Goal: Task Accomplishment & Management: Complete application form

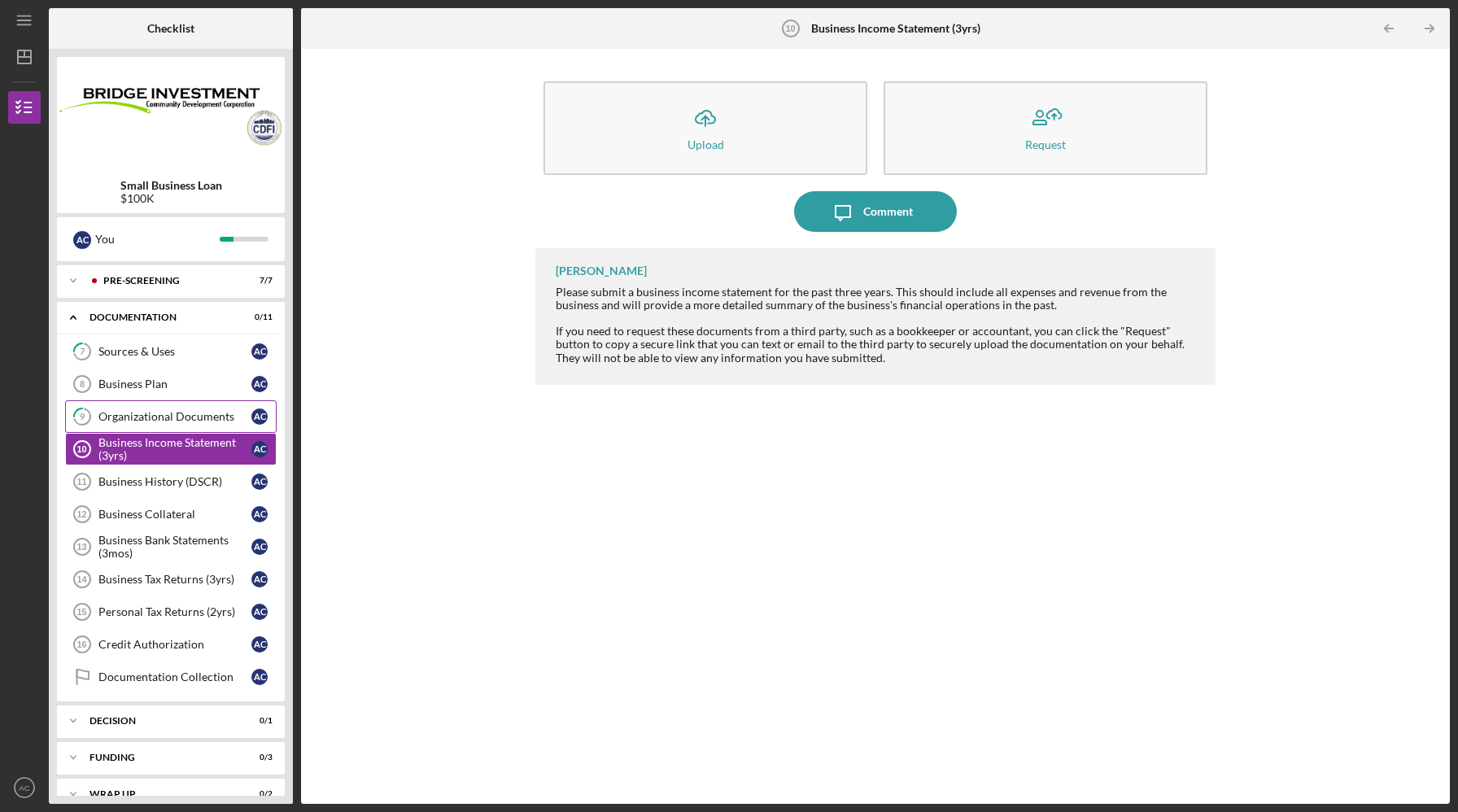
click at [185, 420] on div "Organizational Documents" at bounding box center [175, 416] width 153 height 13
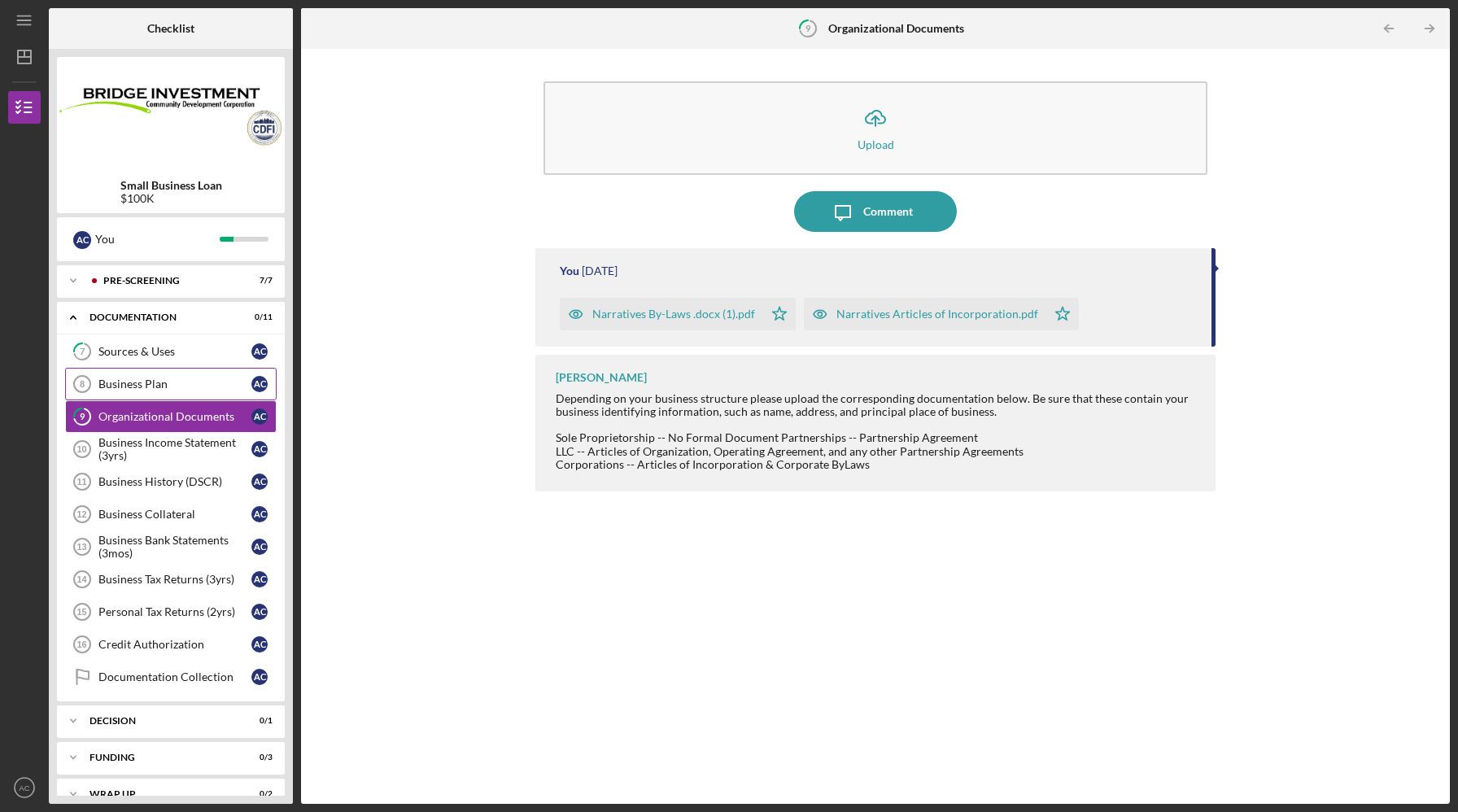
click at [174, 391] on link "Business Plan 8 Business Plan A C" at bounding box center [170, 384] width 212 height 33
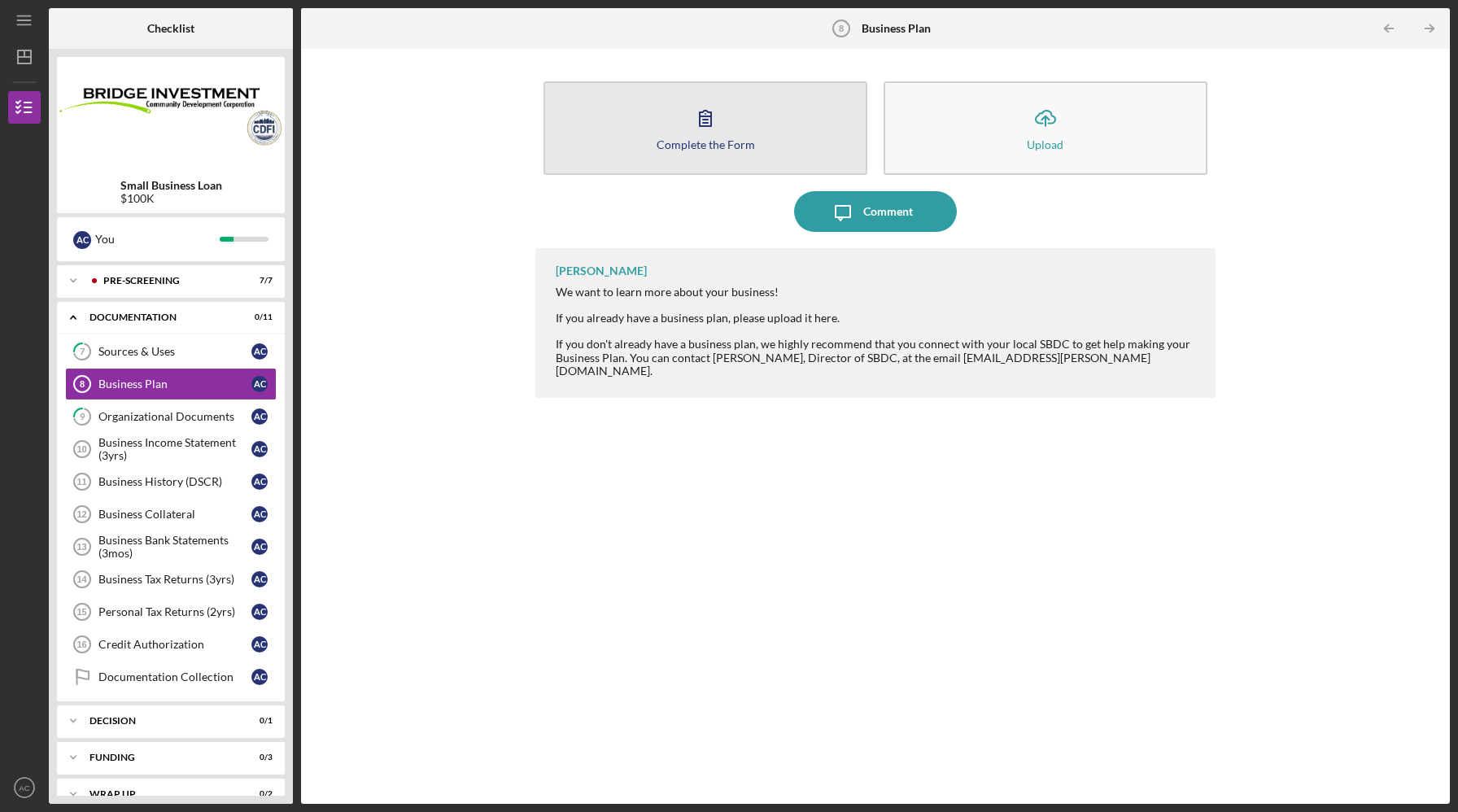
click at [691, 140] on div "Complete the Form" at bounding box center [706, 144] width 99 height 12
click at [704, 138] on div "Complete the Form" at bounding box center [706, 144] width 99 height 12
click at [680, 141] on div "Complete the Form" at bounding box center [706, 144] width 99 height 12
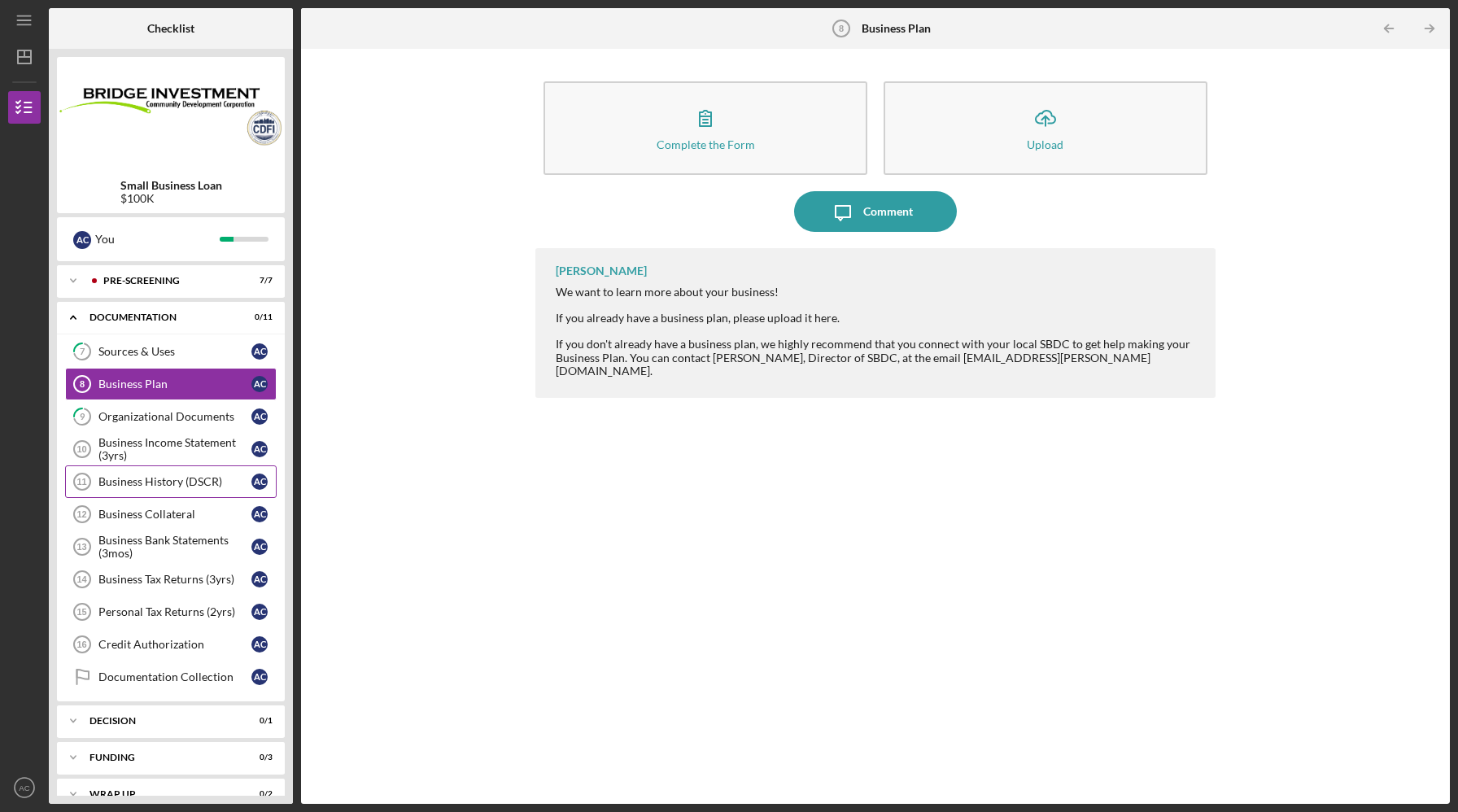
click at [207, 485] on div "Business History (DSCR)" at bounding box center [175, 481] width 153 height 13
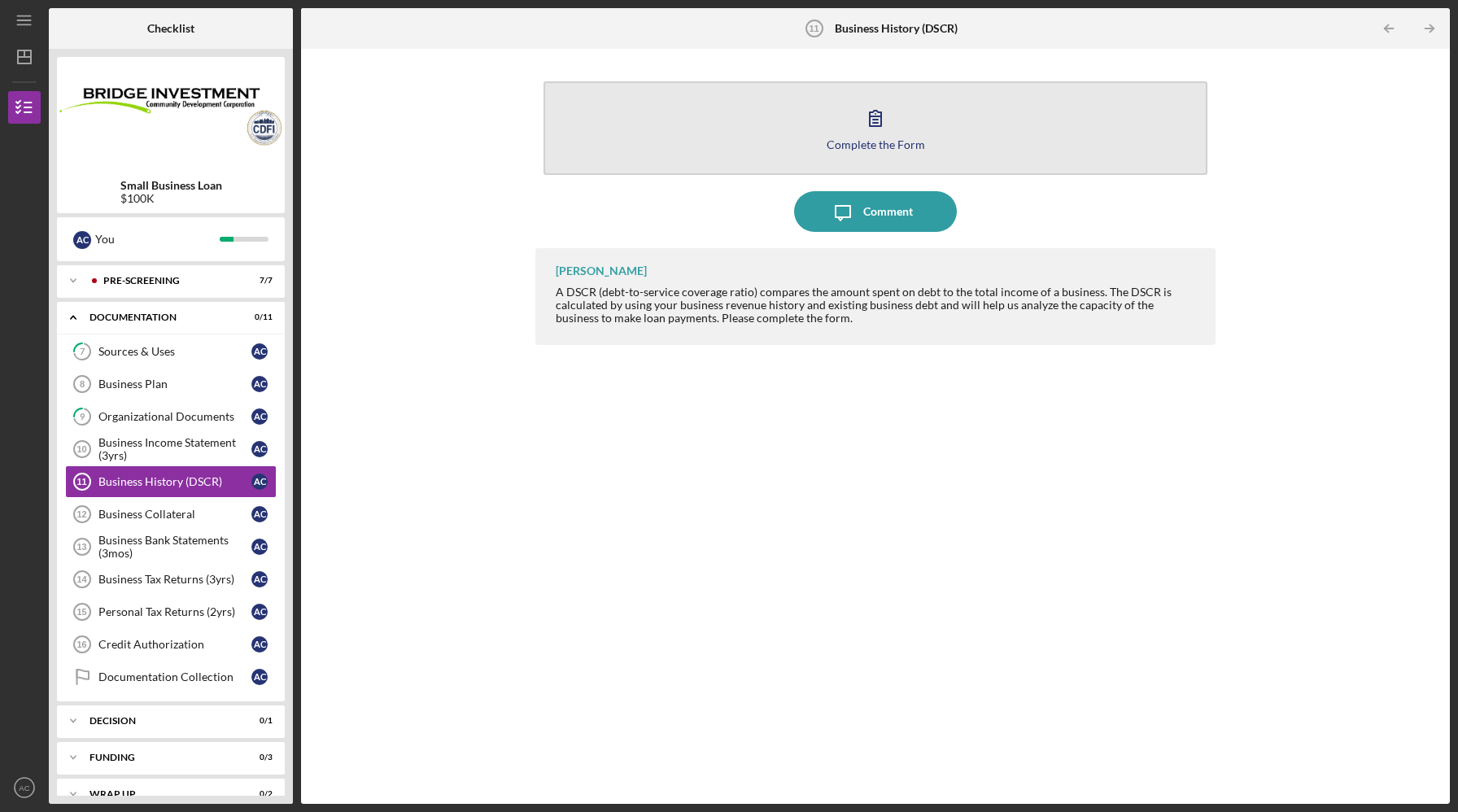
click at [823, 134] on button "Complete the Form Form" at bounding box center [875, 128] width 663 height 93
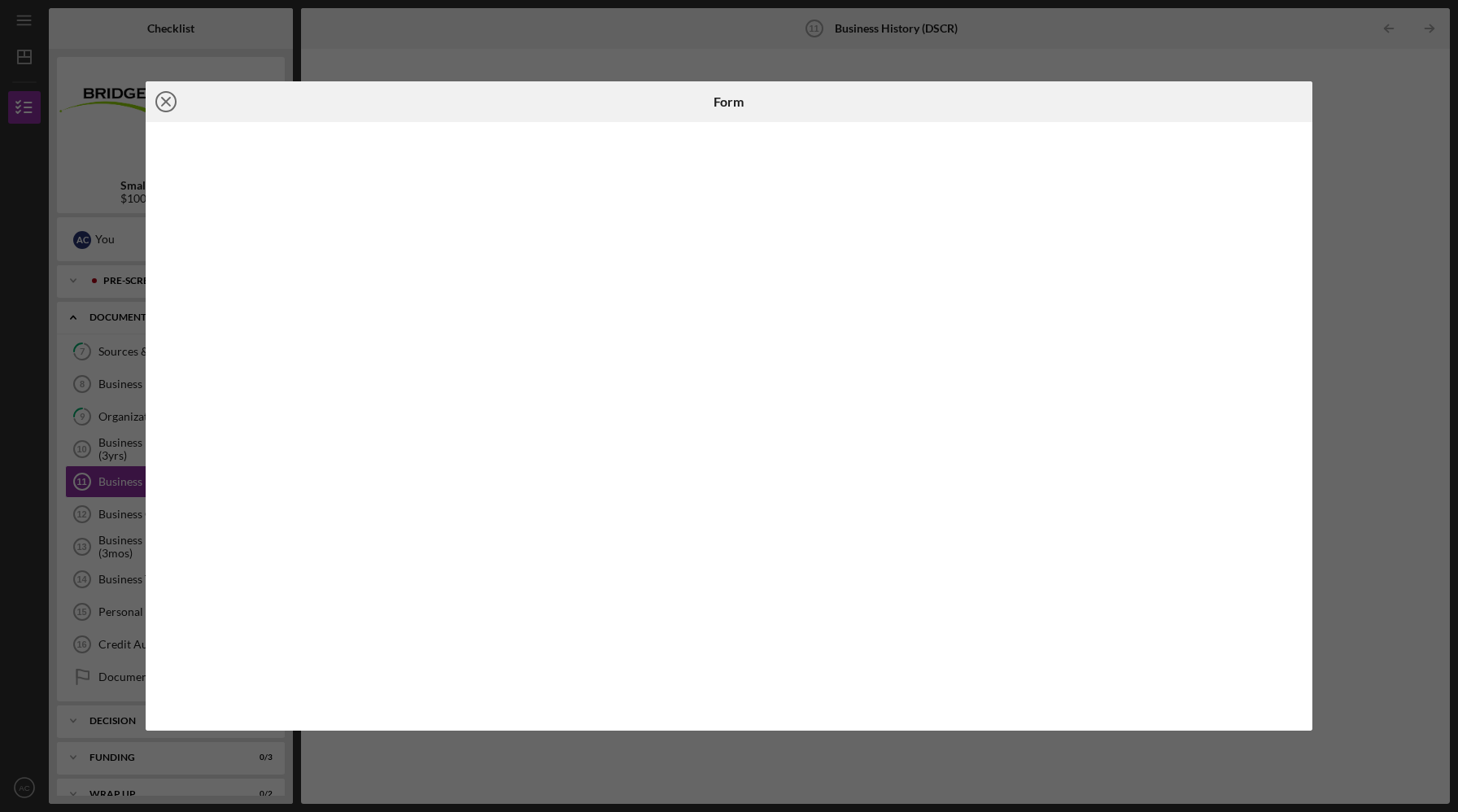
click at [164, 103] on line at bounding box center [165, 101] width 8 height 8
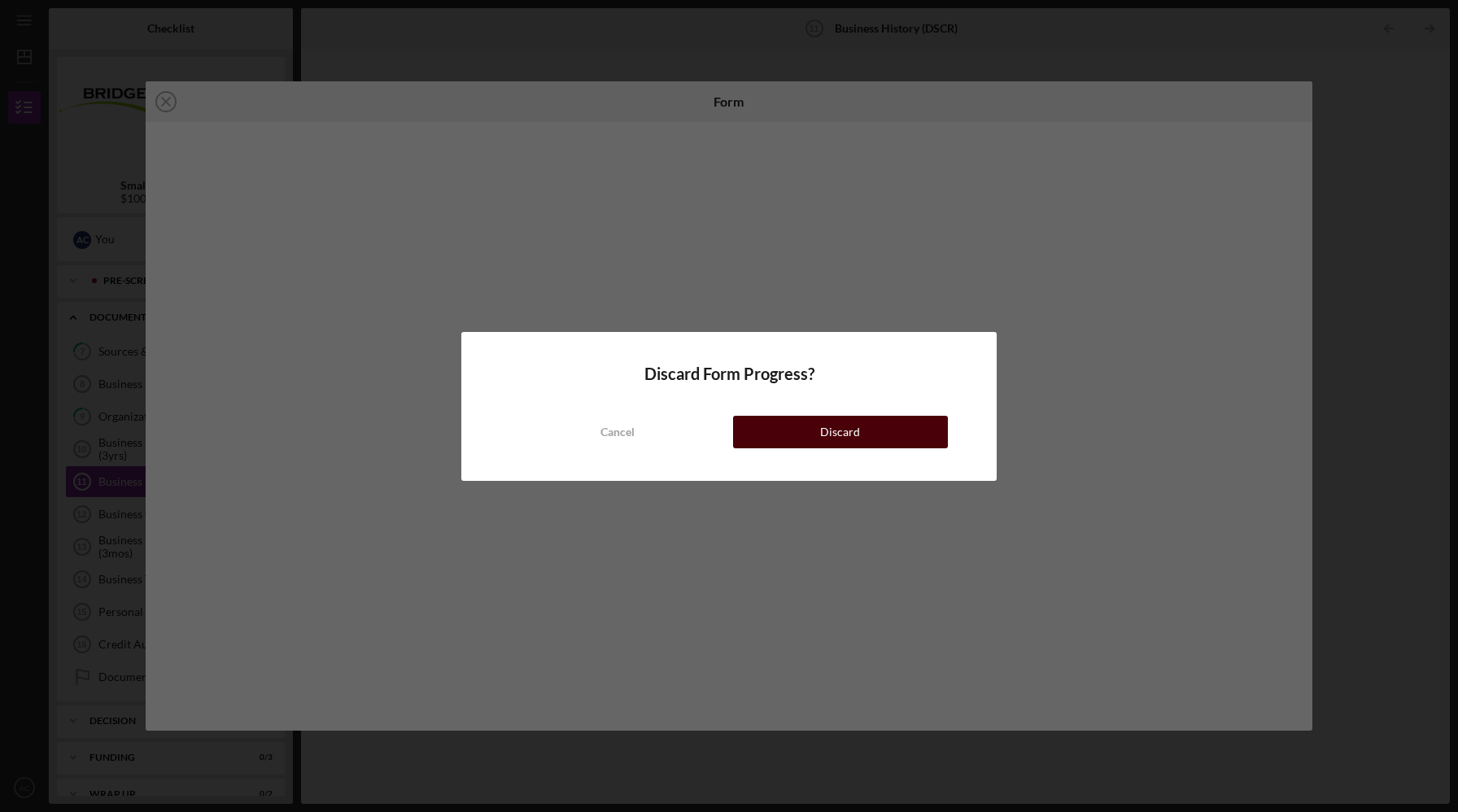
click at [788, 438] on button "Discard" at bounding box center [840, 432] width 215 height 33
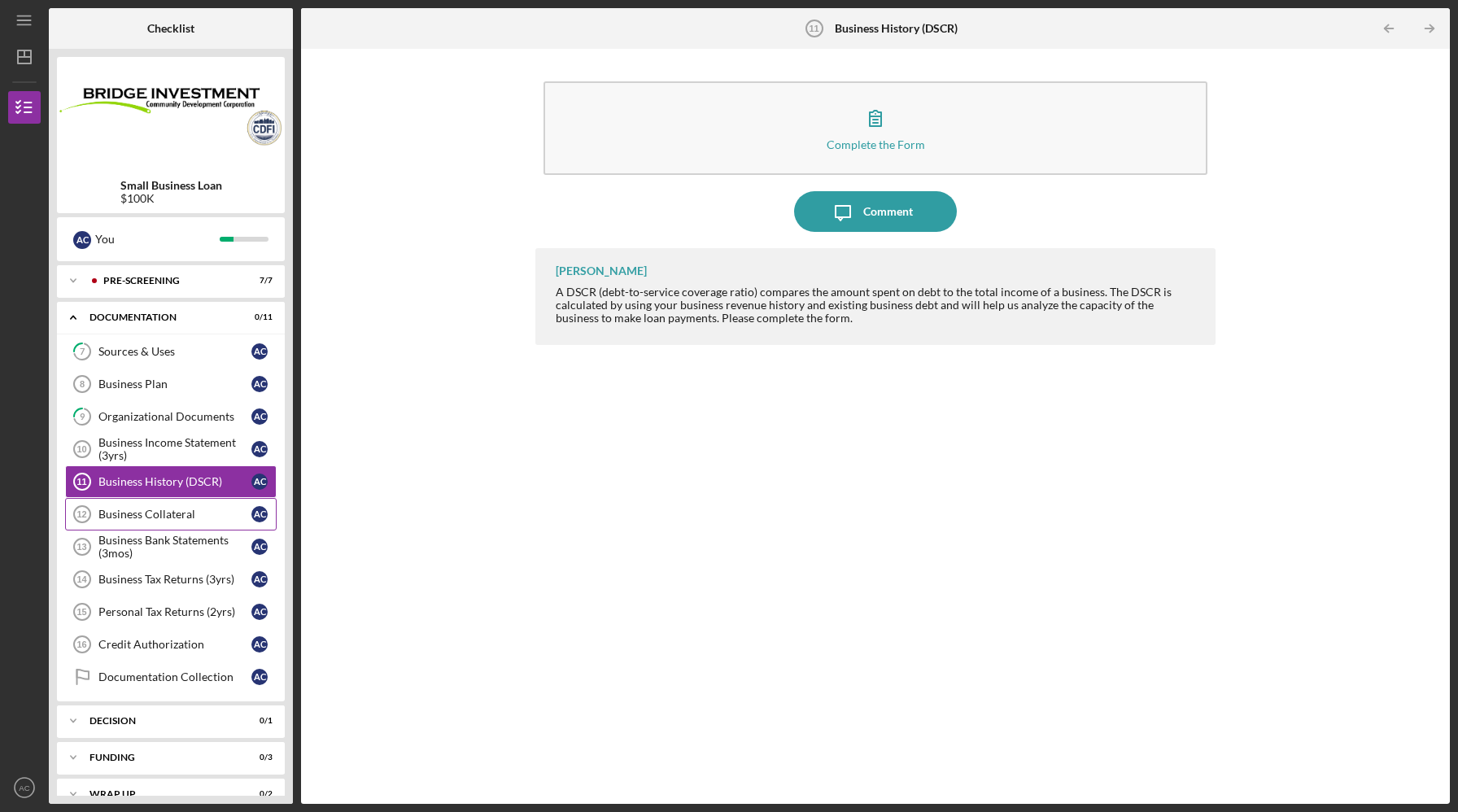
click at [166, 517] on div "Business Collateral" at bounding box center [175, 514] width 153 height 13
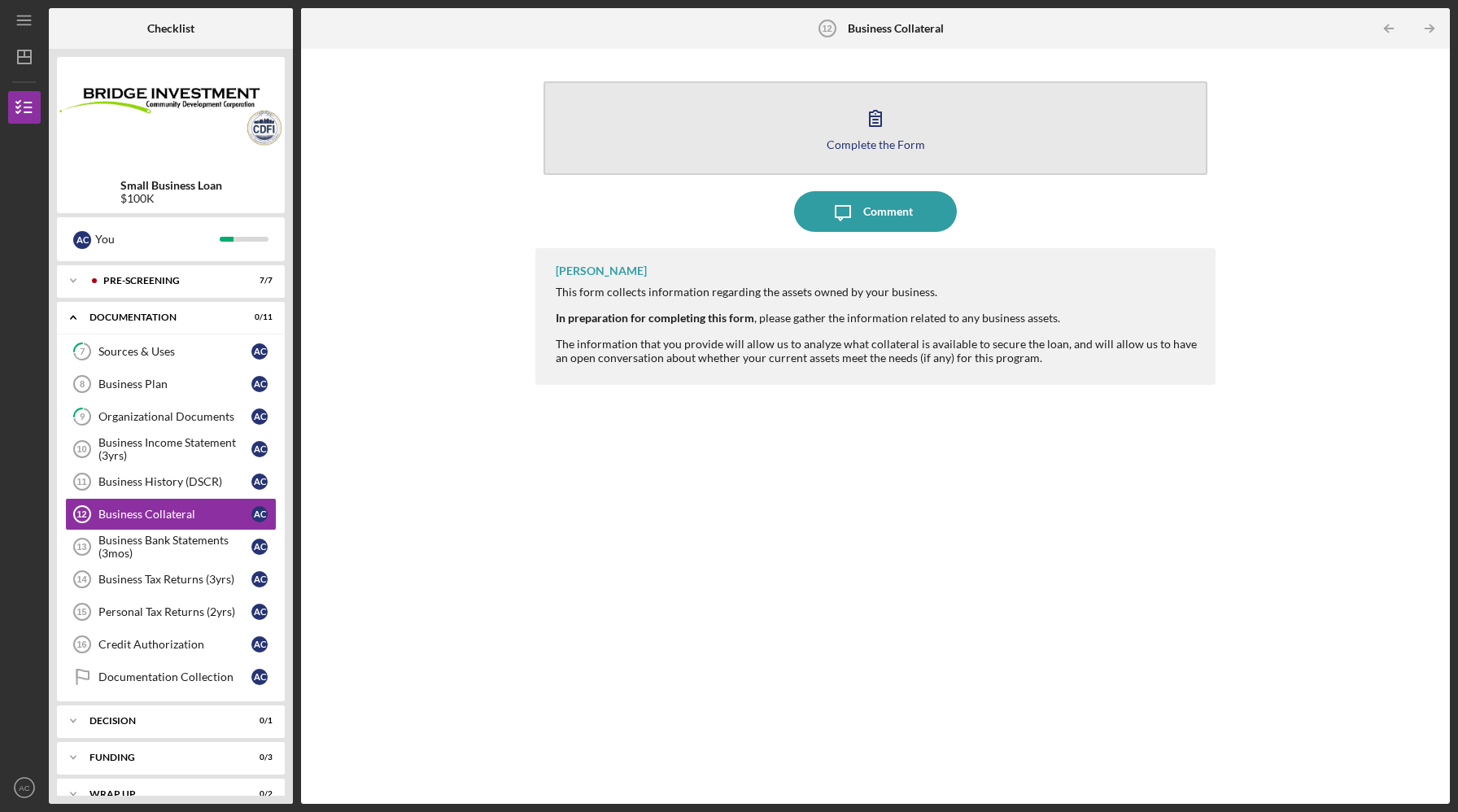
click at [866, 134] on icon "button" at bounding box center [875, 117] width 41 height 41
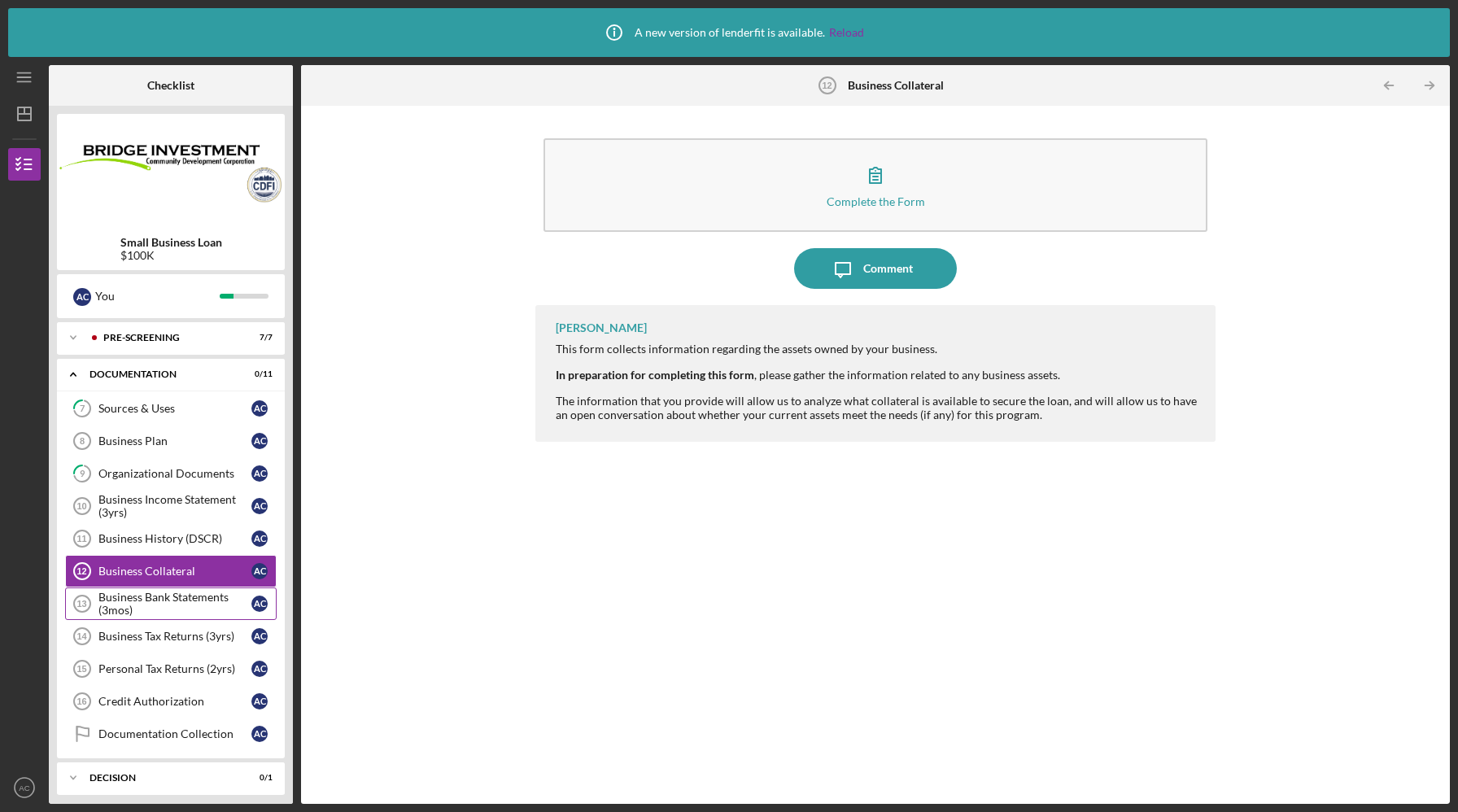
click at [175, 602] on div "Business Bank Statements (3mos)" at bounding box center [175, 604] width 153 height 26
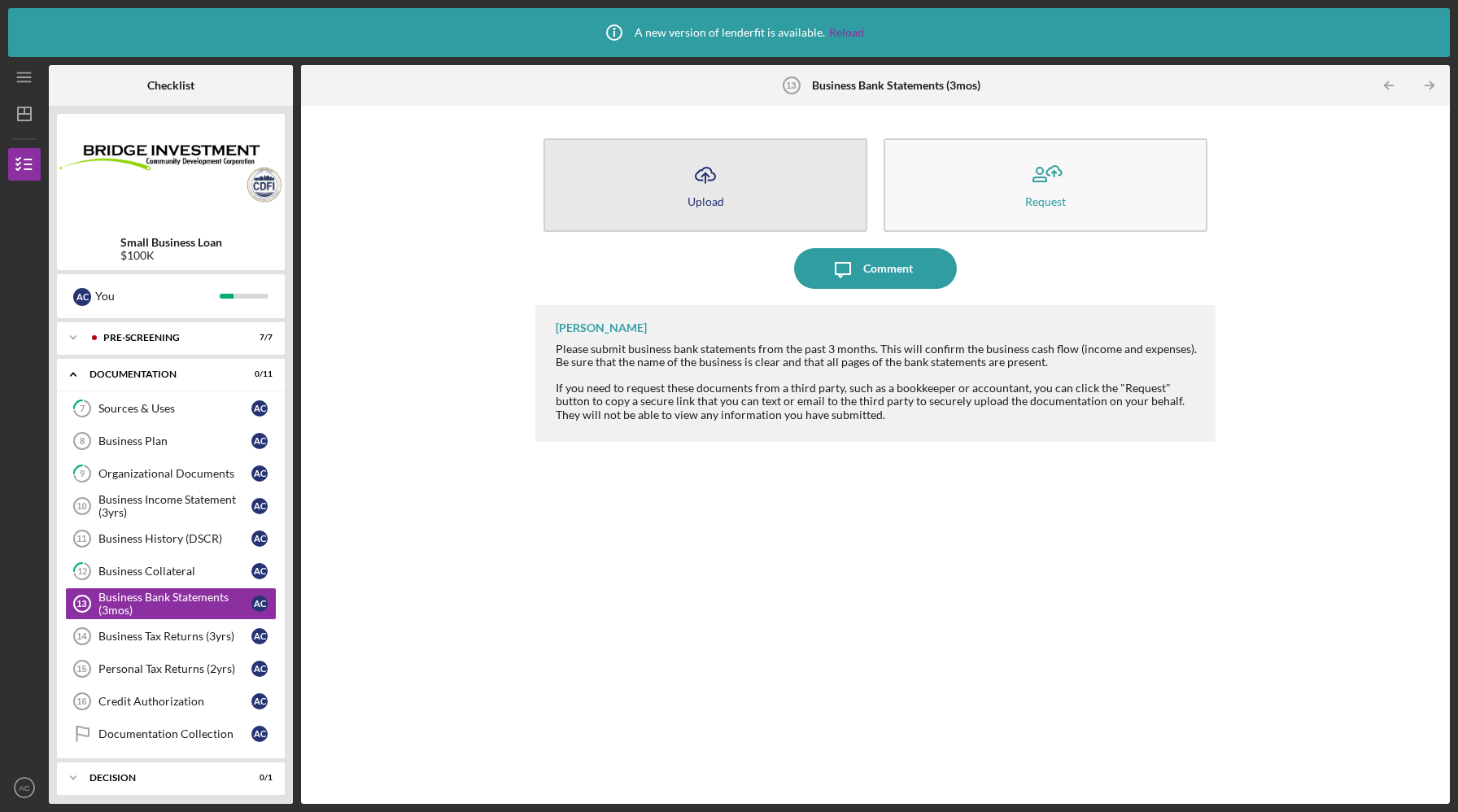
click at [725, 195] on button "Icon/Upload Upload" at bounding box center [705, 185] width 324 height 93
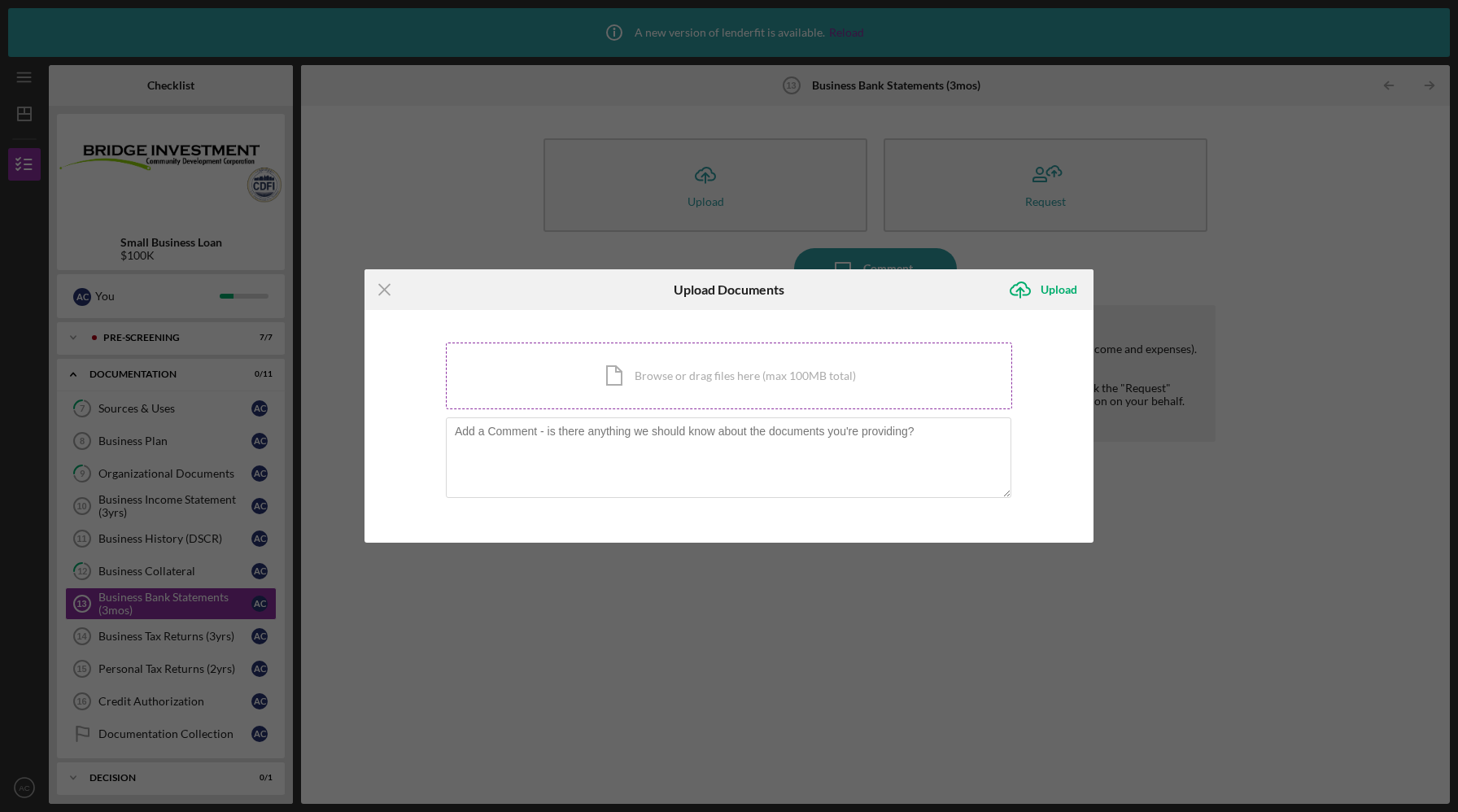
click at [669, 384] on div "Icon/Document Browse or drag files here (max 100MB total) Tap to choose files o…" at bounding box center [729, 375] width 566 height 67
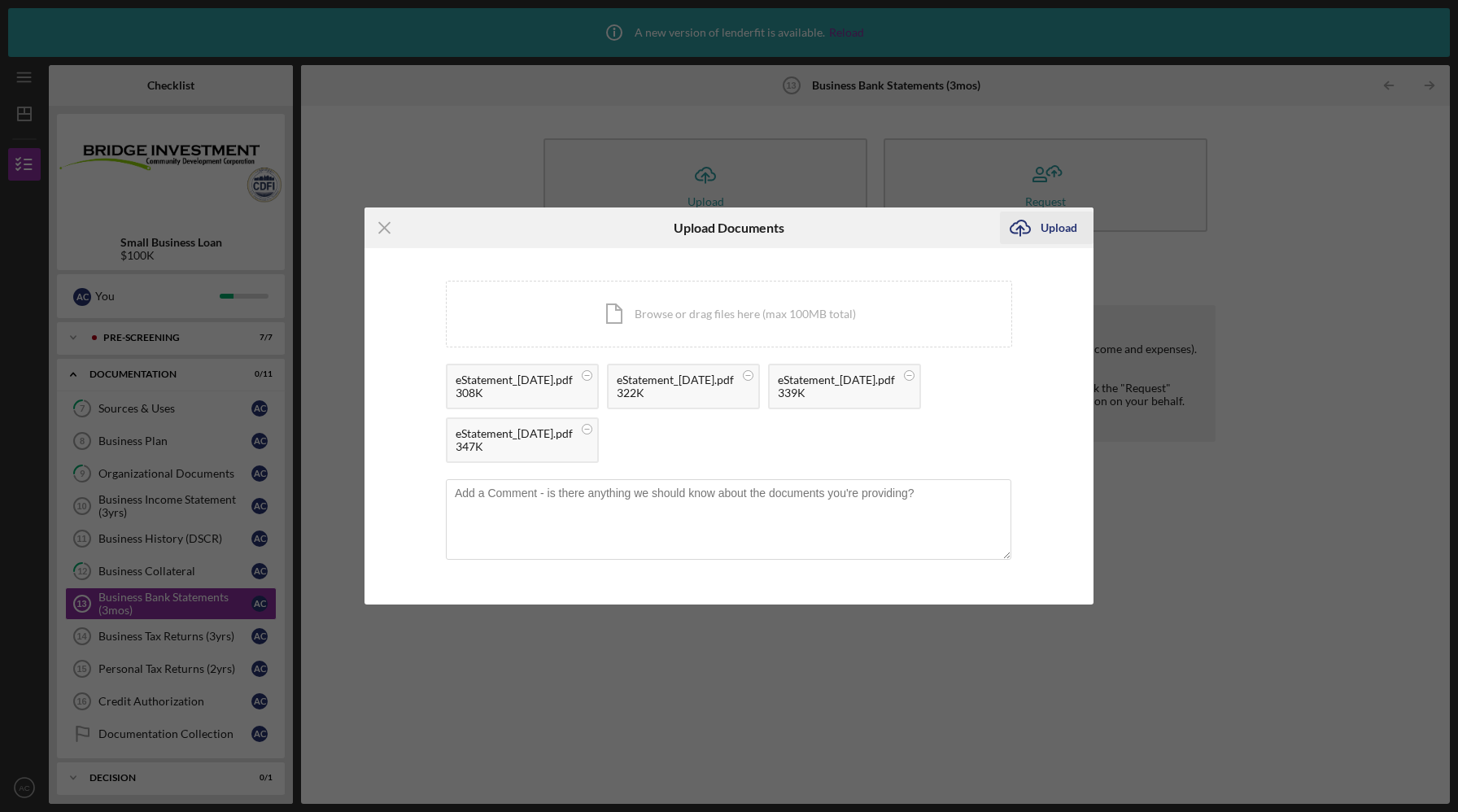
click at [1066, 226] on div "Upload" at bounding box center [1059, 228] width 36 height 33
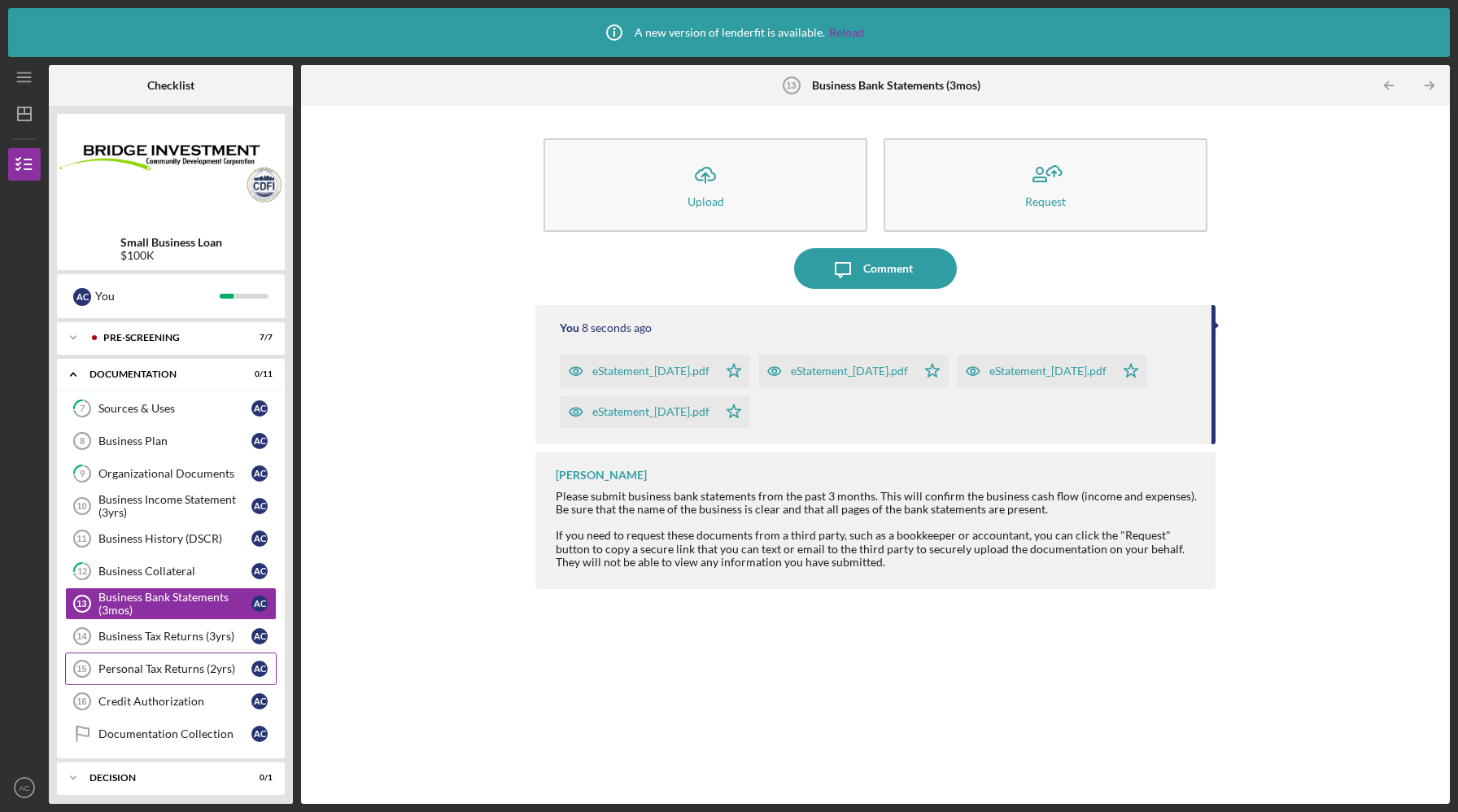
click at [186, 674] on div "Personal Tax Returns (2yrs)" at bounding box center [175, 669] width 153 height 13
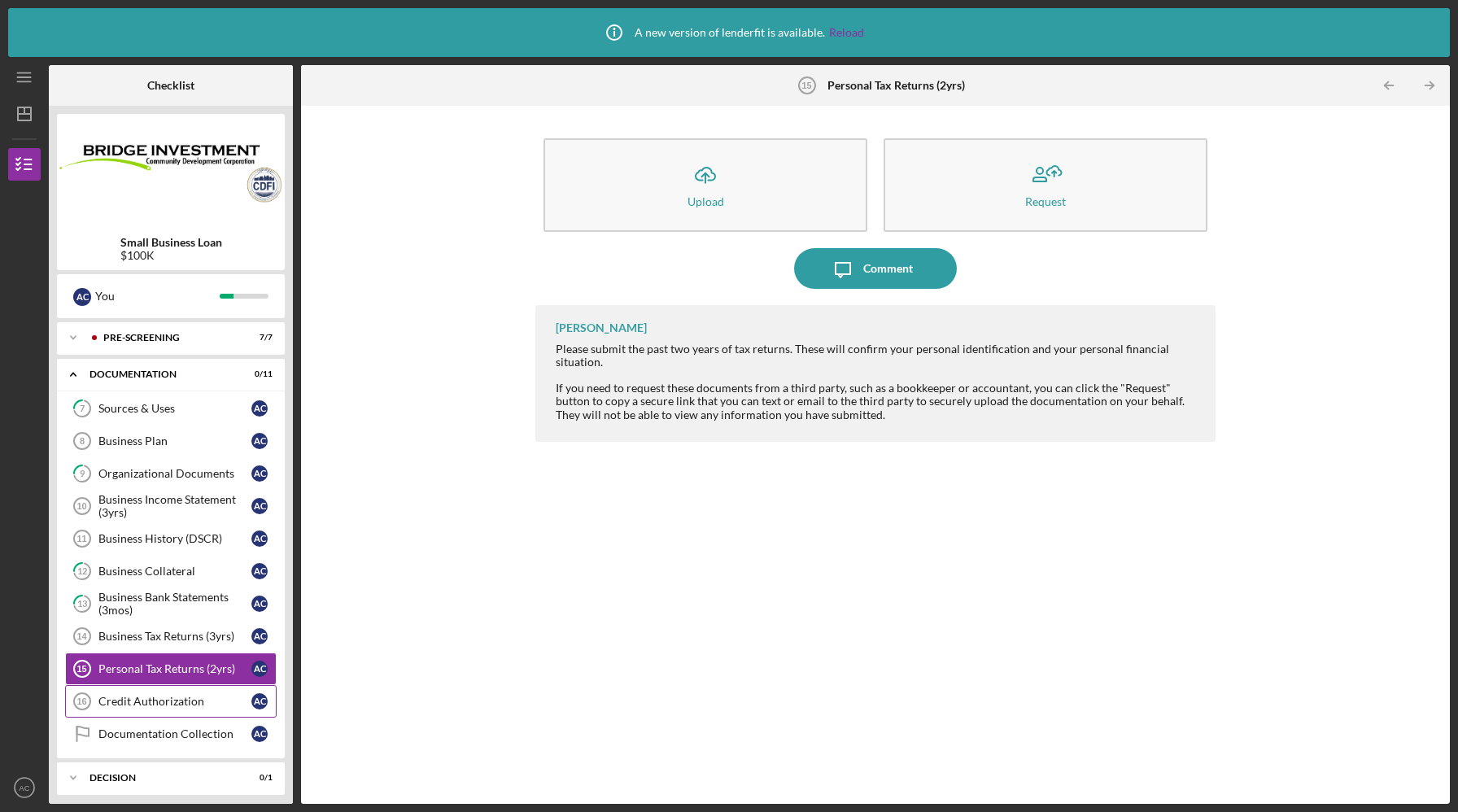
click at [175, 695] on div "Credit Authorization" at bounding box center [175, 701] width 153 height 13
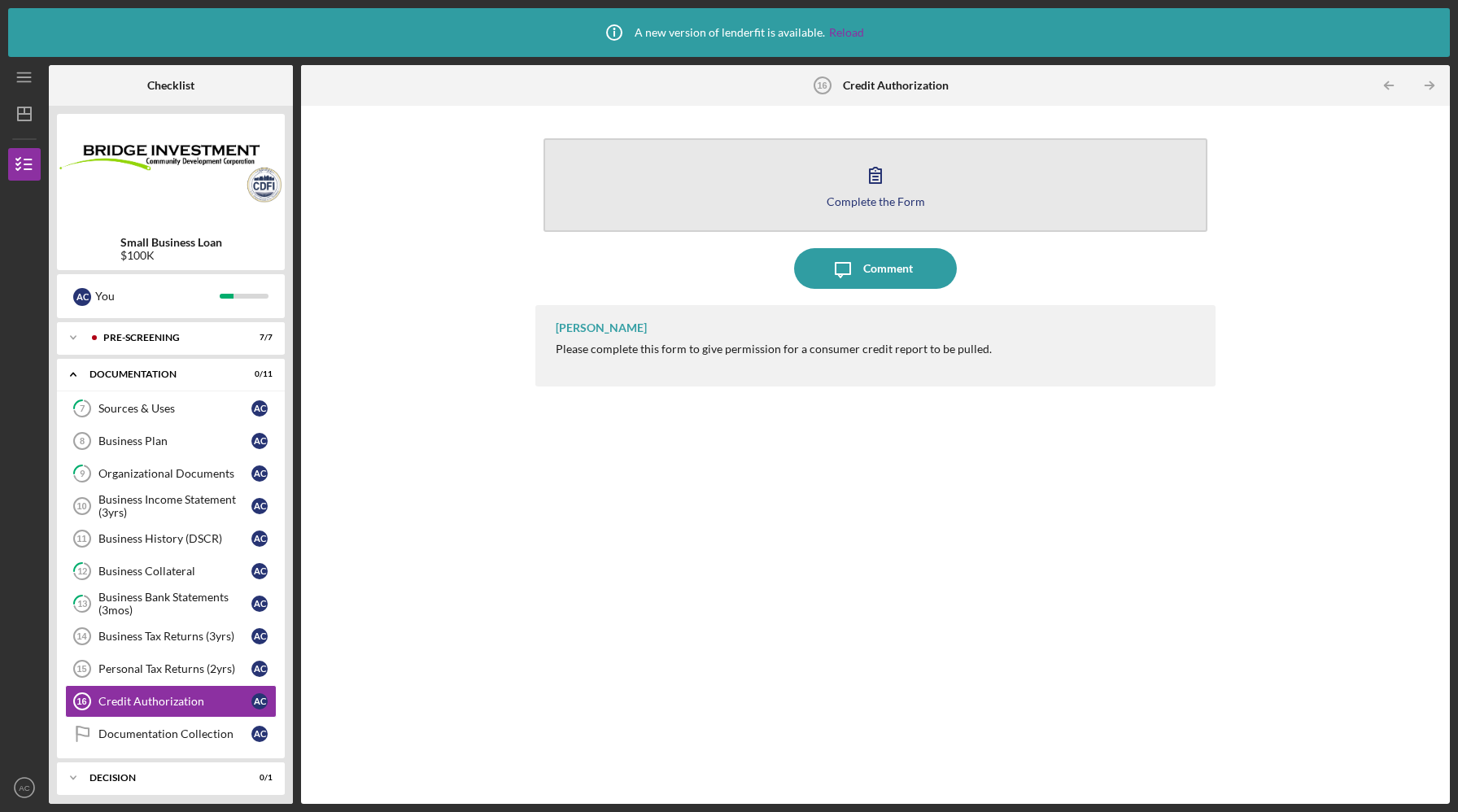
click at [809, 196] on button "Complete the Form Form" at bounding box center [875, 185] width 663 height 93
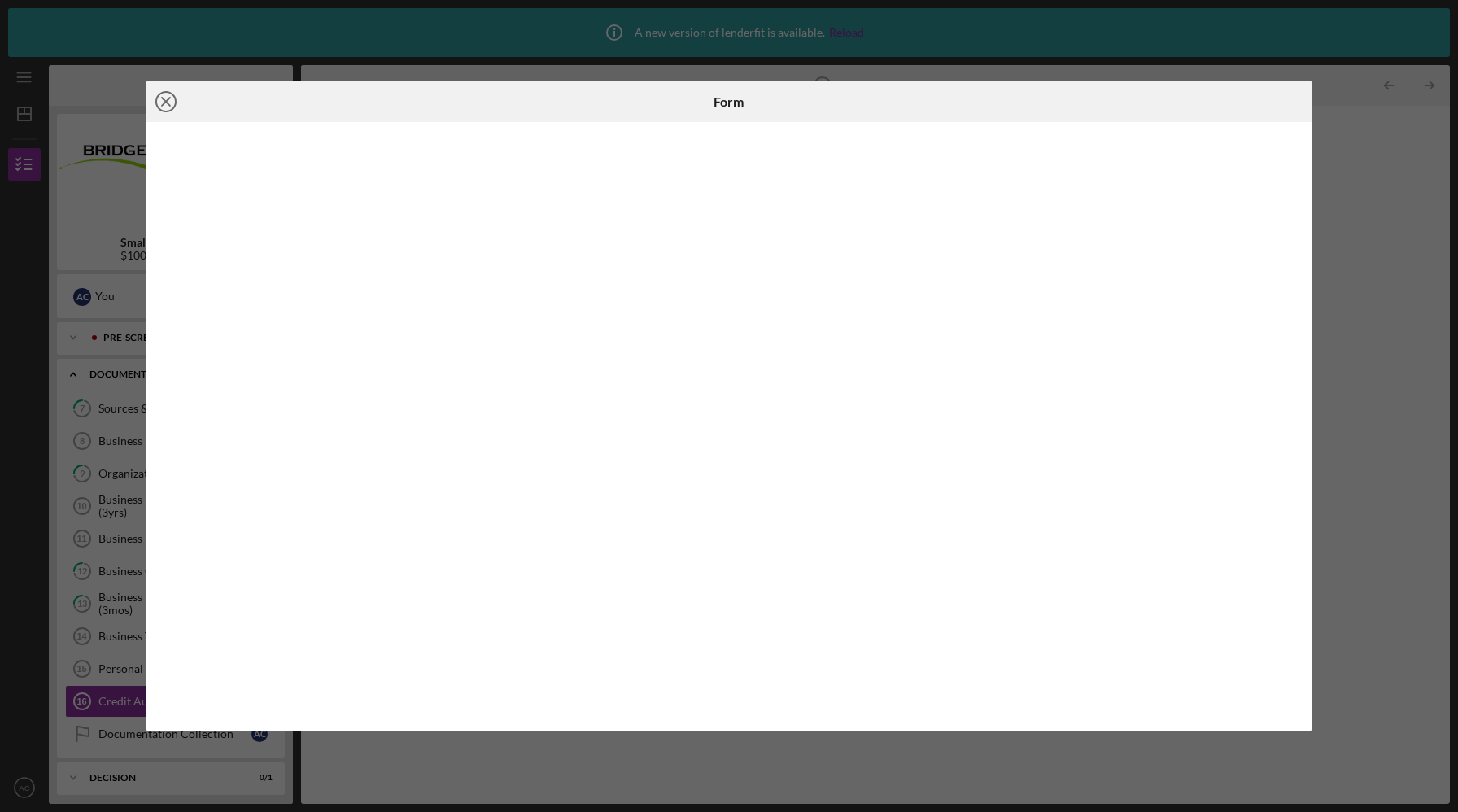
click at [164, 103] on line at bounding box center [165, 101] width 8 height 8
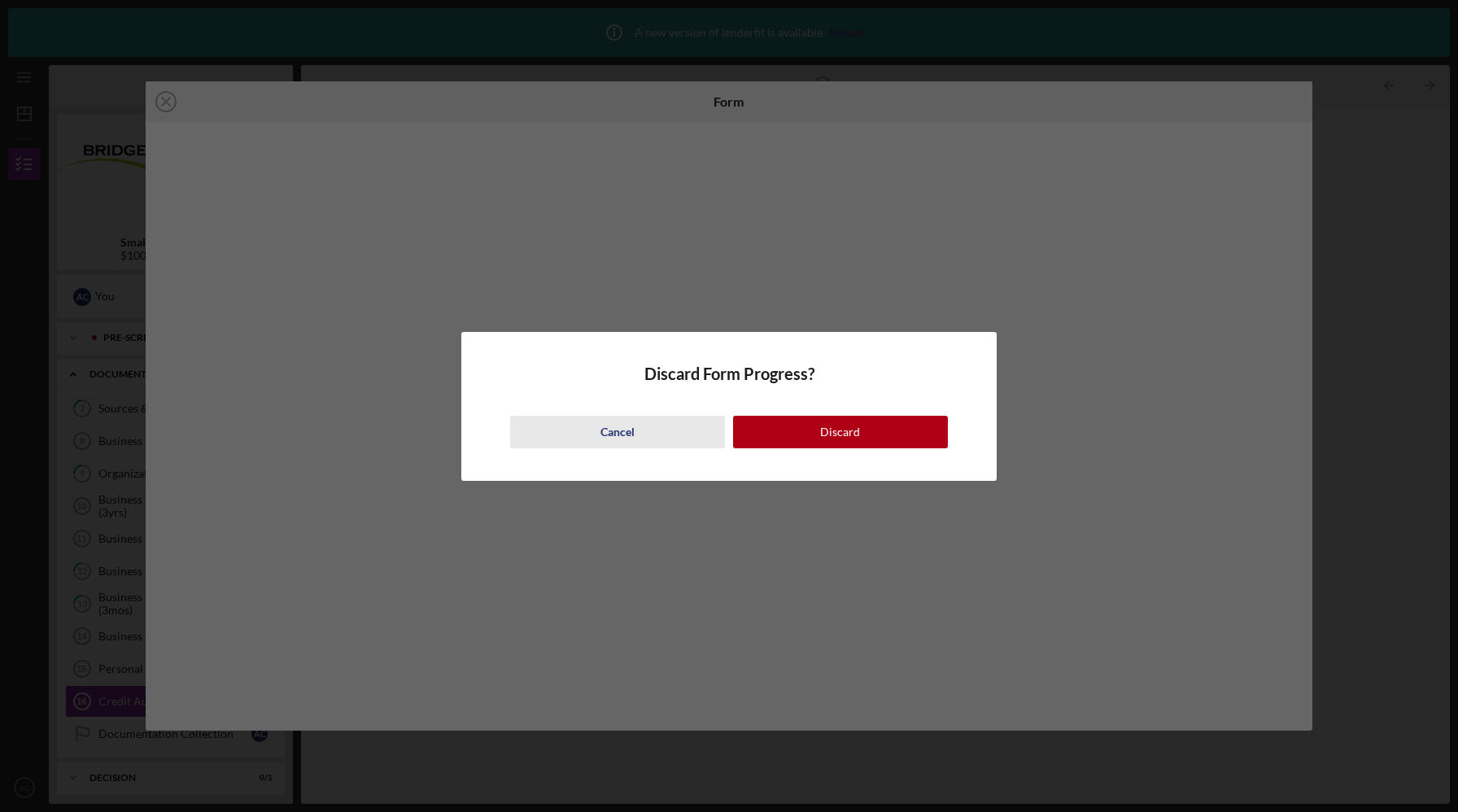
click at [639, 439] on button "Cancel" at bounding box center [617, 432] width 215 height 33
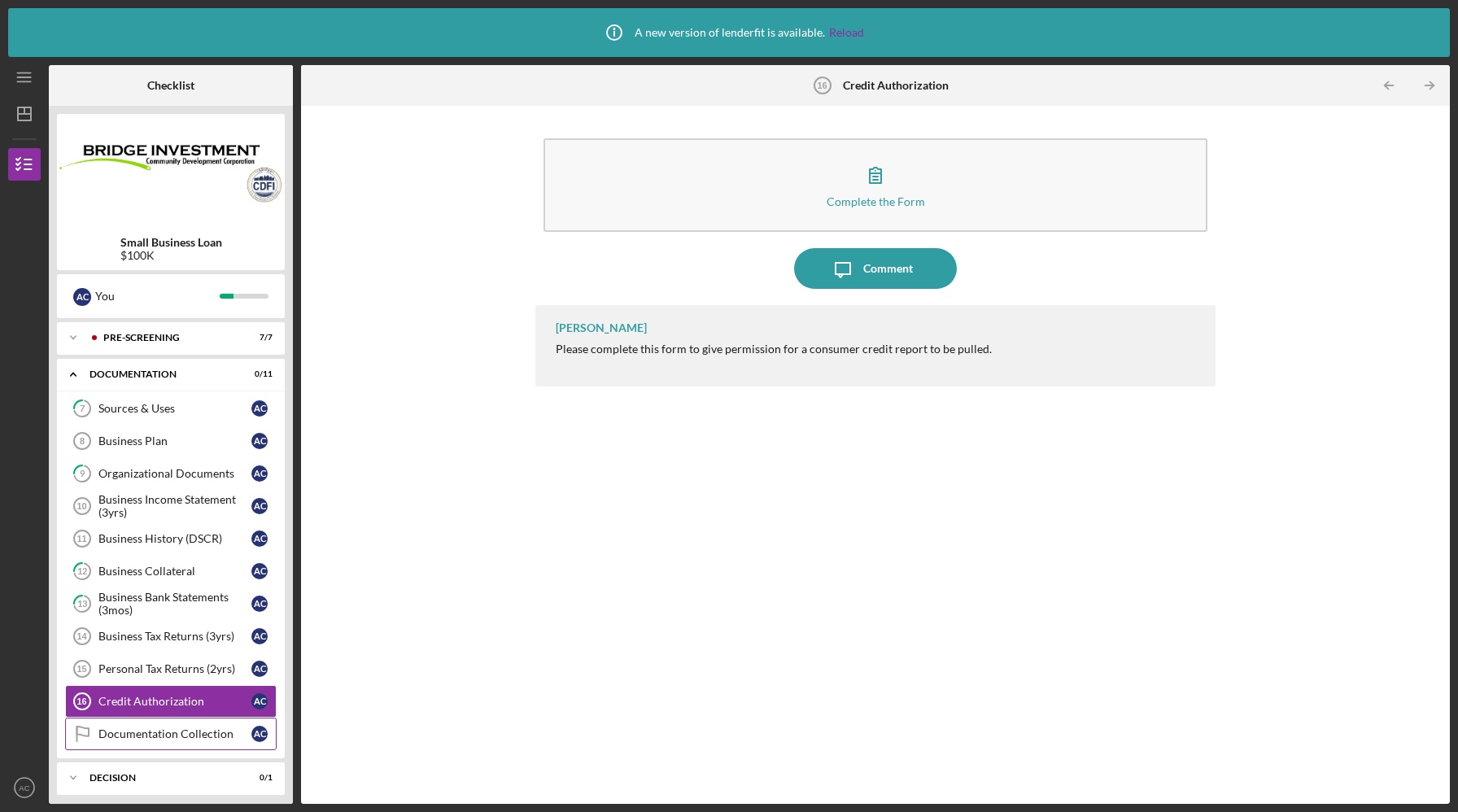
click at [137, 736] on div "Documentation Collection" at bounding box center [175, 733] width 153 height 13
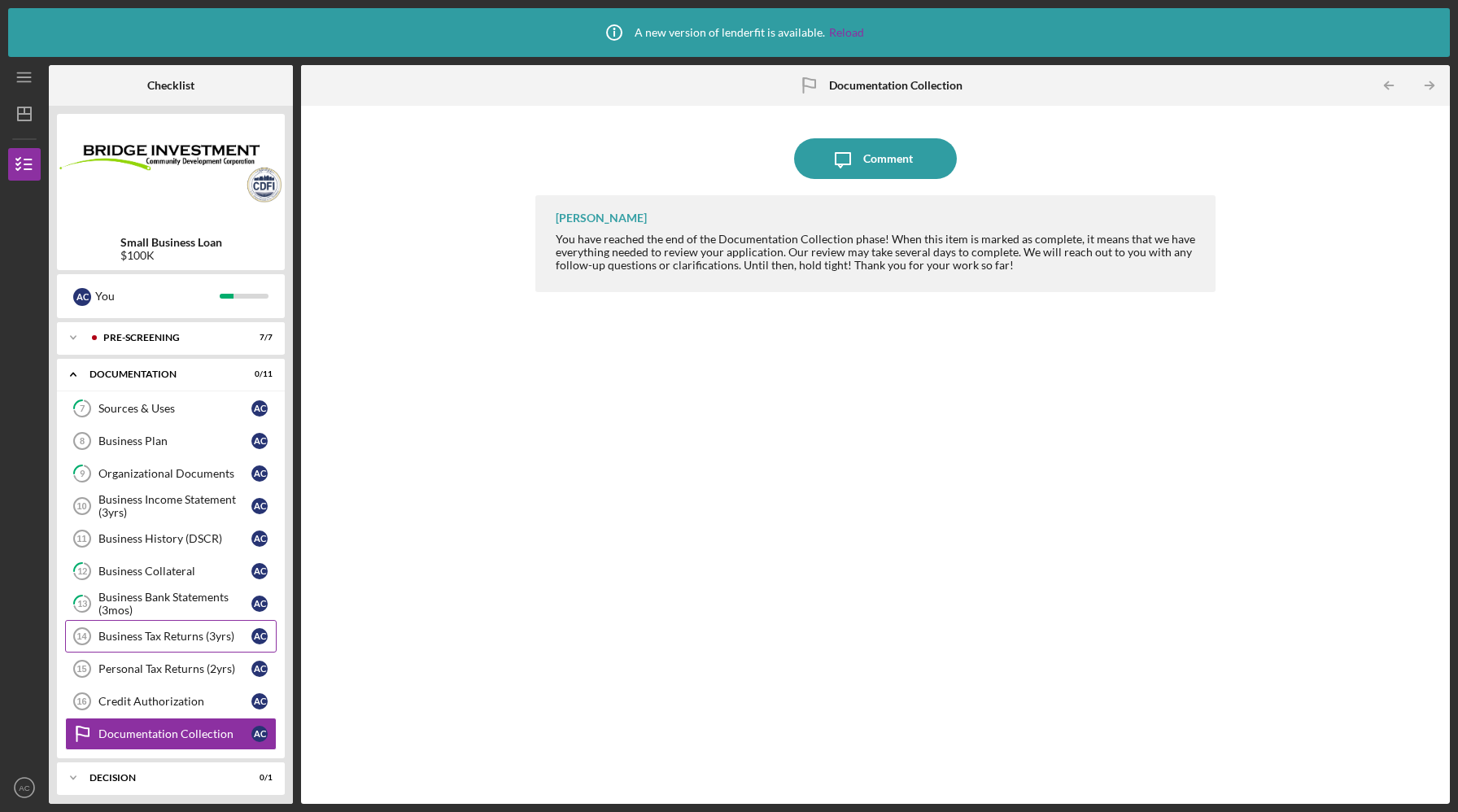
click at [160, 642] on div "Business Tax Returns (3yrs)" at bounding box center [175, 636] width 153 height 13
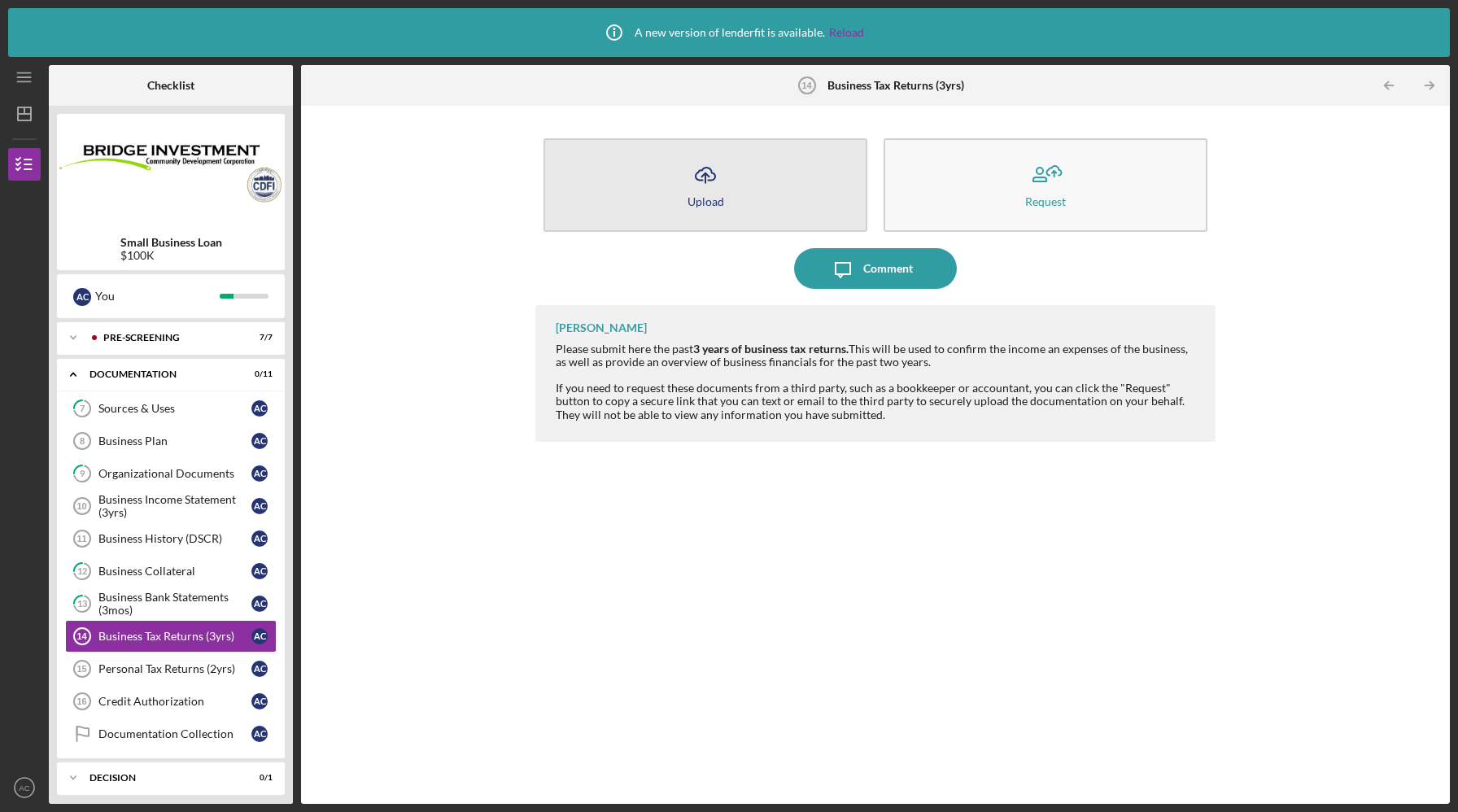
click at [741, 197] on button "Icon/Upload Upload" at bounding box center [705, 185] width 324 height 93
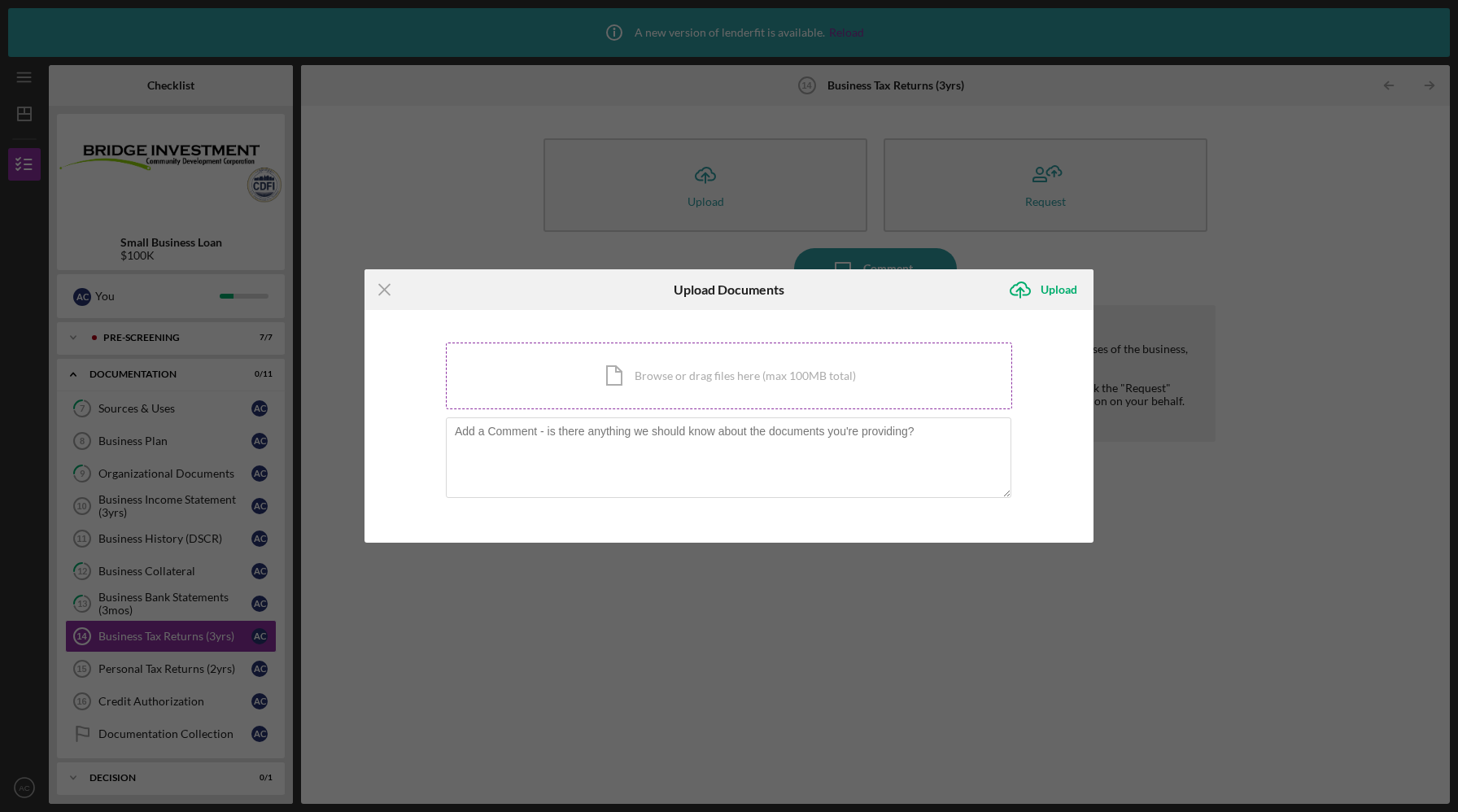
click at [666, 387] on div "Icon/Document Browse or drag files here (max 100MB total) Tap to choose files o…" at bounding box center [729, 375] width 566 height 67
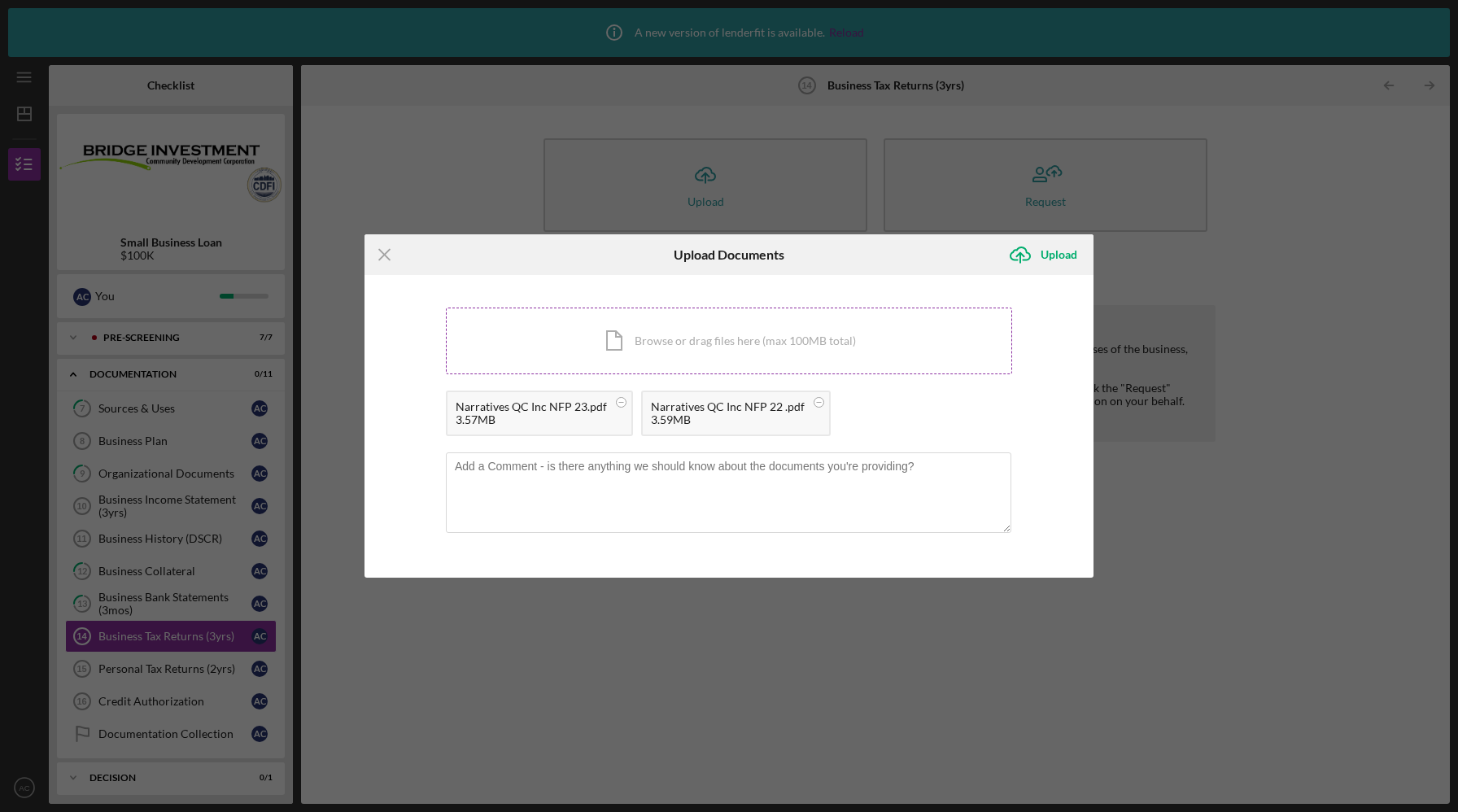
click at [829, 333] on div "Icon/Document Browse or drag files here (max 100MB total) Tap to choose files o…" at bounding box center [729, 340] width 566 height 67
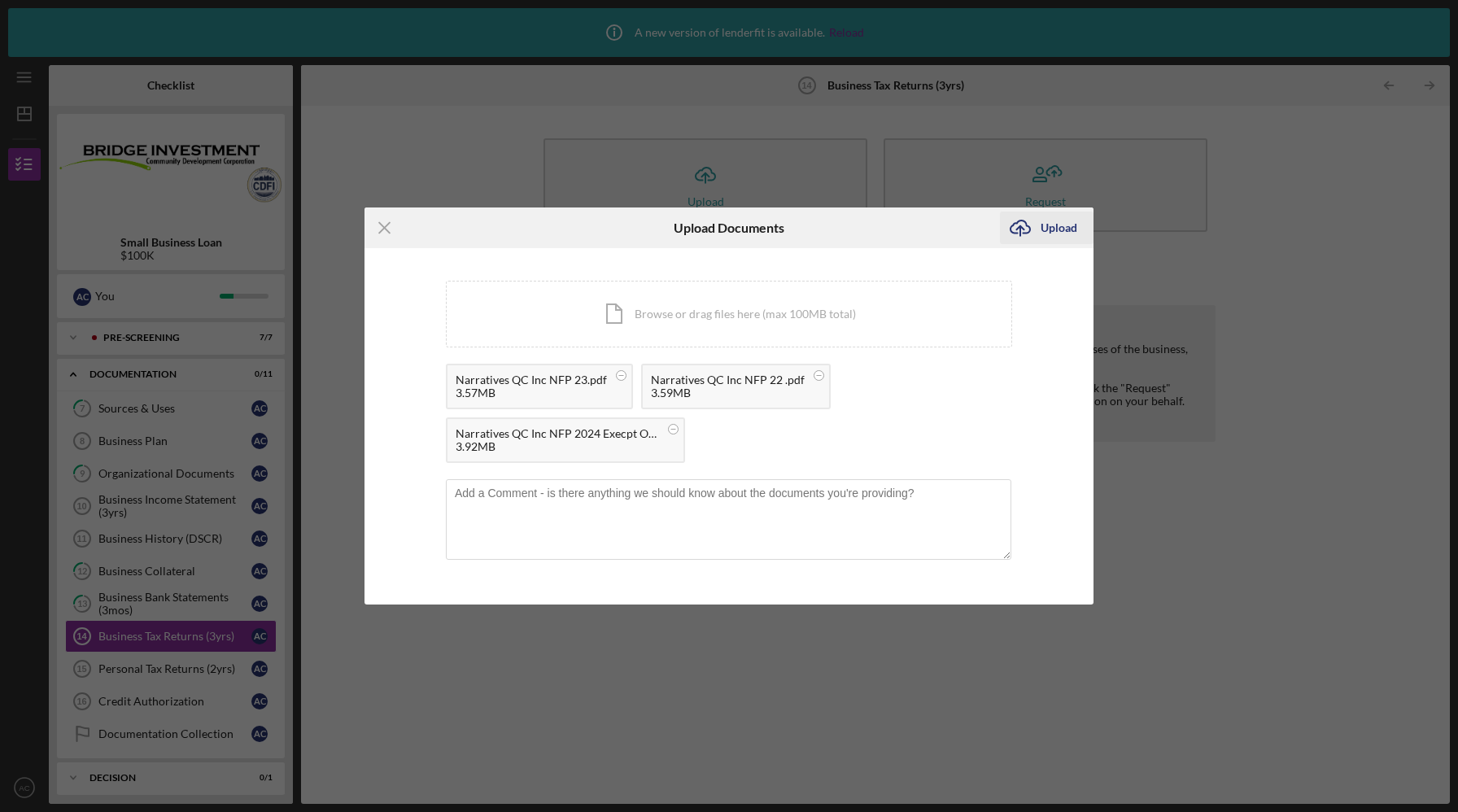
click at [1065, 226] on div "Upload" at bounding box center [1059, 228] width 36 height 33
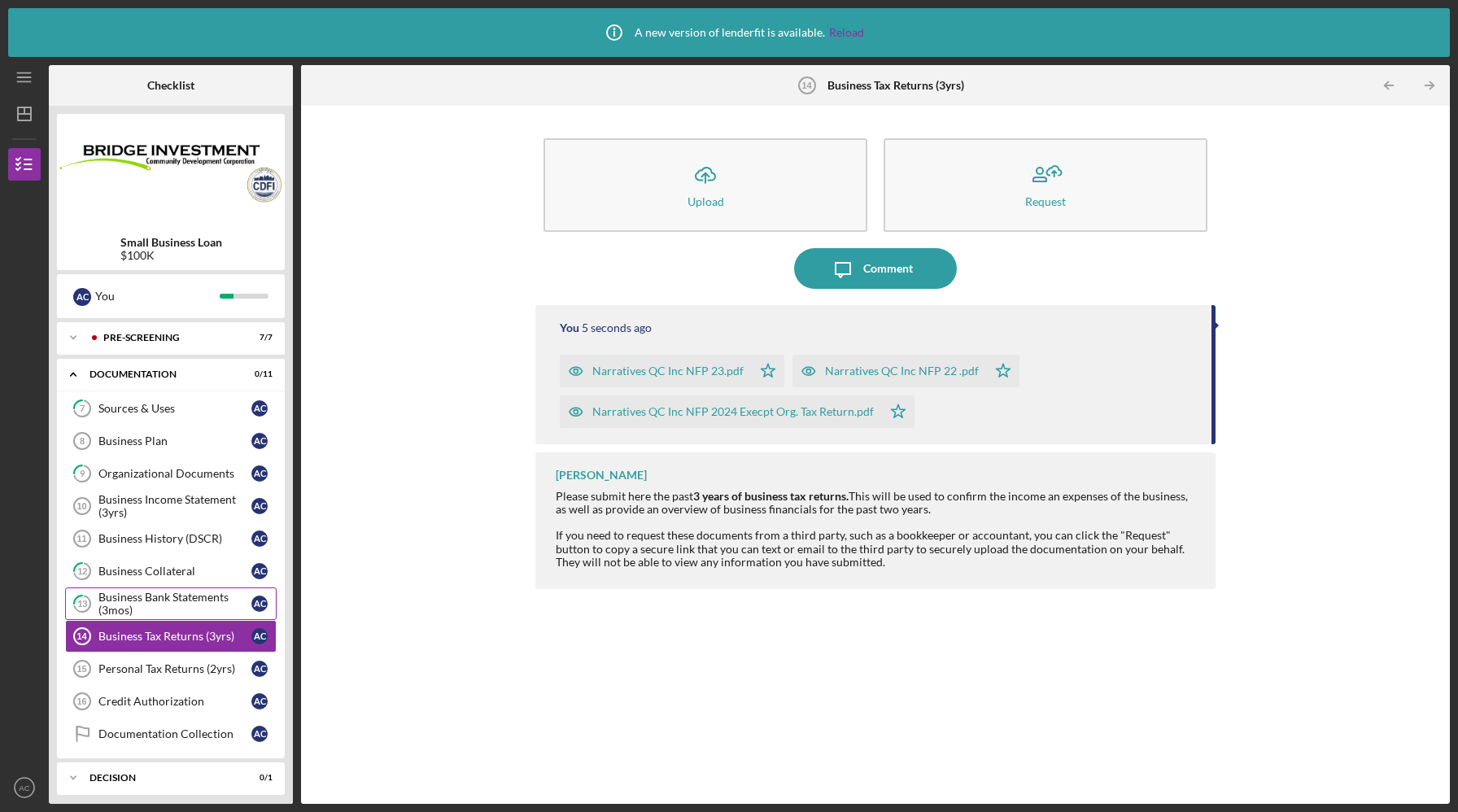
click at [196, 589] on link "13 Business Bank Statements (3mos) A C" at bounding box center [170, 604] width 212 height 33
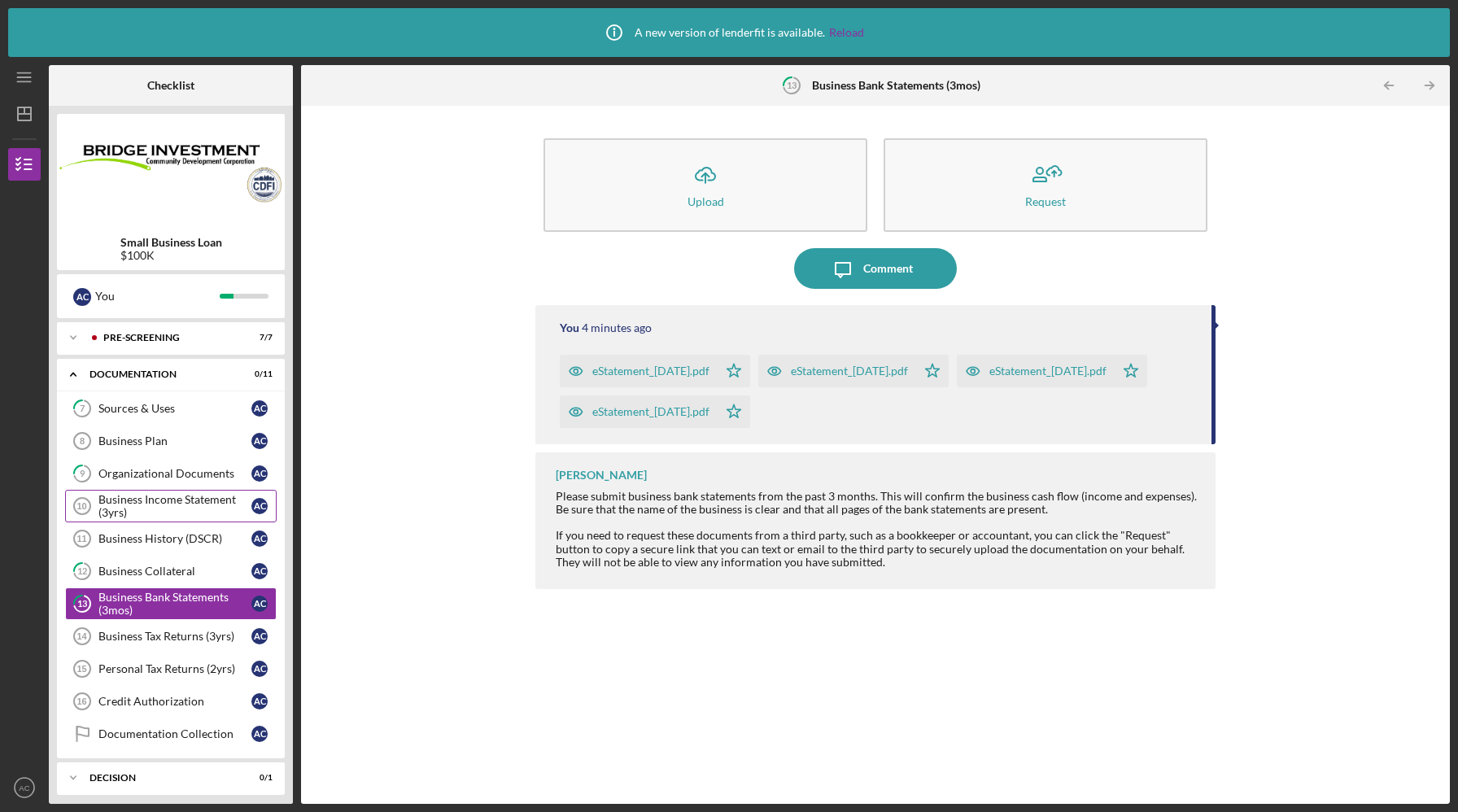
click at [200, 502] on div "Business Income Statement (3yrs)" at bounding box center [175, 506] width 153 height 26
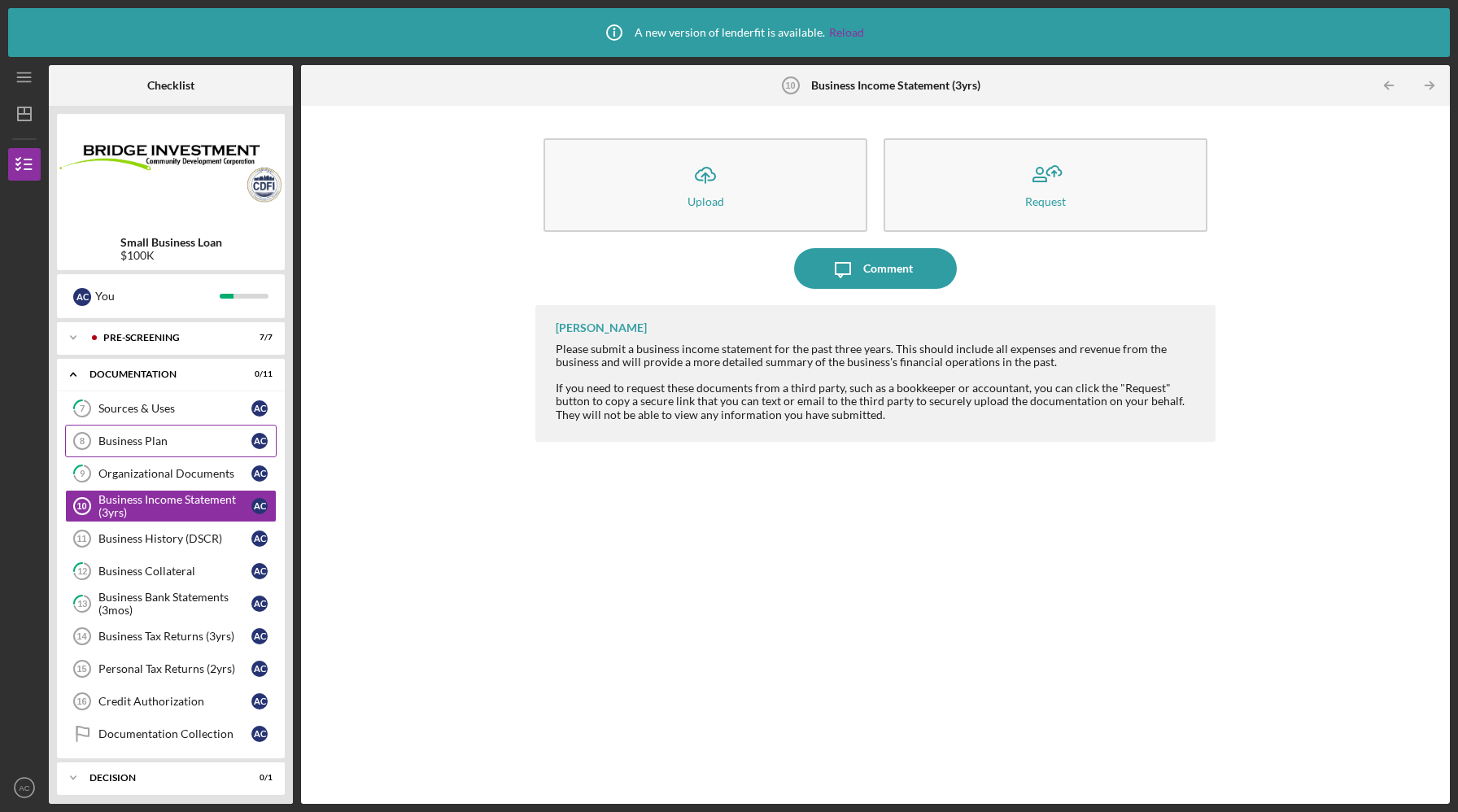
click at [185, 440] on div "Business Plan" at bounding box center [175, 441] width 153 height 13
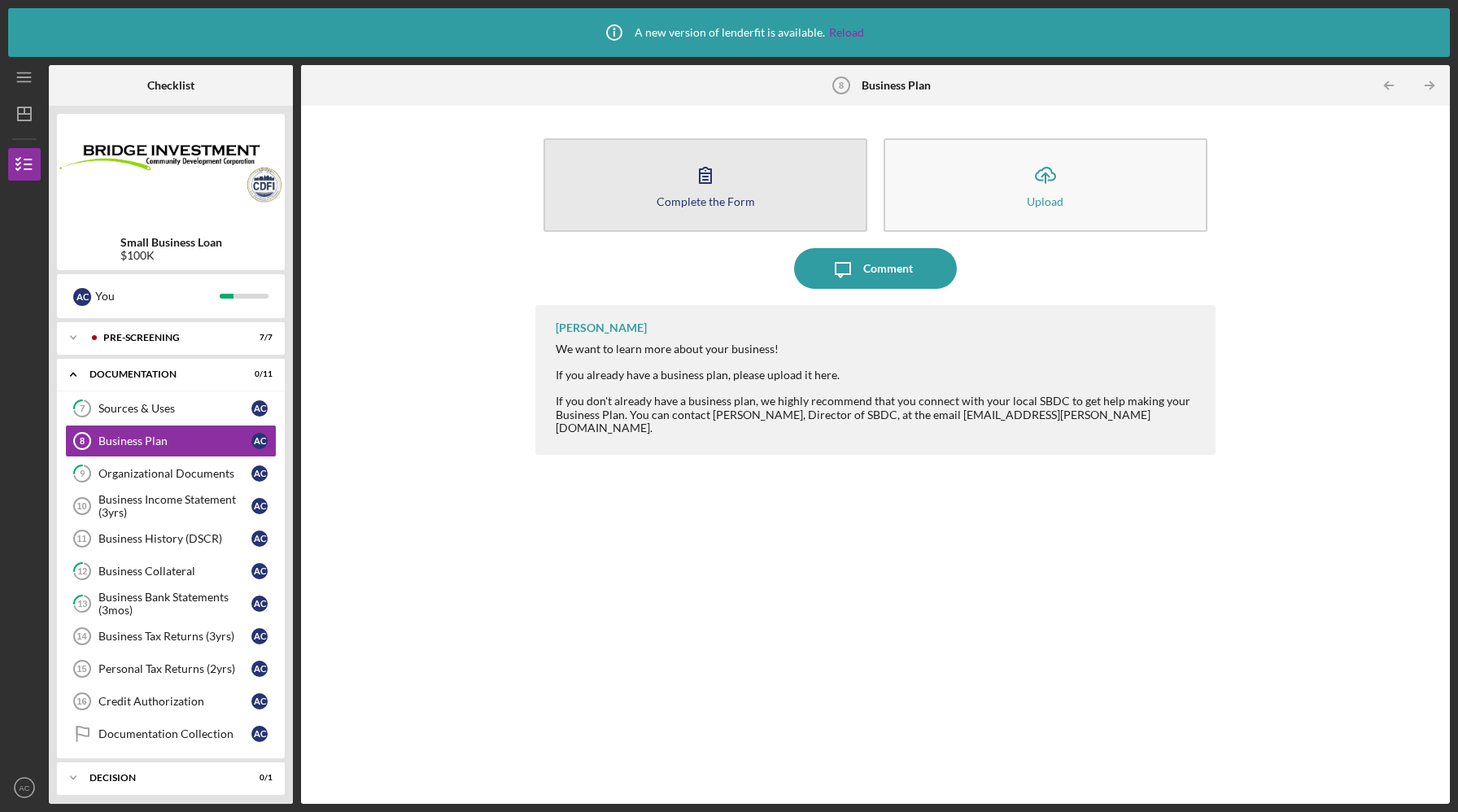
click at [667, 198] on div "Complete the Form" at bounding box center [706, 201] width 99 height 12
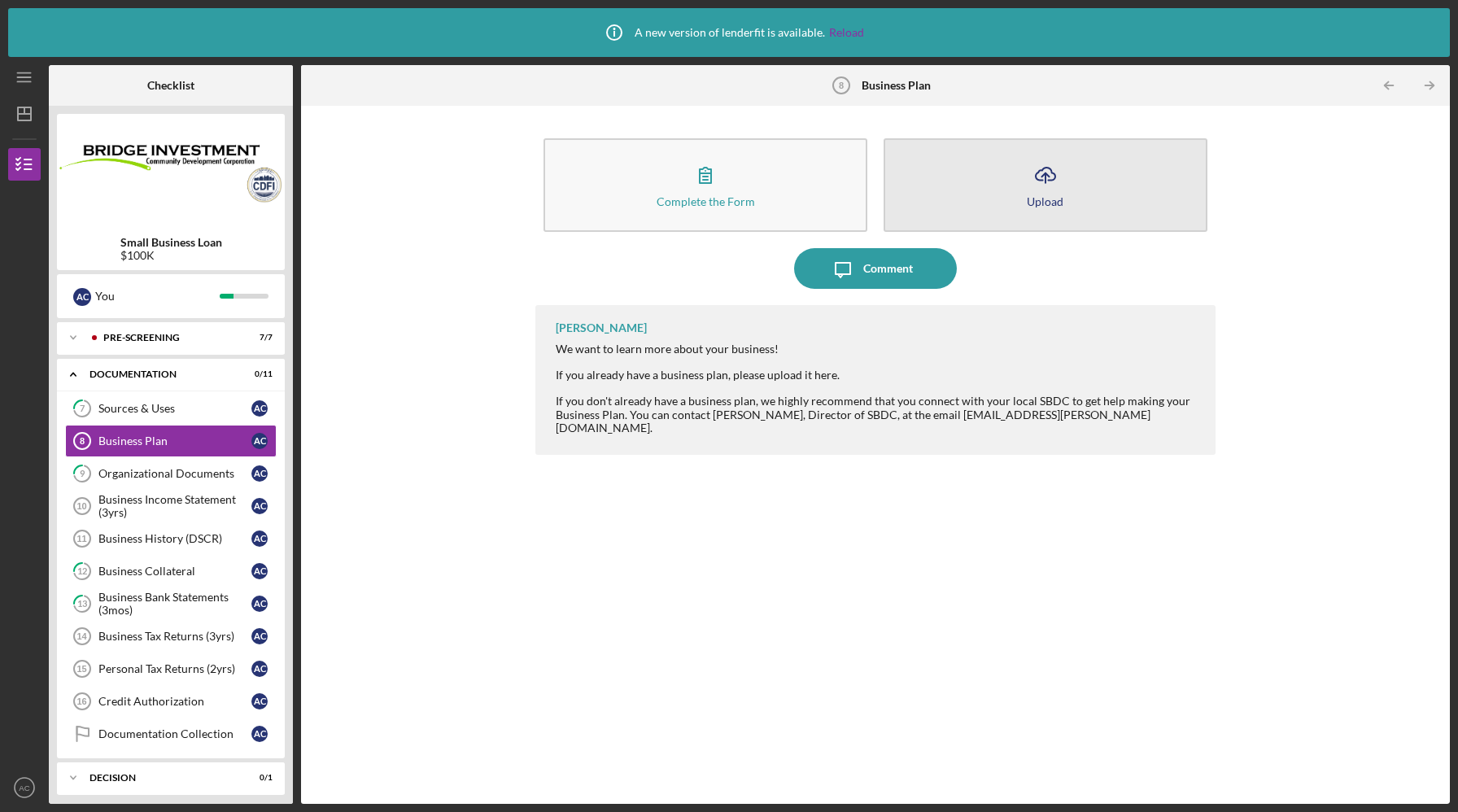
click at [1043, 191] on icon "Icon/Upload" at bounding box center [1045, 174] width 41 height 41
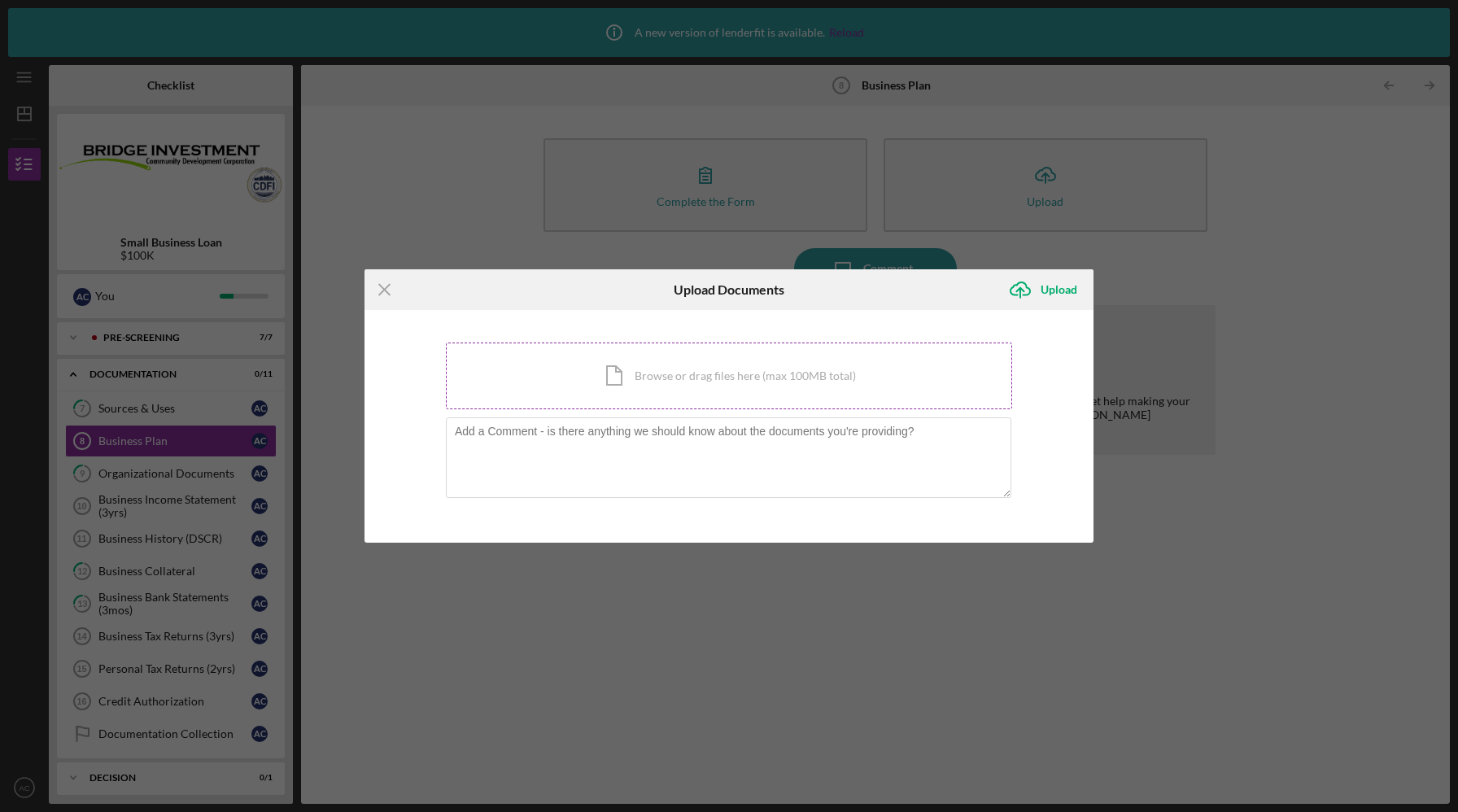
click at [673, 375] on div "Icon/Document Browse or drag files here (max 100MB total) Tap to choose files o…" at bounding box center [729, 375] width 566 height 67
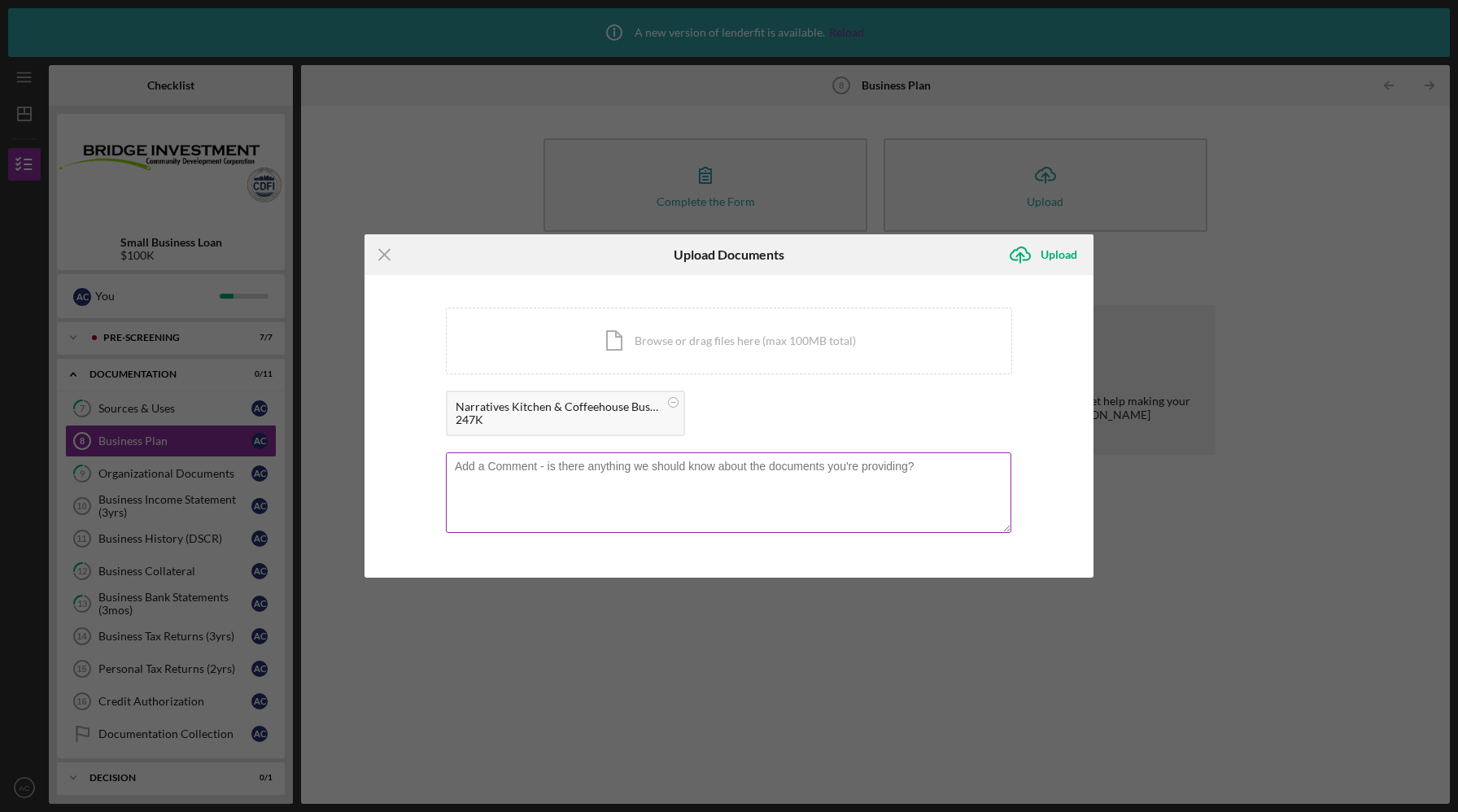
click at [774, 485] on textarea at bounding box center [729, 492] width 565 height 79
type textarea "T"
click at [647, 484] on textarea "I have attached the business plan for the Coffee House. We also have a fudraisi…" at bounding box center [729, 492] width 565 height 79
click at [650, 482] on textarea "I have attached the business plan for the Coffee House. We also have a fudraisi…" at bounding box center [729, 492] width 565 height 79
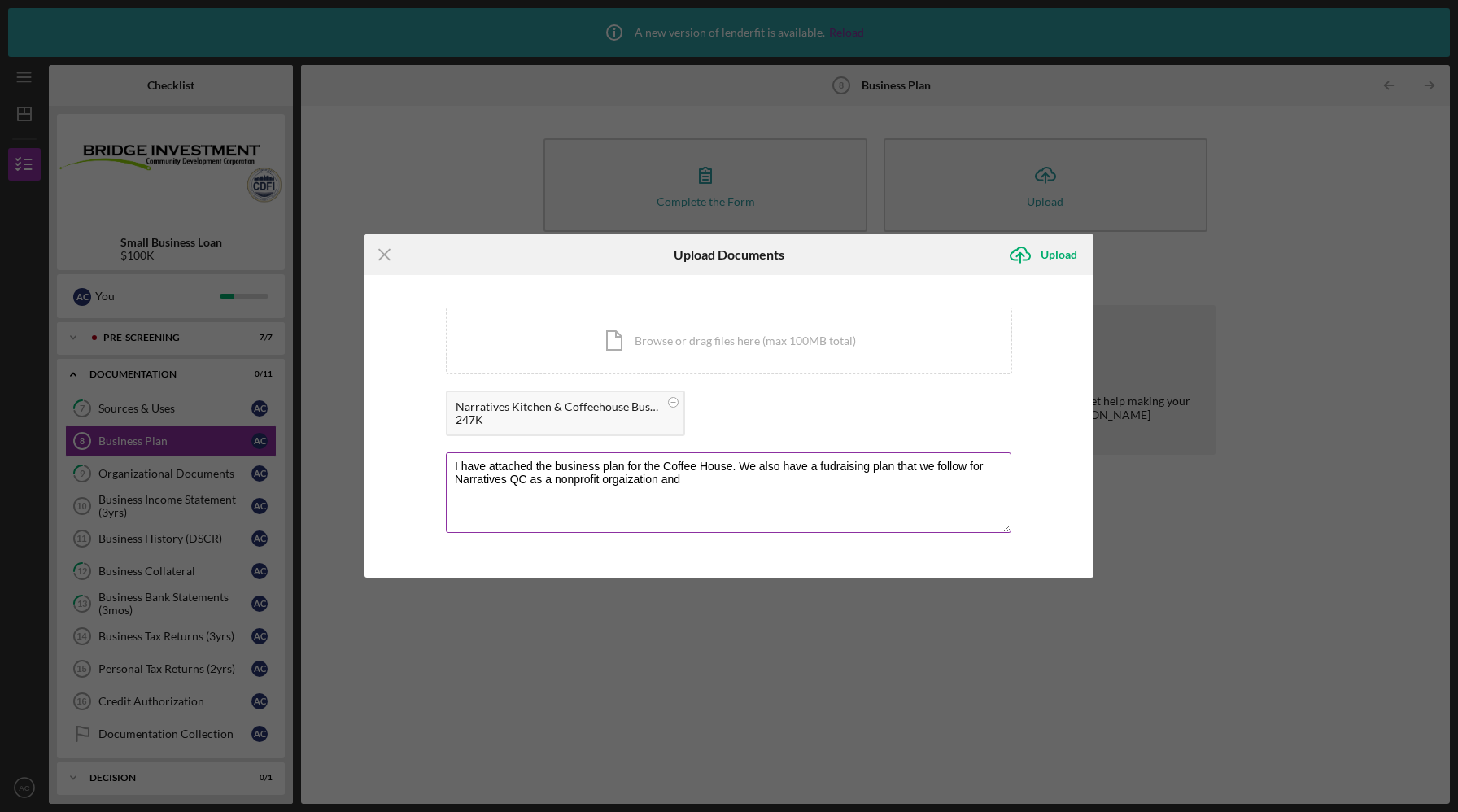
click at [691, 480] on textarea "I have attached the business plan for the Coffee House. We also have a fudraisi…" at bounding box center [729, 492] width 565 height 79
click at [830, 464] on textarea "I have attached the business plan for the Coffee House. We also have a fudraisi…" at bounding box center [729, 492] width 565 height 79
click at [732, 482] on textarea "I have attached the business plan for the Coffee House. We also have a fundrais…" at bounding box center [729, 492] width 565 height 79
type textarea "I have attached the business plan for the Coffee House. We also have a fundrais…"
click at [1059, 263] on div "Upload" at bounding box center [1059, 255] width 36 height 33
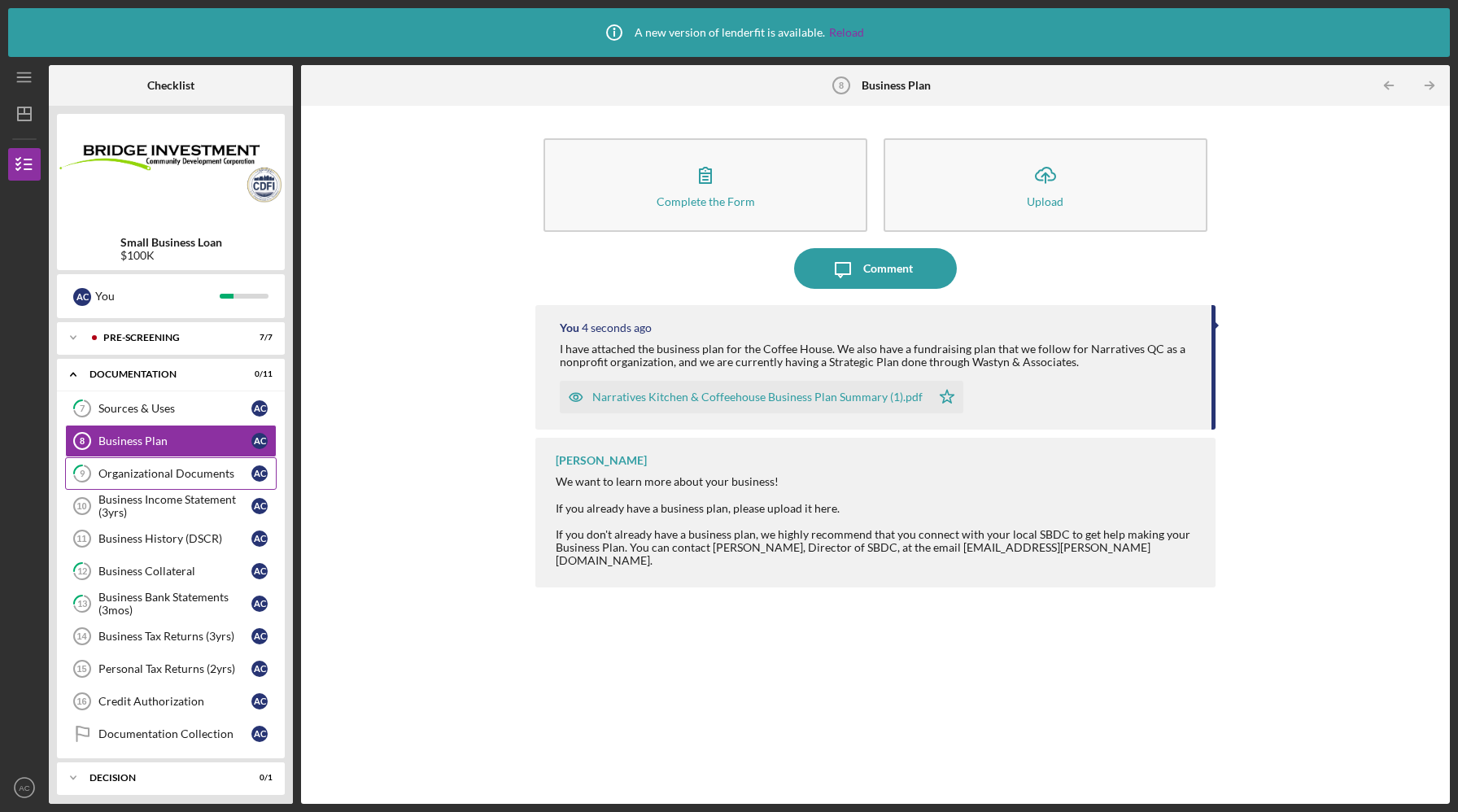
click at [179, 480] on link "9 Organizational Documents A C" at bounding box center [170, 473] width 212 height 33
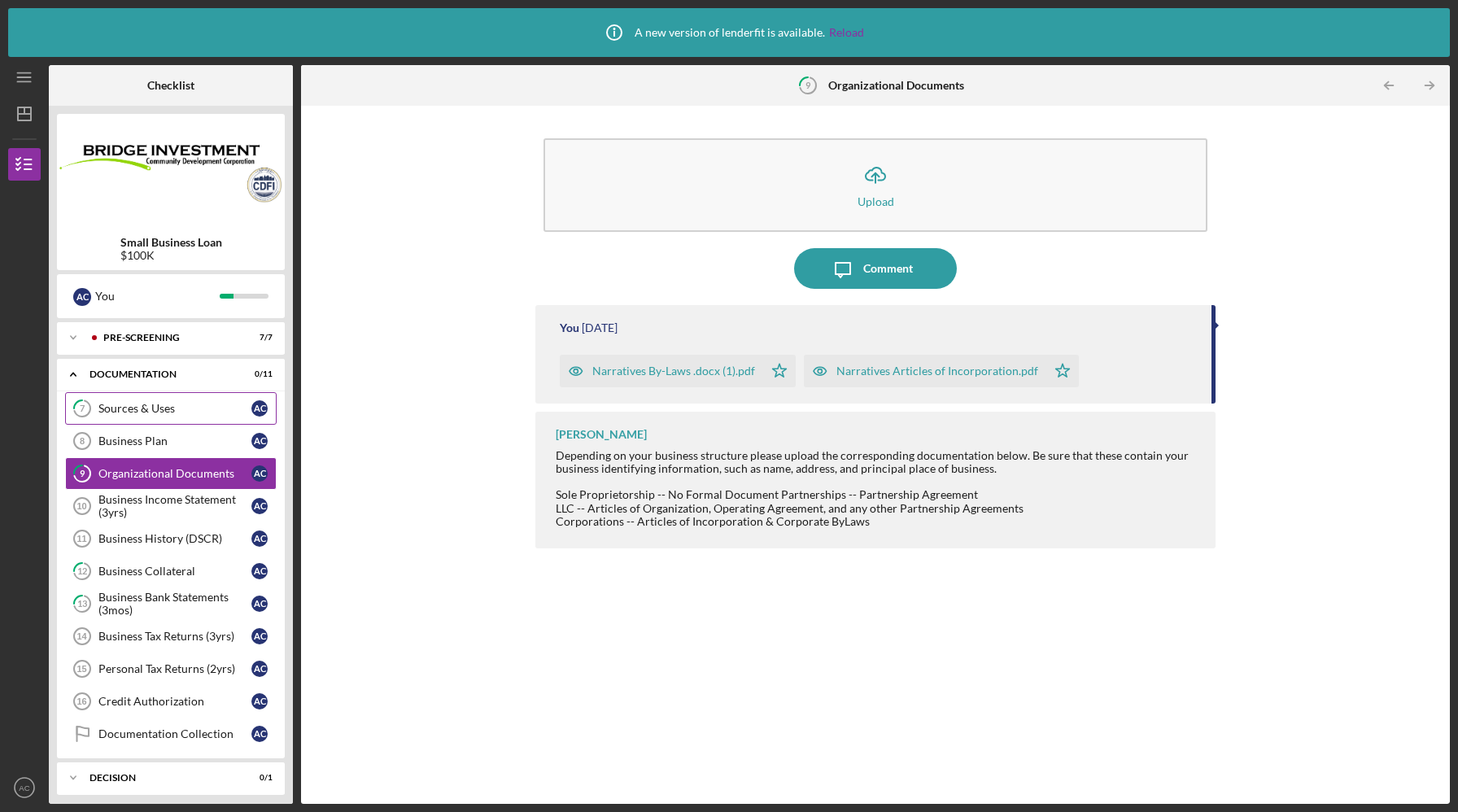
click at [181, 419] on link "7 Sources & Uses A C" at bounding box center [170, 409] width 212 height 33
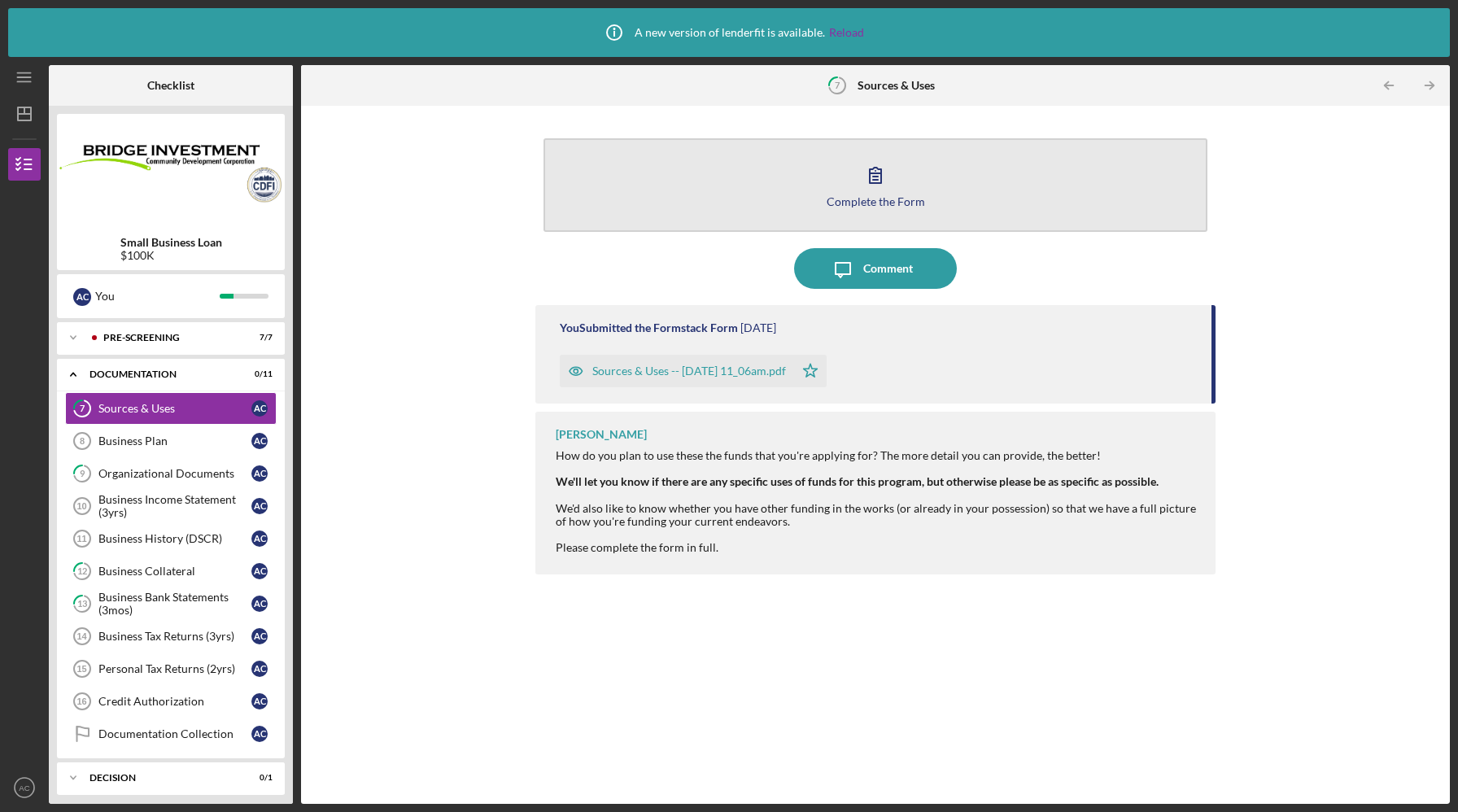
click at [857, 198] on div "Complete the Form" at bounding box center [876, 201] width 99 height 12
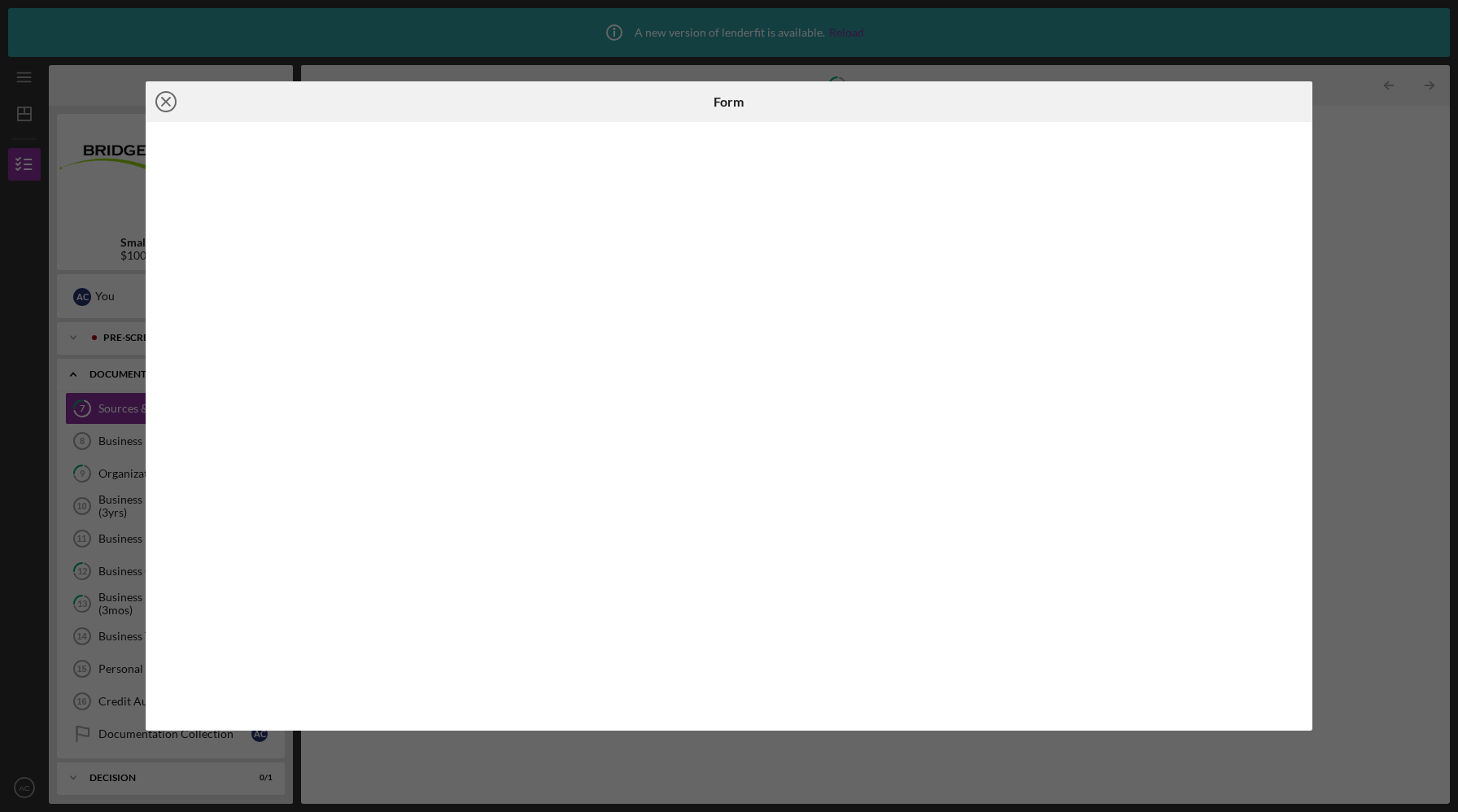
click at [162, 105] on line at bounding box center [165, 101] width 8 height 8
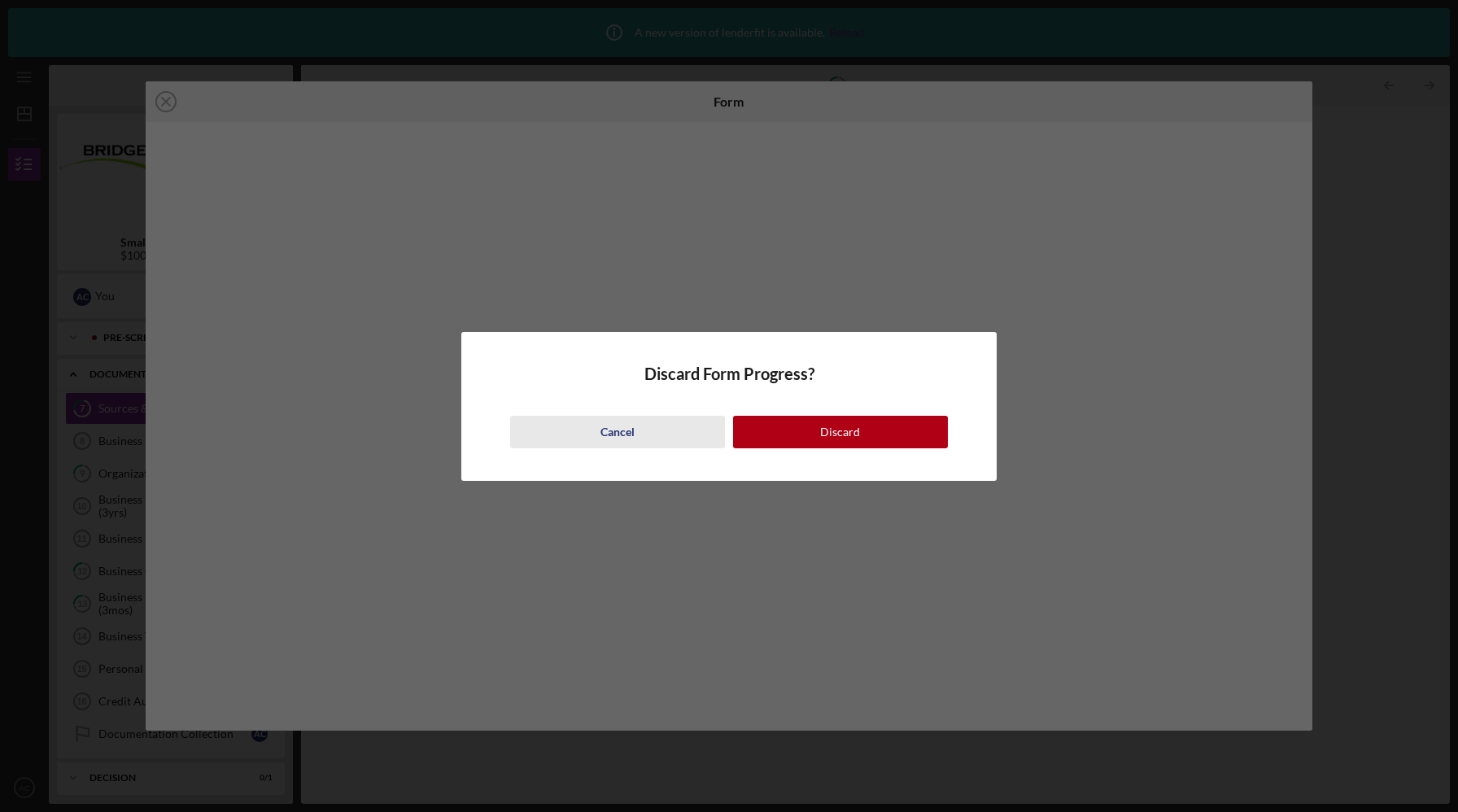
click at [608, 432] on div "Cancel" at bounding box center [618, 432] width 35 height 33
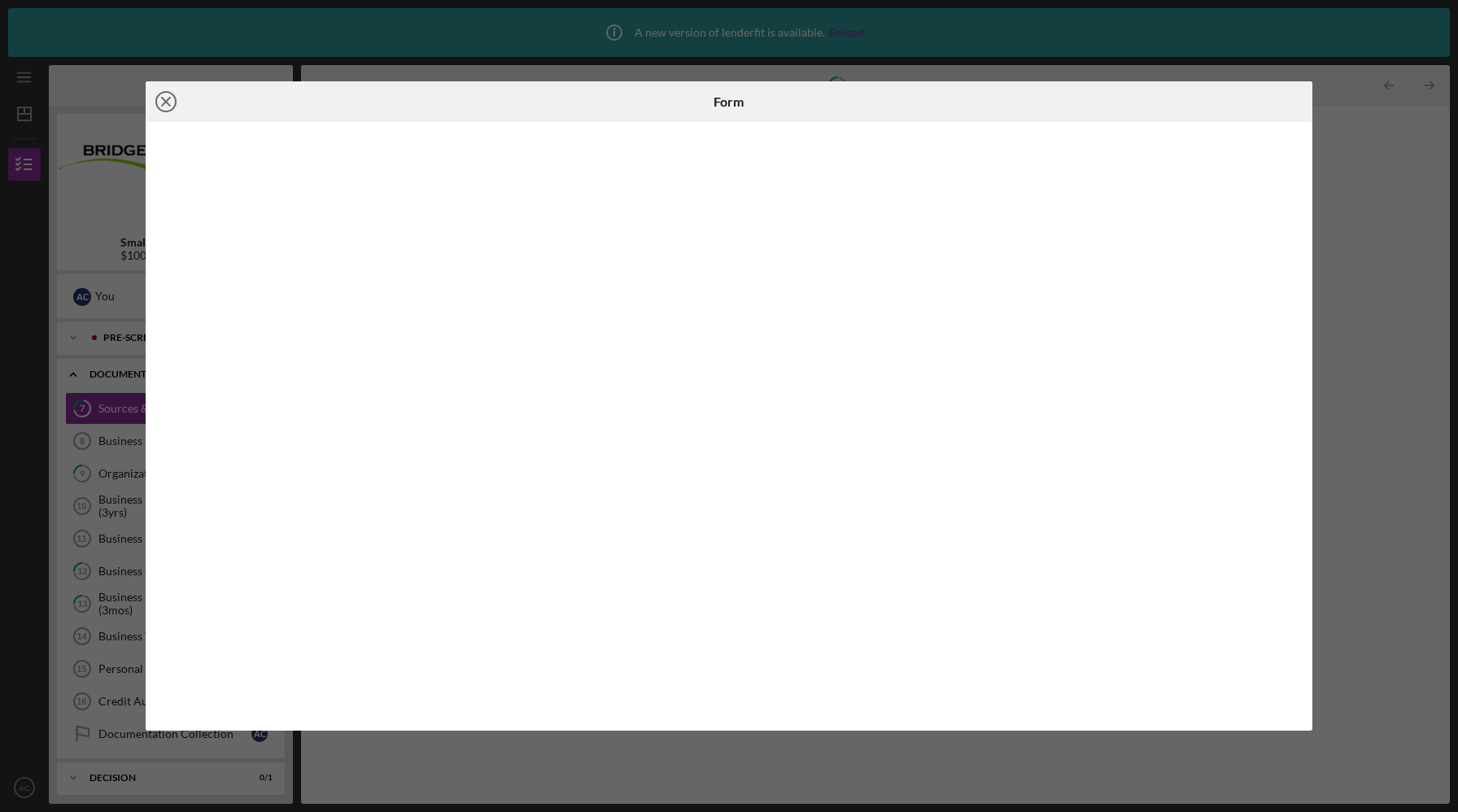
click at [181, 115] on icon "Icon/Close" at bounding box center [166, 101] width 41 height 41
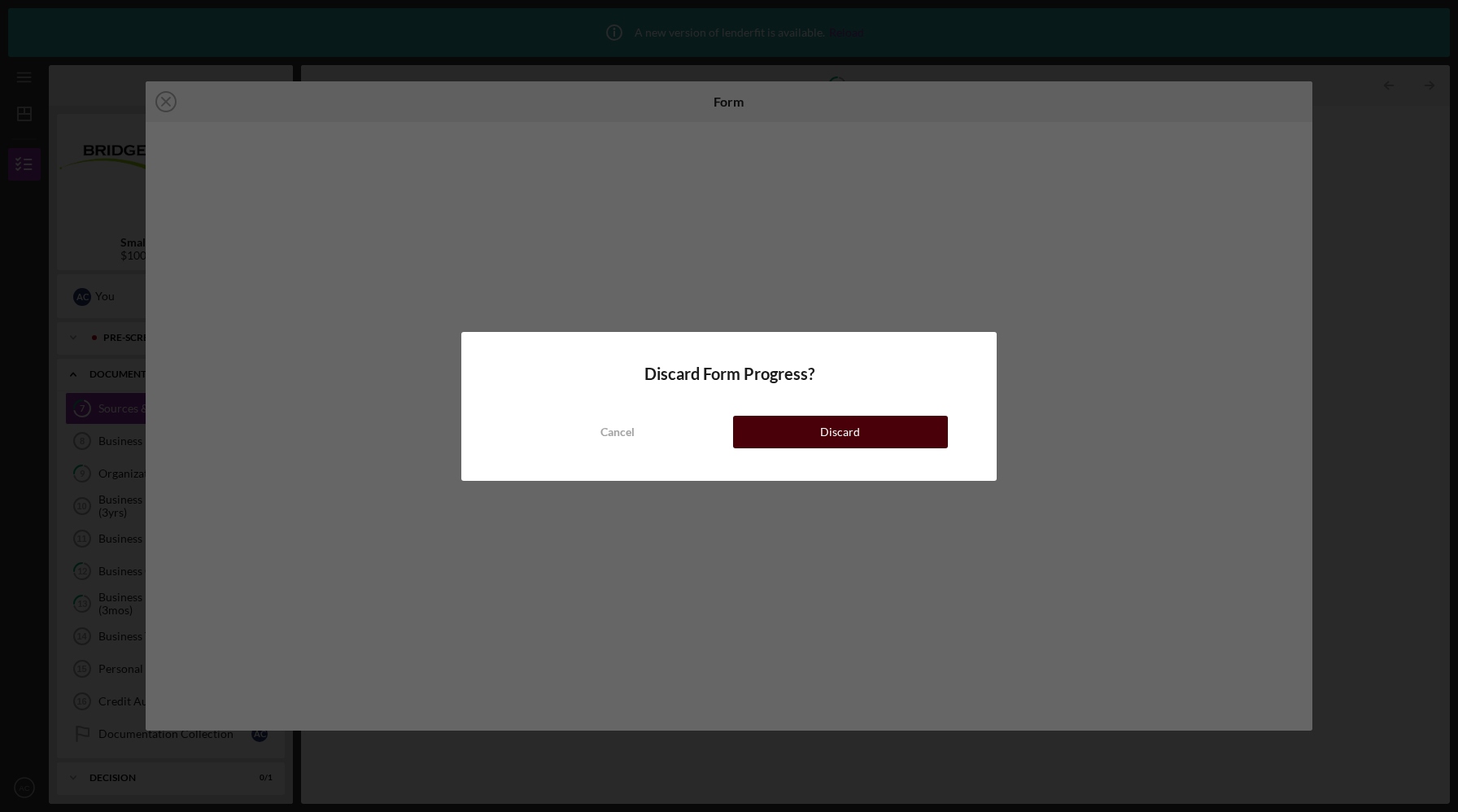
click at [799, 438] on button "Discard" at bounding box center [840, 432] width 215 height 33
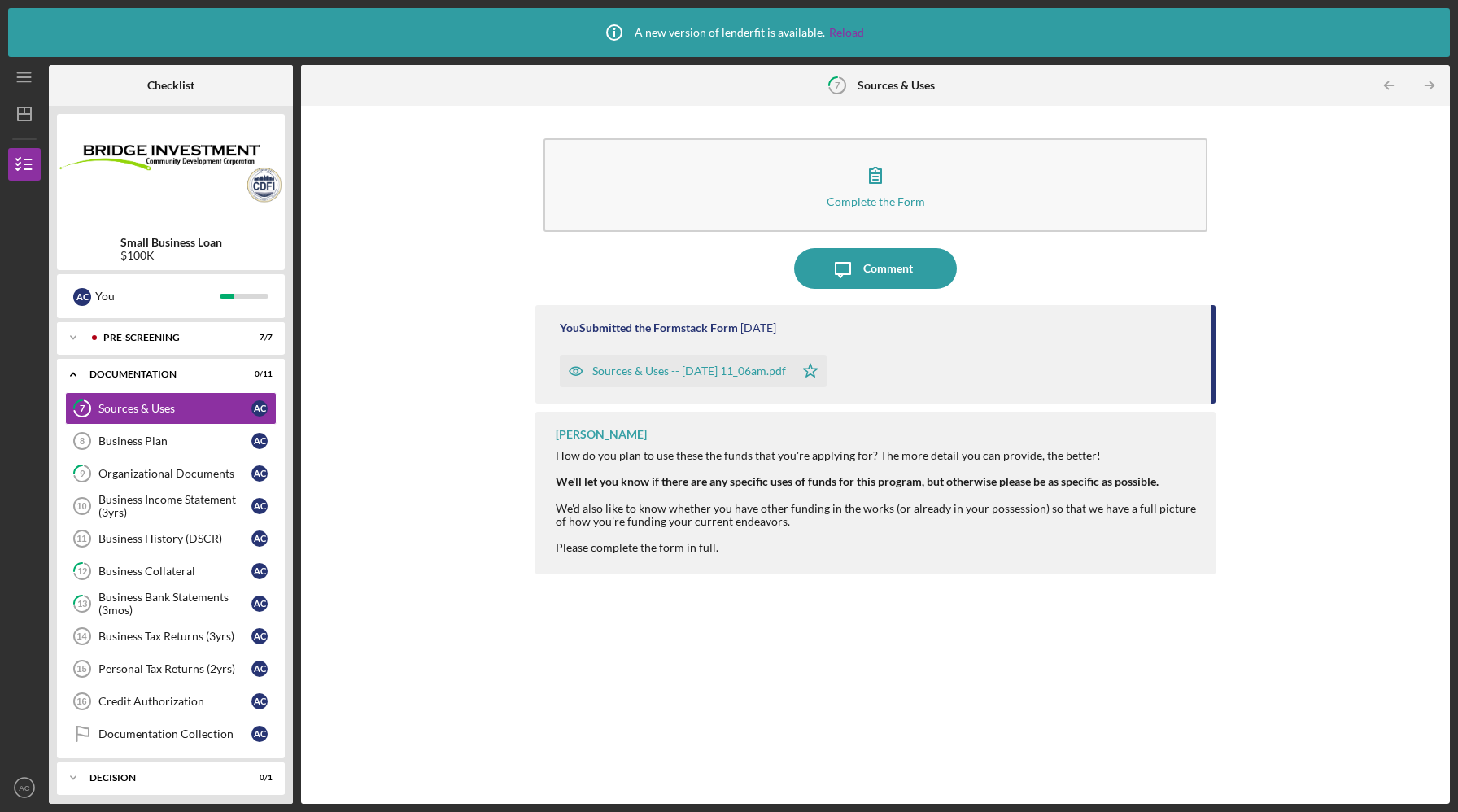
click at [723, 371] on div "Sources & Uses -- [DATE] 11_06am.pdf" at bounding box center [690, 371] width 194 height 13
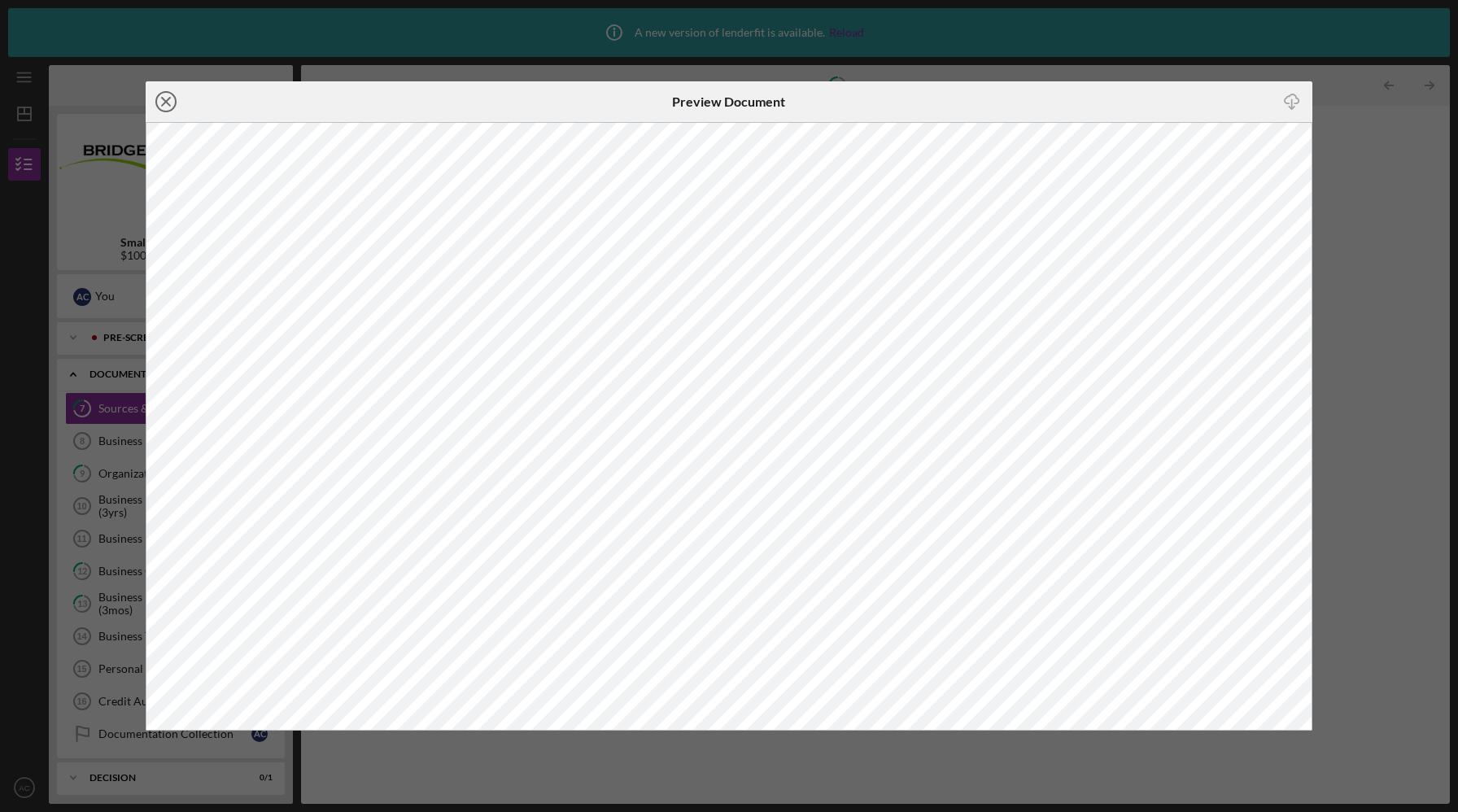
click at [165, 105] on icon "Icon/Close" at bounding box center [166, 101] width 41 height 41
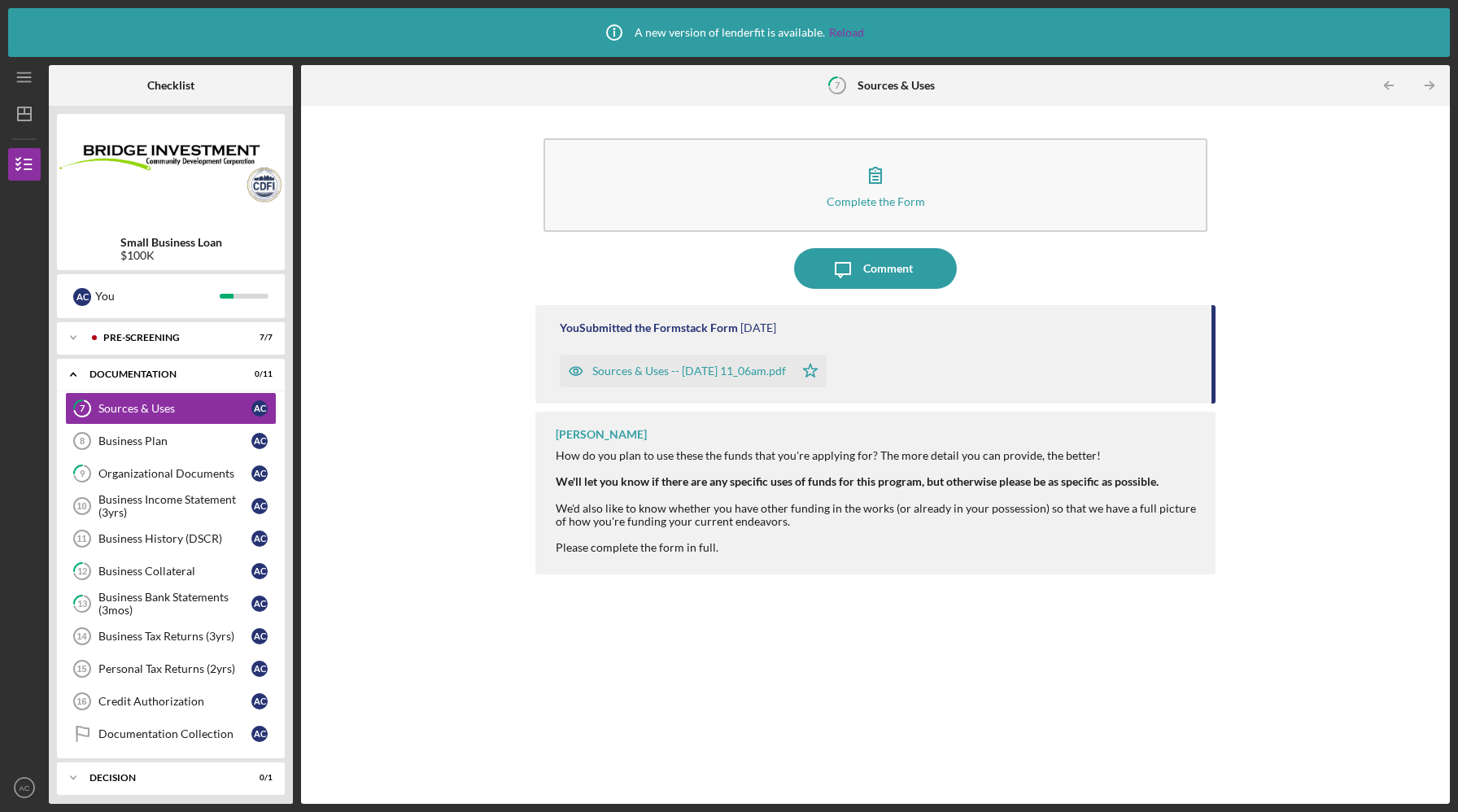
click at [673, 377] on div "Sources & Uses -- [DATE] 11_06am.pdf" at bounding box center [677, 371] width 234 height 33
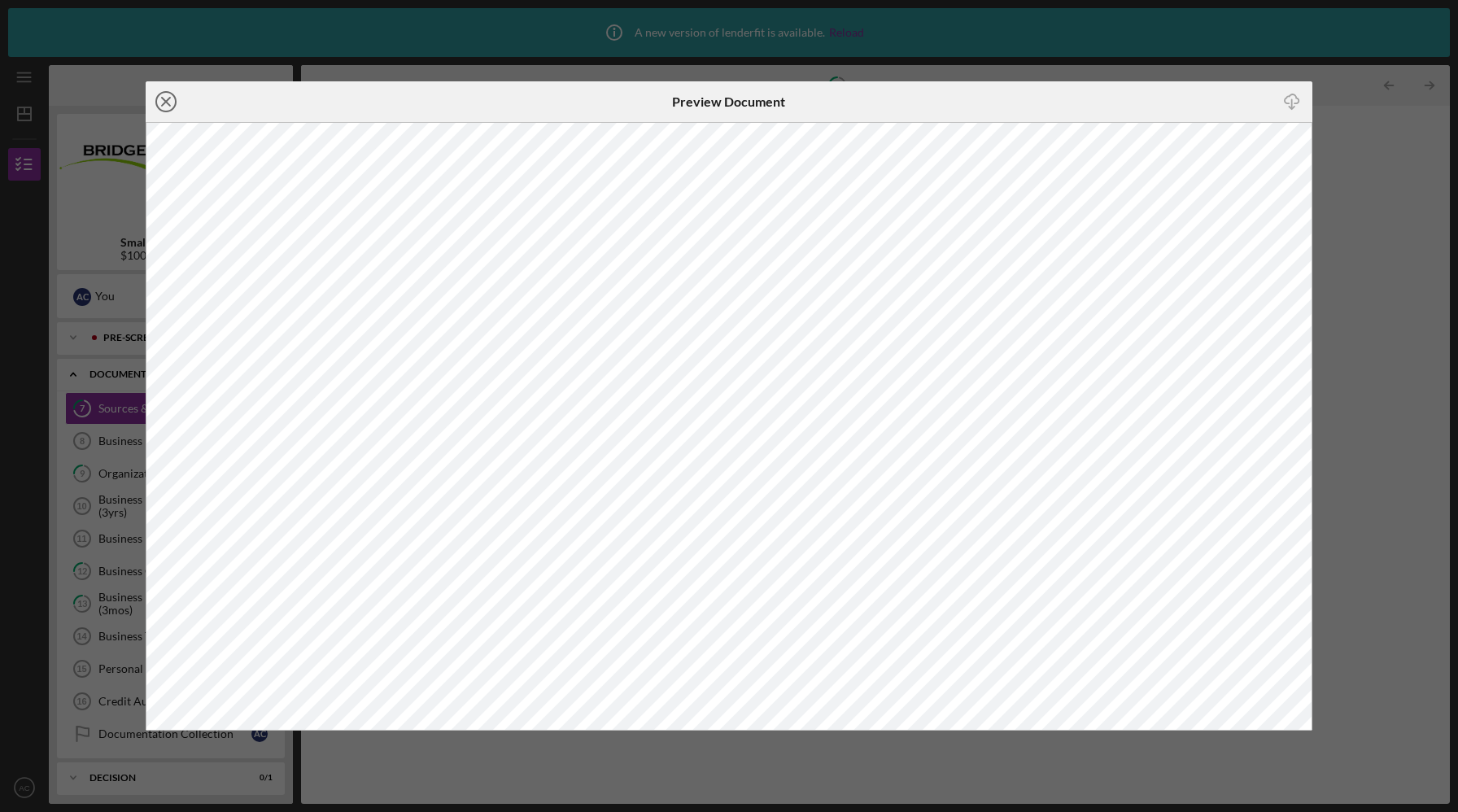
click at [162, 109] on circle at bounding box center [166, 101] width 20 height 20
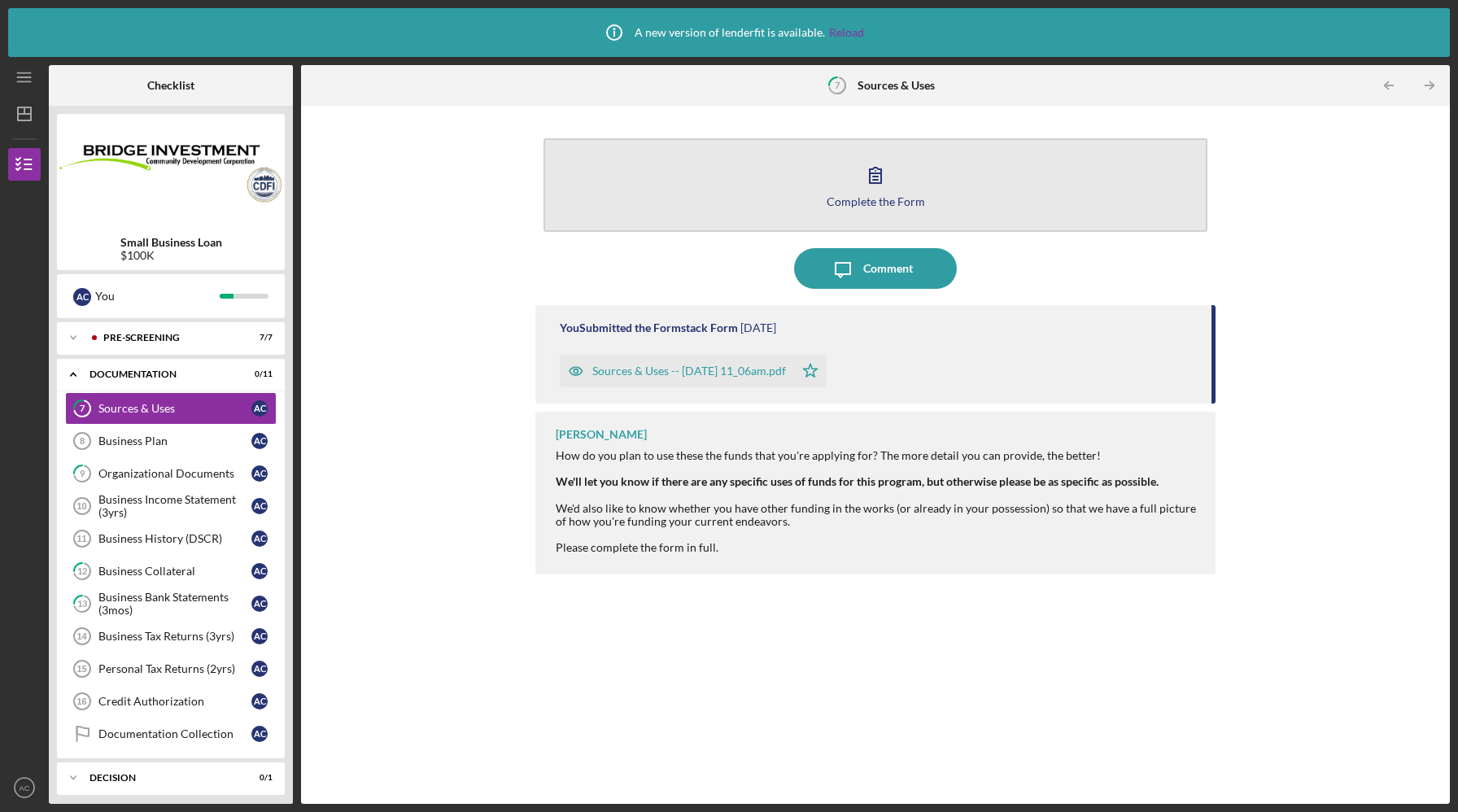
click at [837, 202] on div "Complete the Form" at bounding box center [876, 201] width 99 height 12
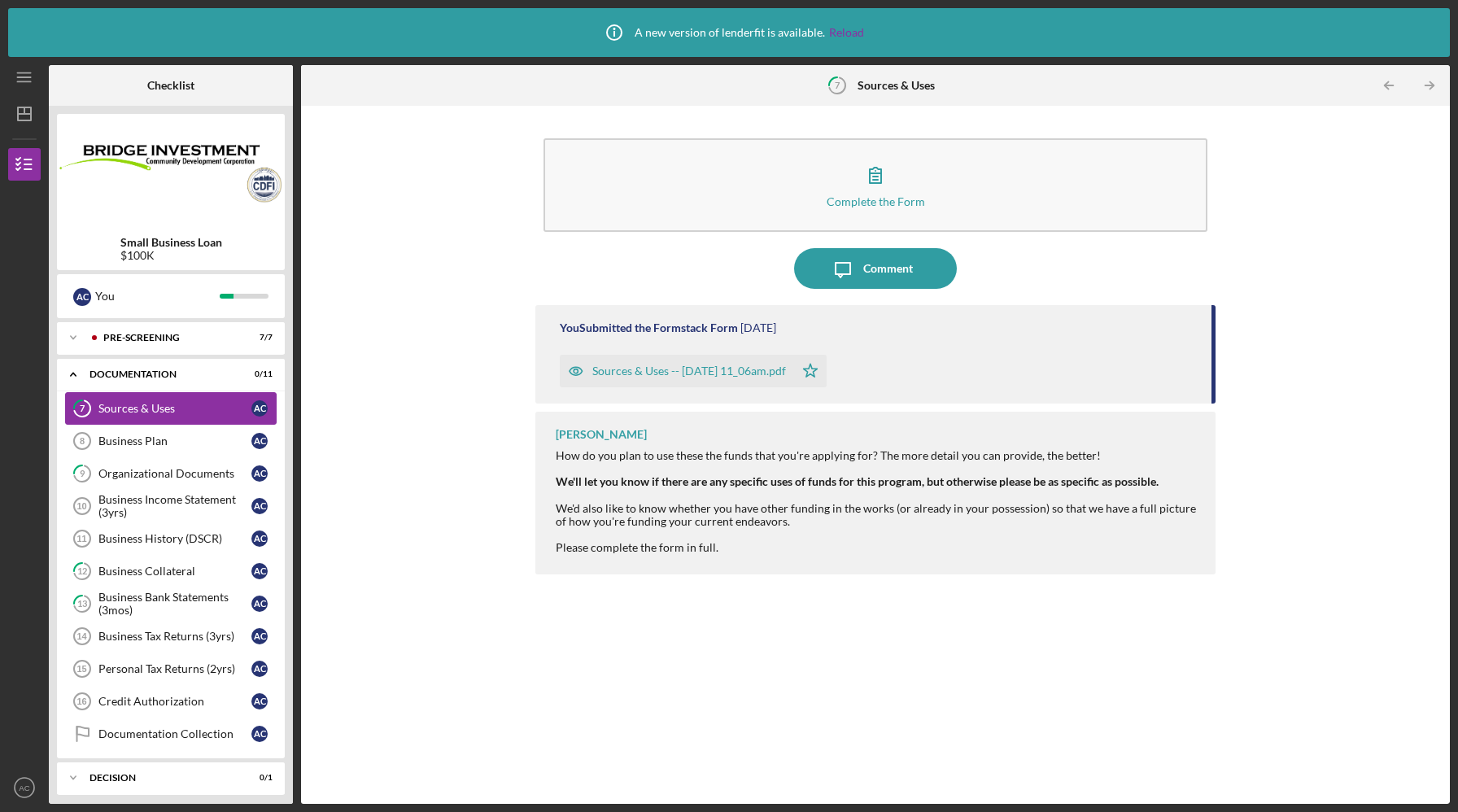
click at [183, 411] on div "Sources & Uses" at bounding box center [175, 408] width 153 height 13
click at [524, 338] on div "Complete the Form Form Icon/Message Comment You Submitted the Formstack Form [D…" at bounding box center [875, 454] width 1133 height 682
click at [200, 570] on div "Business Collateral" at bounding box center [175, 571] width 153 height 13
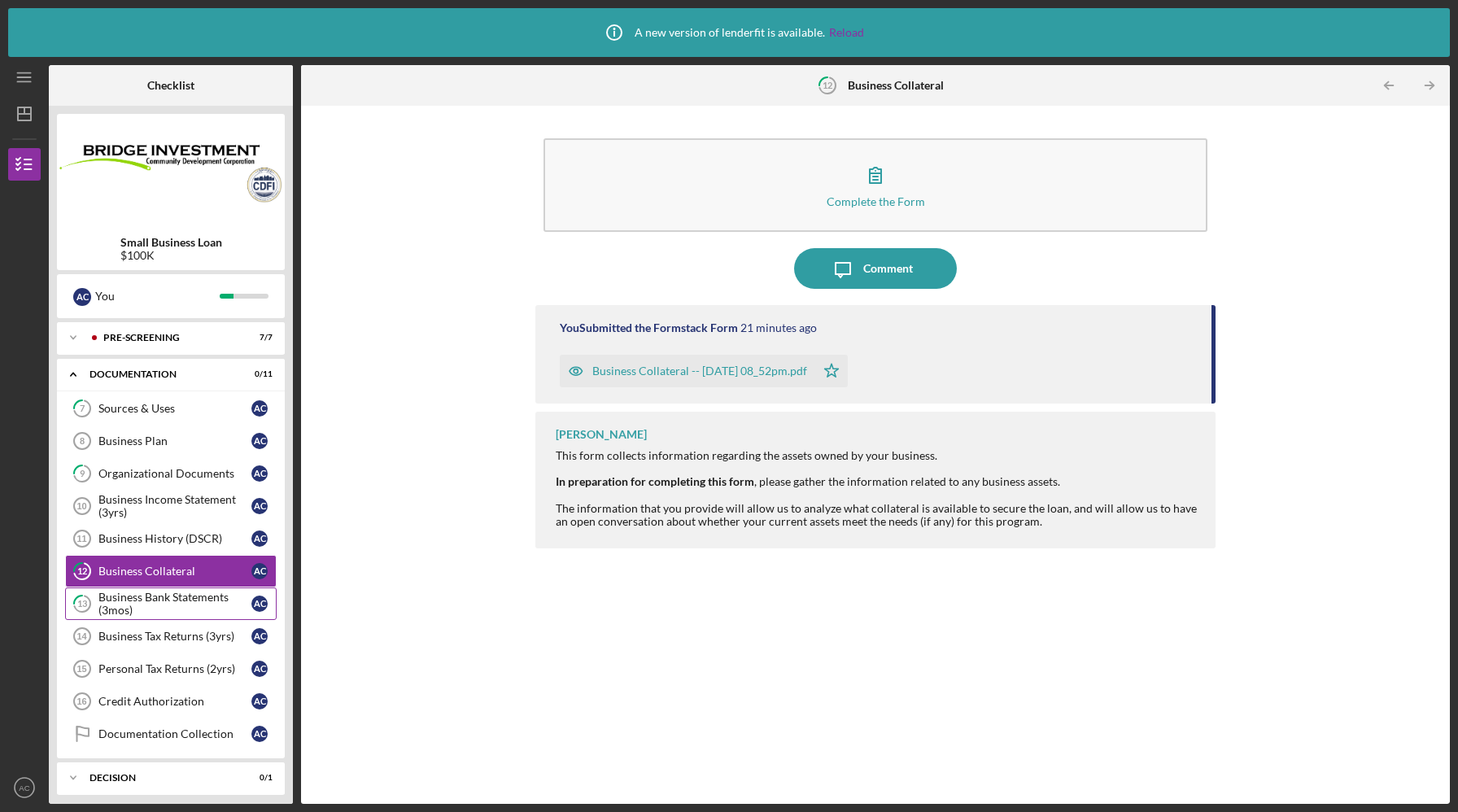
click at [194, 595] on div "Business Bank Statements (3mos)" at bounding box center [175, 604] width 153 height 26
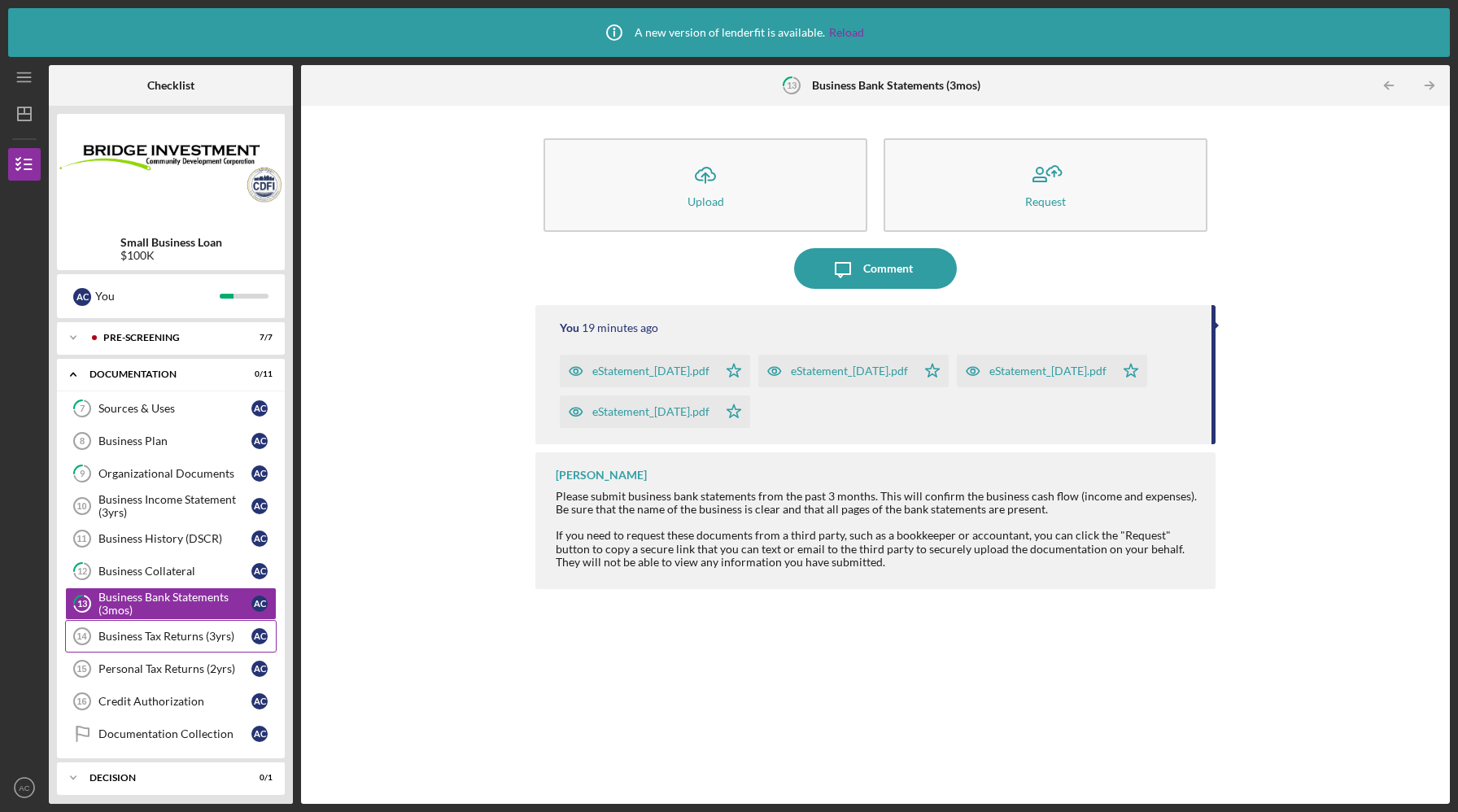
click at [192, 637] on div "Business Tax Returns (3yrs)" at bounding box center [175, 636] width 153 height 13
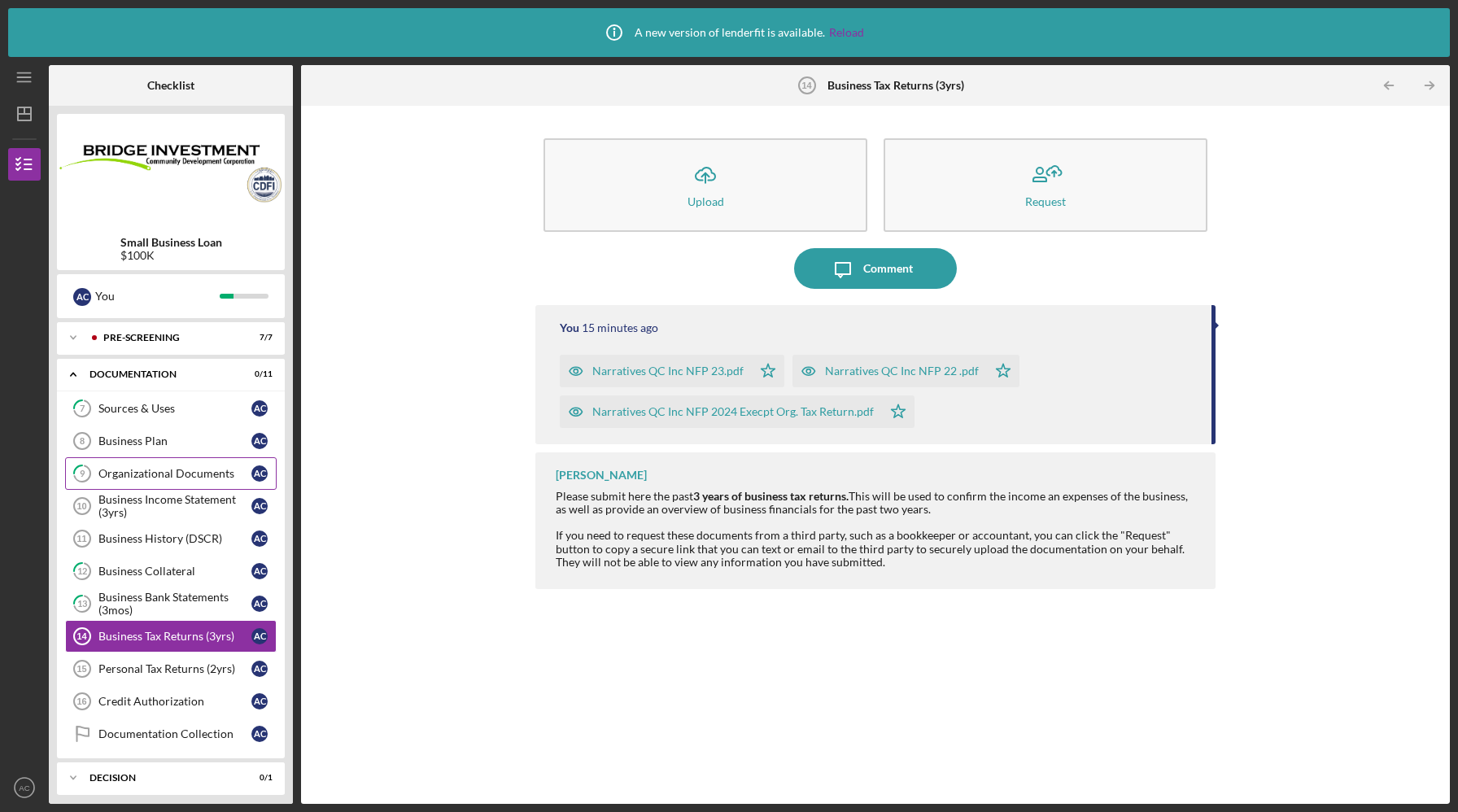
click at [192, 483] on link "9 Organizational Documents A C" at bounding box center [170, 473] width 212 height 33
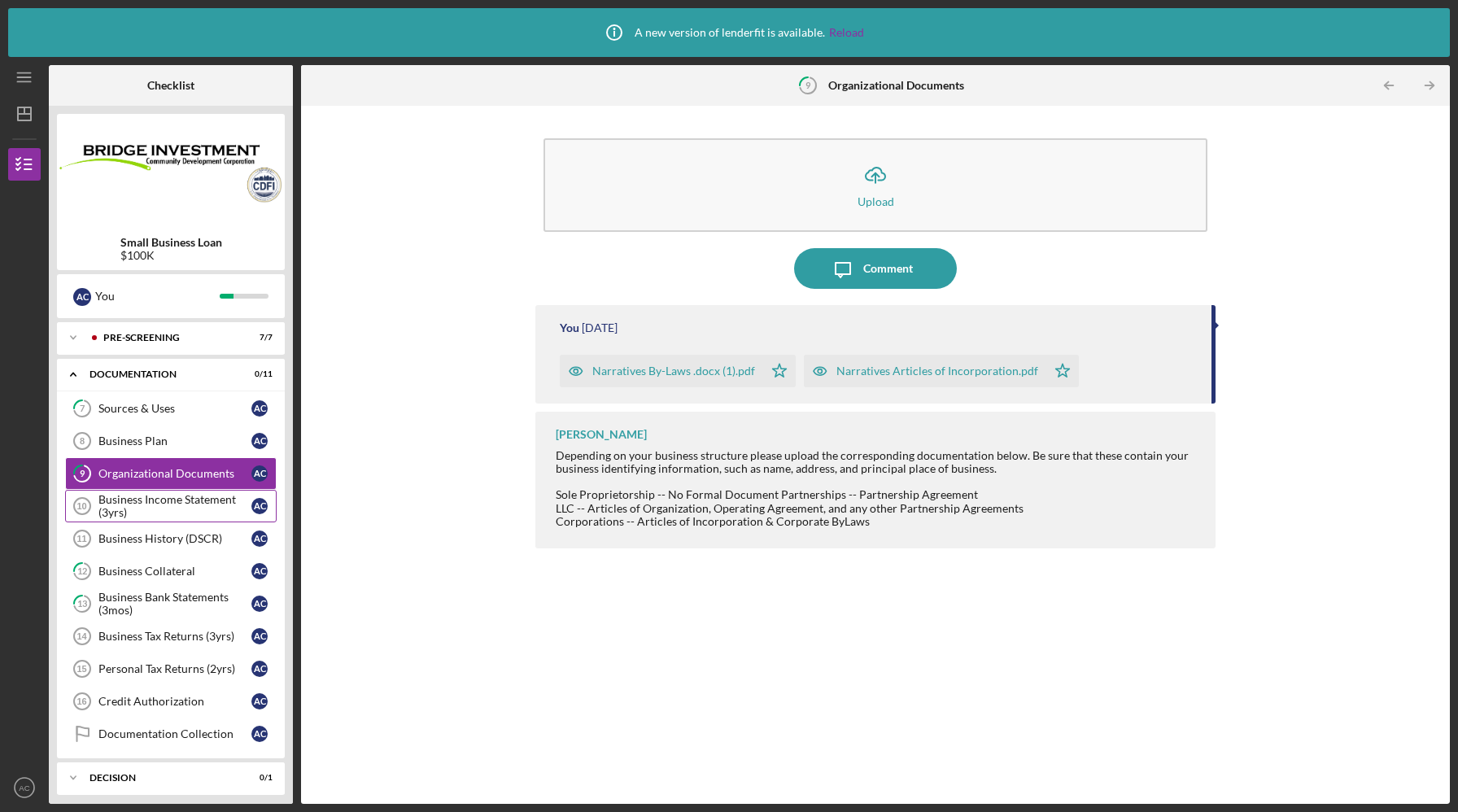
click at [184, 509] on div "Business Income Statement (3yrs)" at bounding box center [175, 506] width 153 height 26
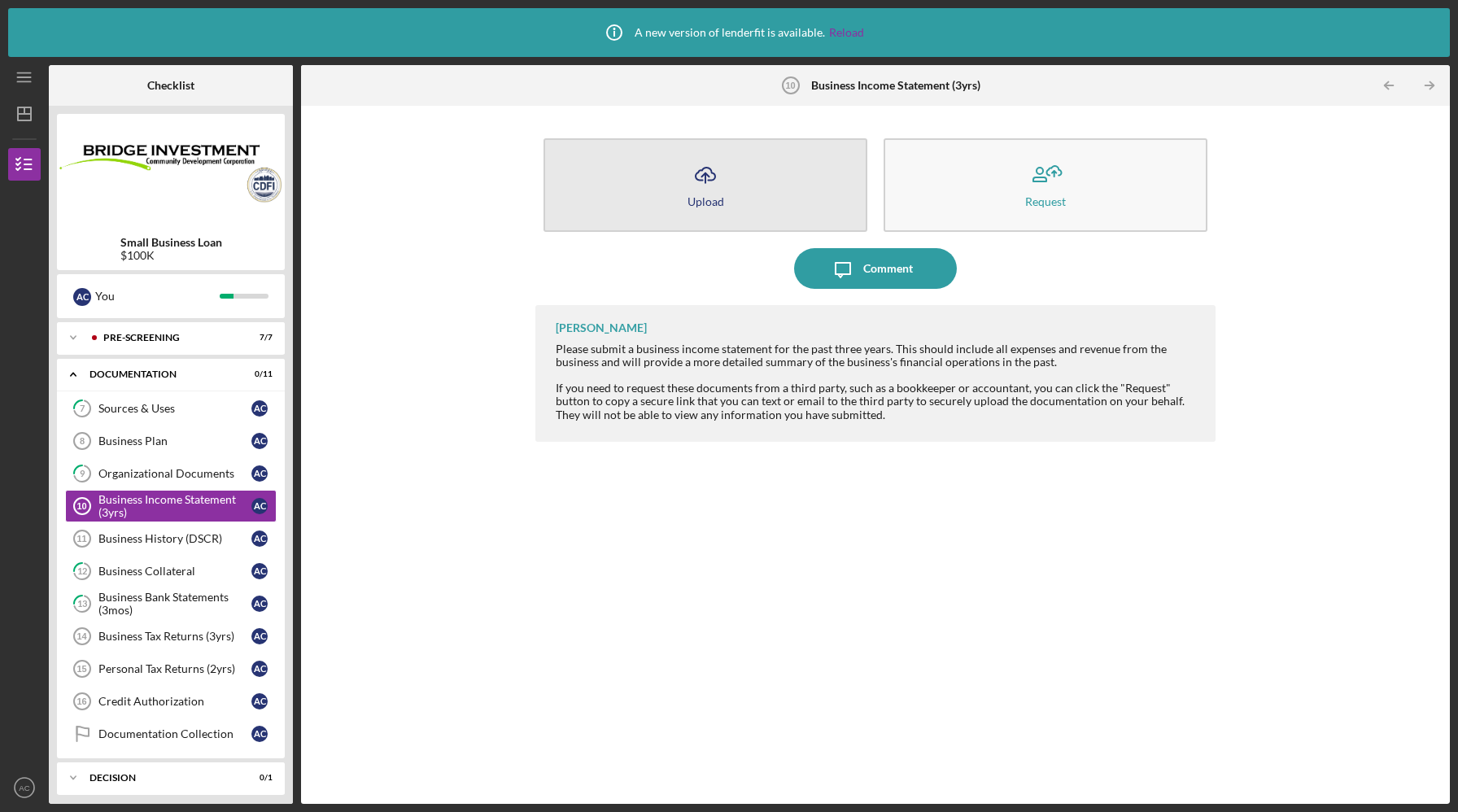
click at [691, 225] on button "Icon/Upload Upload" at bounding box center [705, 185] width 324 height 93
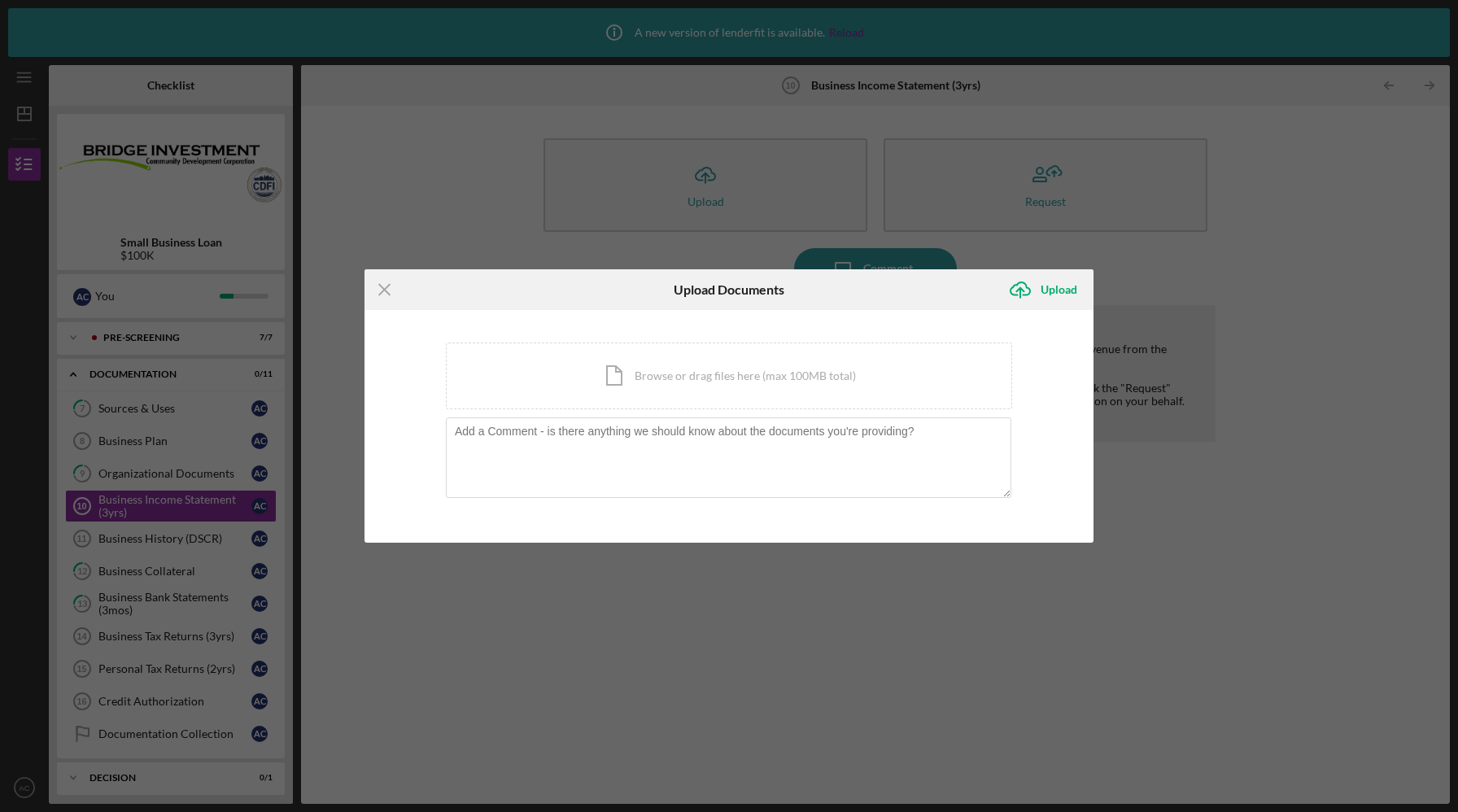
click at [1219, 190] on div "Icon/Menu Close Upload Documents Icon/Upload Upload You're uploading documents …" at bounding box center [729, 406] width 1458 height 812
click at [667, 378] on div "Icon/Document Browse or drag files here (max 100MB total) Tap to choose files o…" at bounding box center [729, 375] width 566 height 67
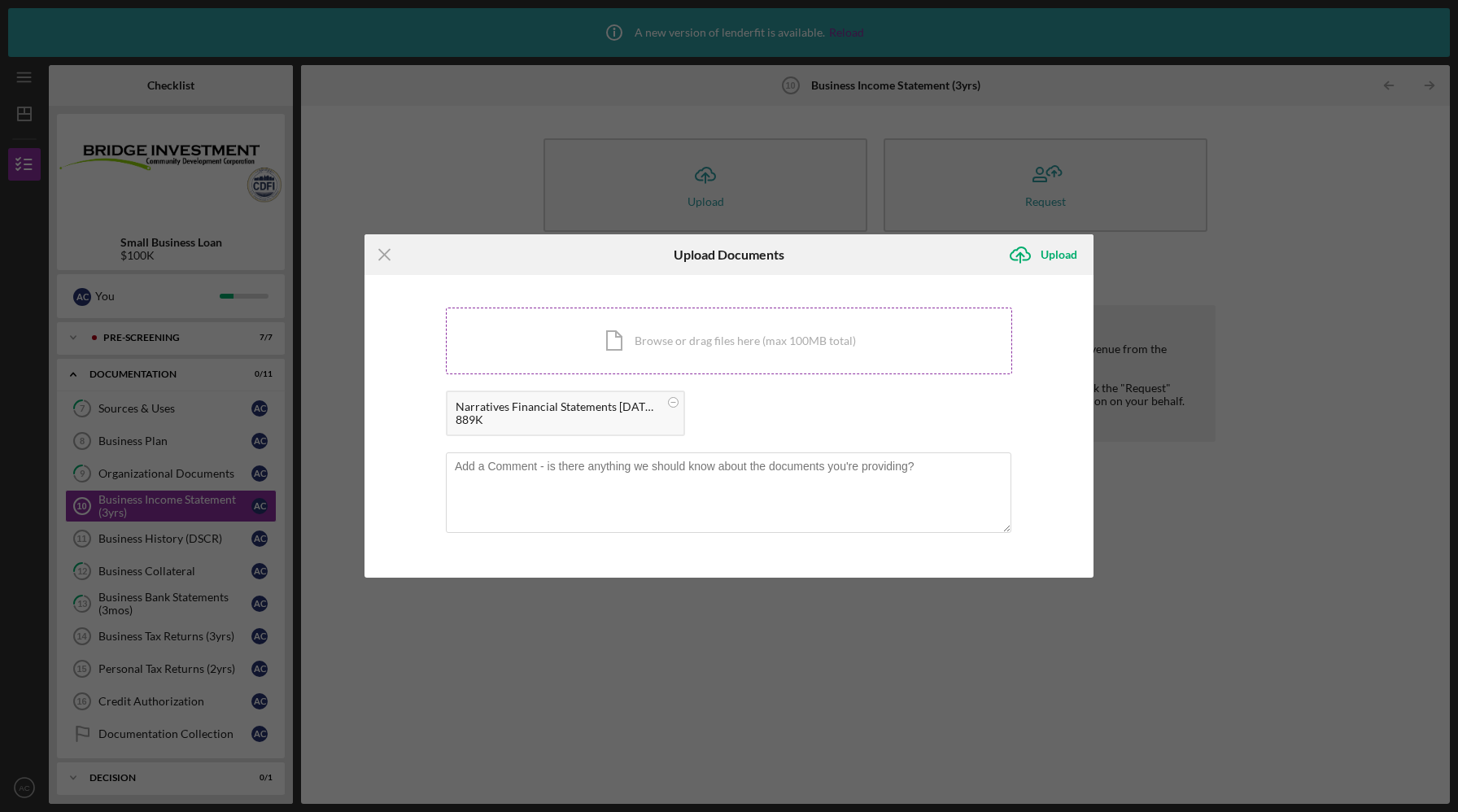
click at [686, 349] on div "Icon/Document Browse or drag files here (max 100MB total) Tap to choose files o…" at bounding box center [729, 340] width 566 height 67
drag, startPoint x: 1048, startPoint y: 258, endPoint x: 1257, endPoint y: 638, distance: 433.7
click at [1257, 638] on div "Icon/Menu Close Upload Documents Icon/Upload Upload You're uploading documents …" at bounding box center [729, 406] width 1458 height 812
click at [784, 333] on div "Icon/Document Browse or drag files here (max 100MB total) Tap to choose files o…" at bounding box center [729, 340] width 566 height 67
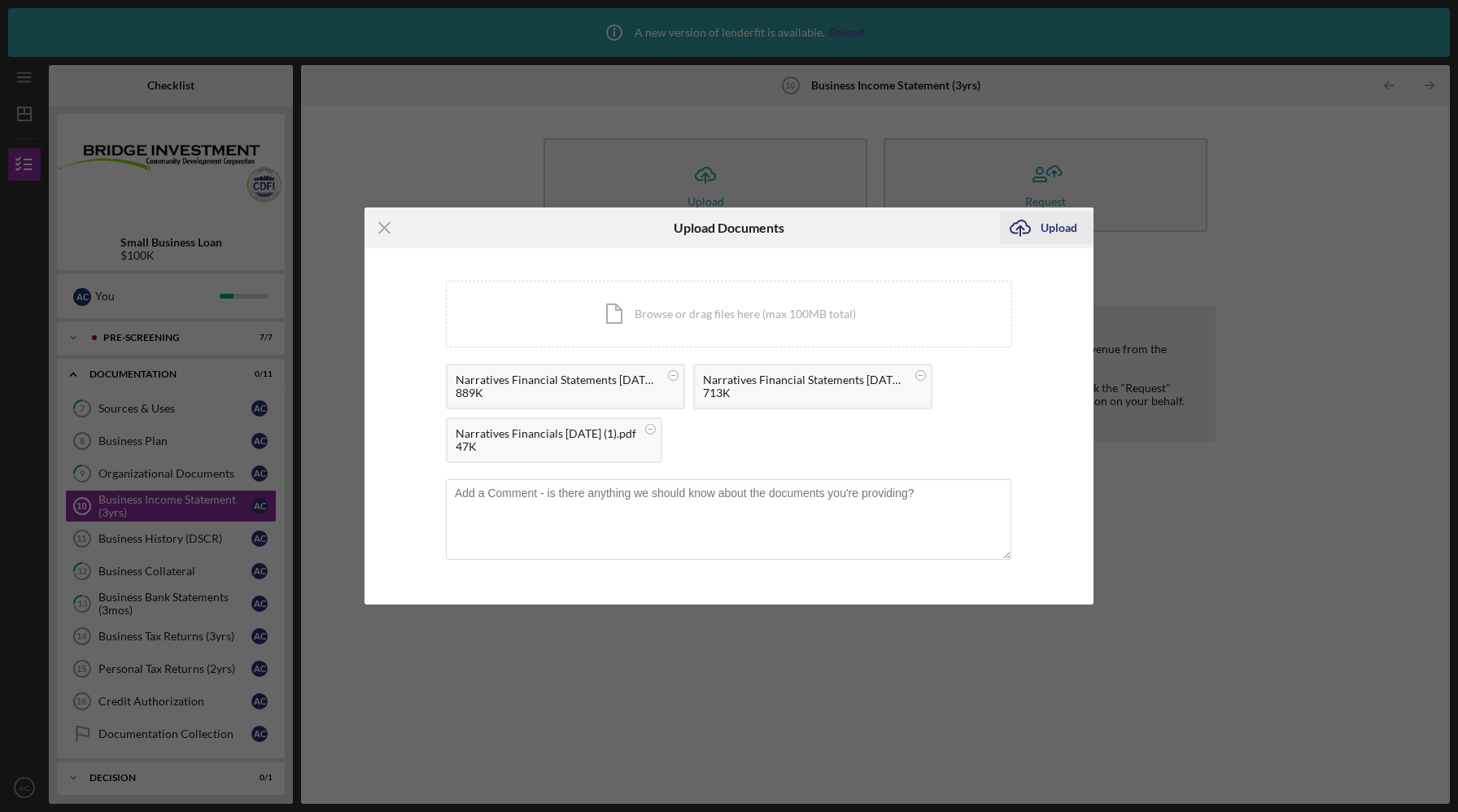
click at [1056, 232] on div "Upload" at bounding box center [1059, 228] width 36 height 33
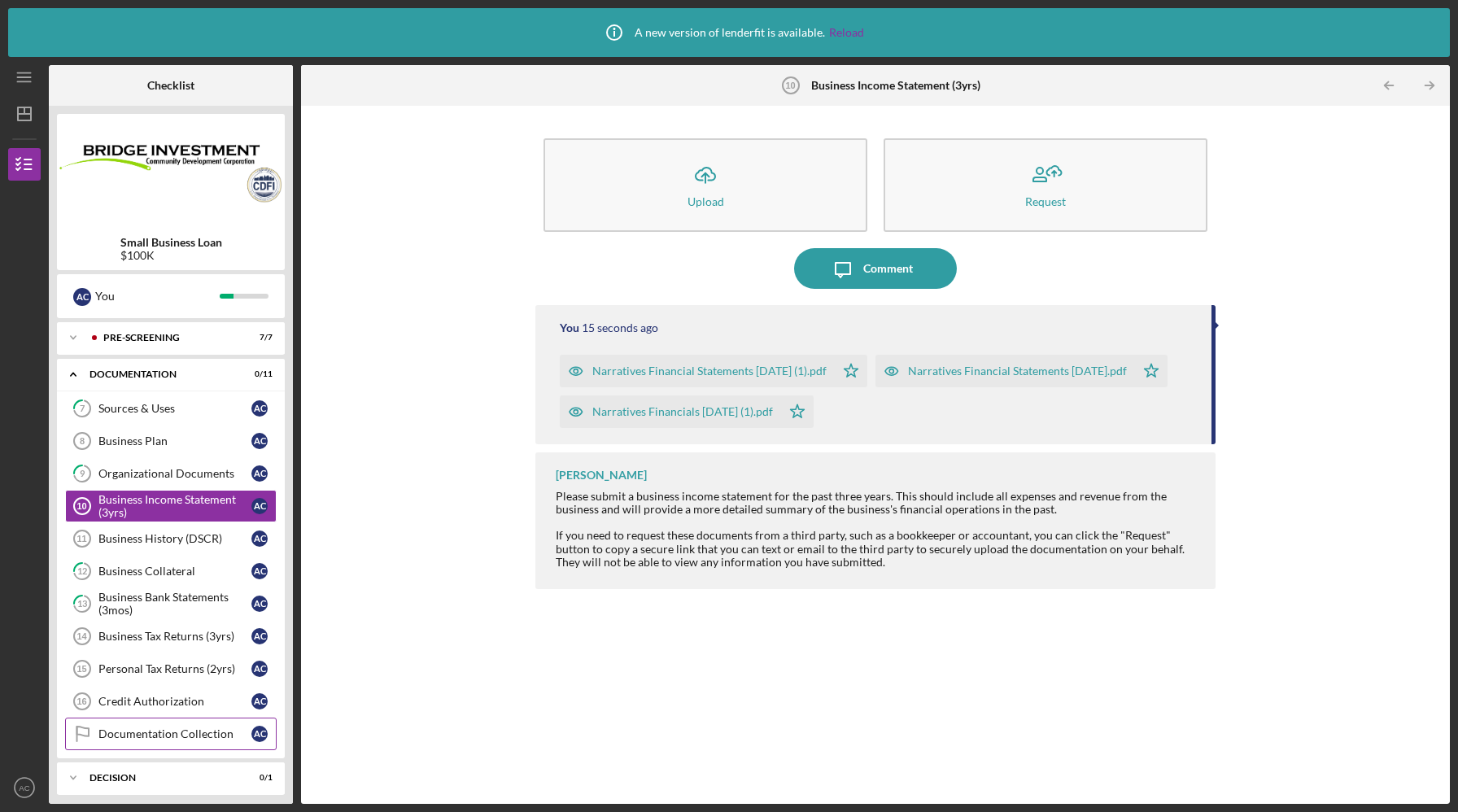
click at [224, 731] on div "Documentation Collection" at bounding box center [175, 733] width 153 height 13
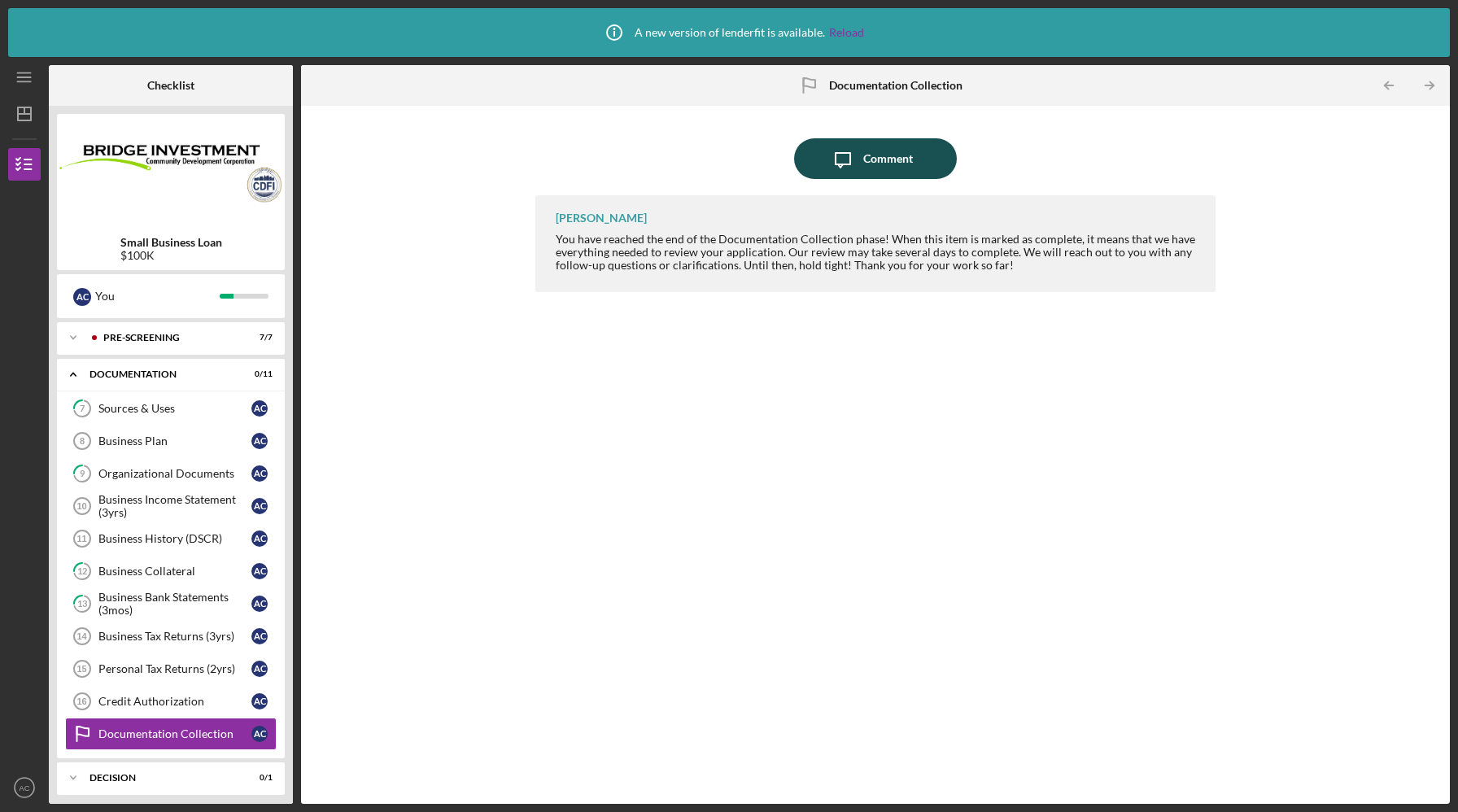
click at [868, 155] on div "Comment" at bounding box center [888, 158] width 49 height 41
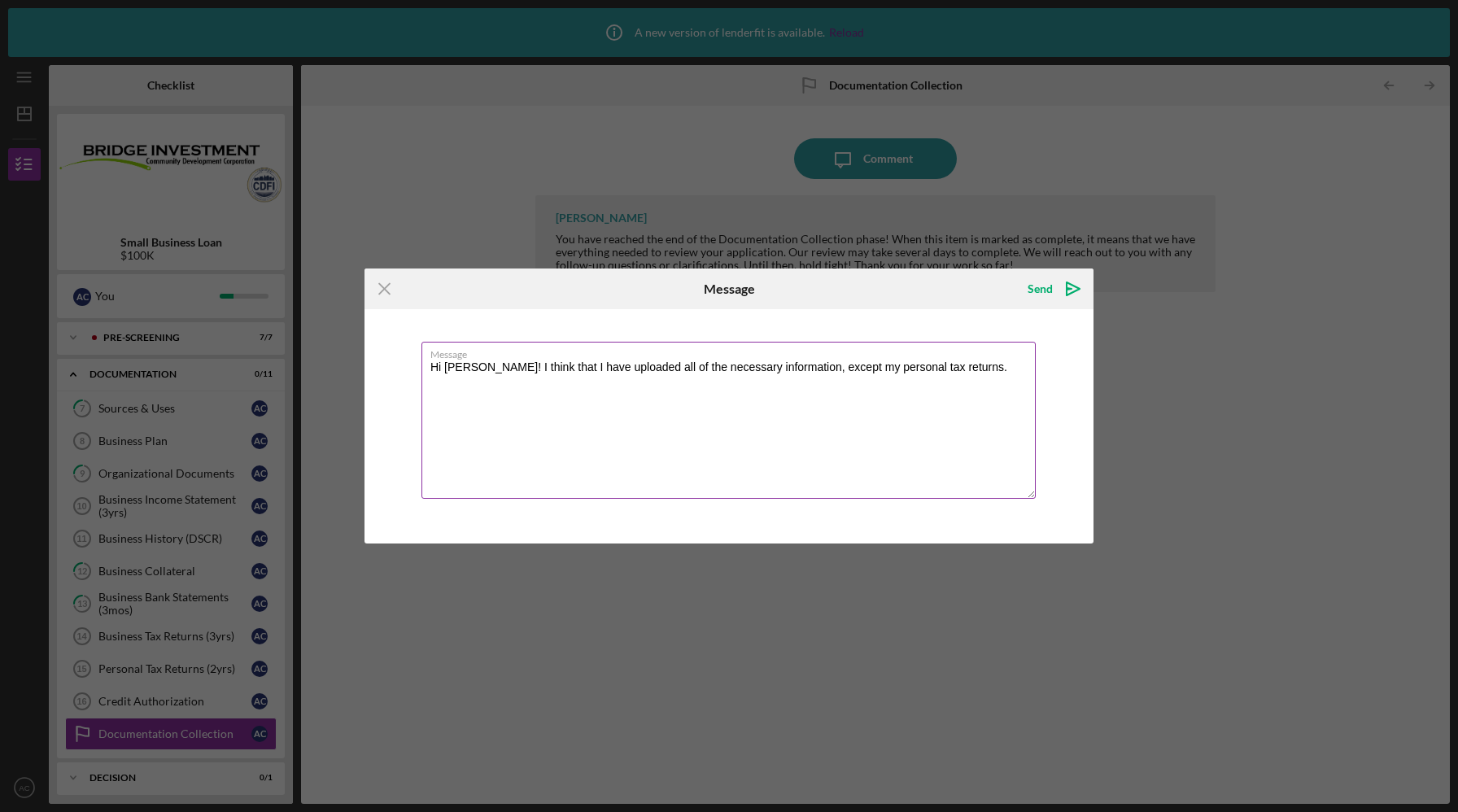
click at [958, 371] on textarea "Hi [PERSON_NAME]! I think that I have uploaded all of the necessary information…" at bounding box center [729, 420] width 614 height 157
click at [947, 365] on textarea "Hi [PERSON_NAME]! I think that I have uploaded all of the necessary information…" at bounding box center [729, 420] width 614 height 157
click at [870, 385] on textarea "Hi [PERSON_NAME]! I think that I have uploaded all of the necessary information…" at bounding box center [729, 420] width 614 height 157
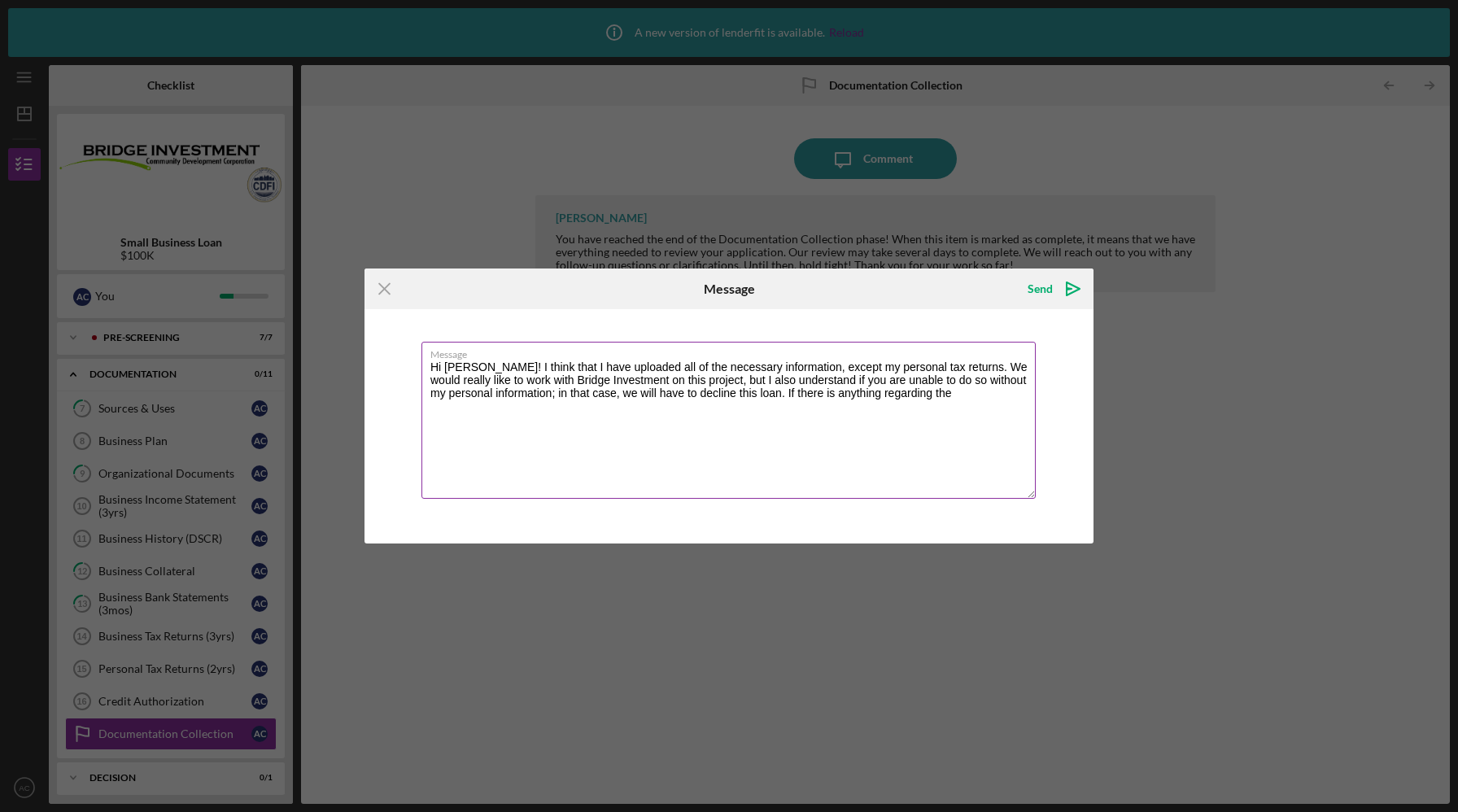
click at [907, 403] on textarea "Hi [PERSON_NAME]! I think that I have uploaded all of the necessary information…" at bounding box center [729, 420] width 614 height 157
drag, startPoint x: 602, startPoint y: 401, endPoint x: 430, endPoint y: 357, distance: 177.5
click at [430, 365] on textarea "Hi [PERSON_NAME]! I think that I have uploaded all of the necessary information…" at bounding box center [729, 420] width 614 height 157
click at [534, 425] on textarea "Hi [PERSON_NAME]! I think that I have uploaded all of the necessary information…" at bounding box center [729, 420] width 614 height 157
drag, startPoint x: 578, startPoint y: 415, endPoint x: 373, endPoint y: 360, distance: 212.2
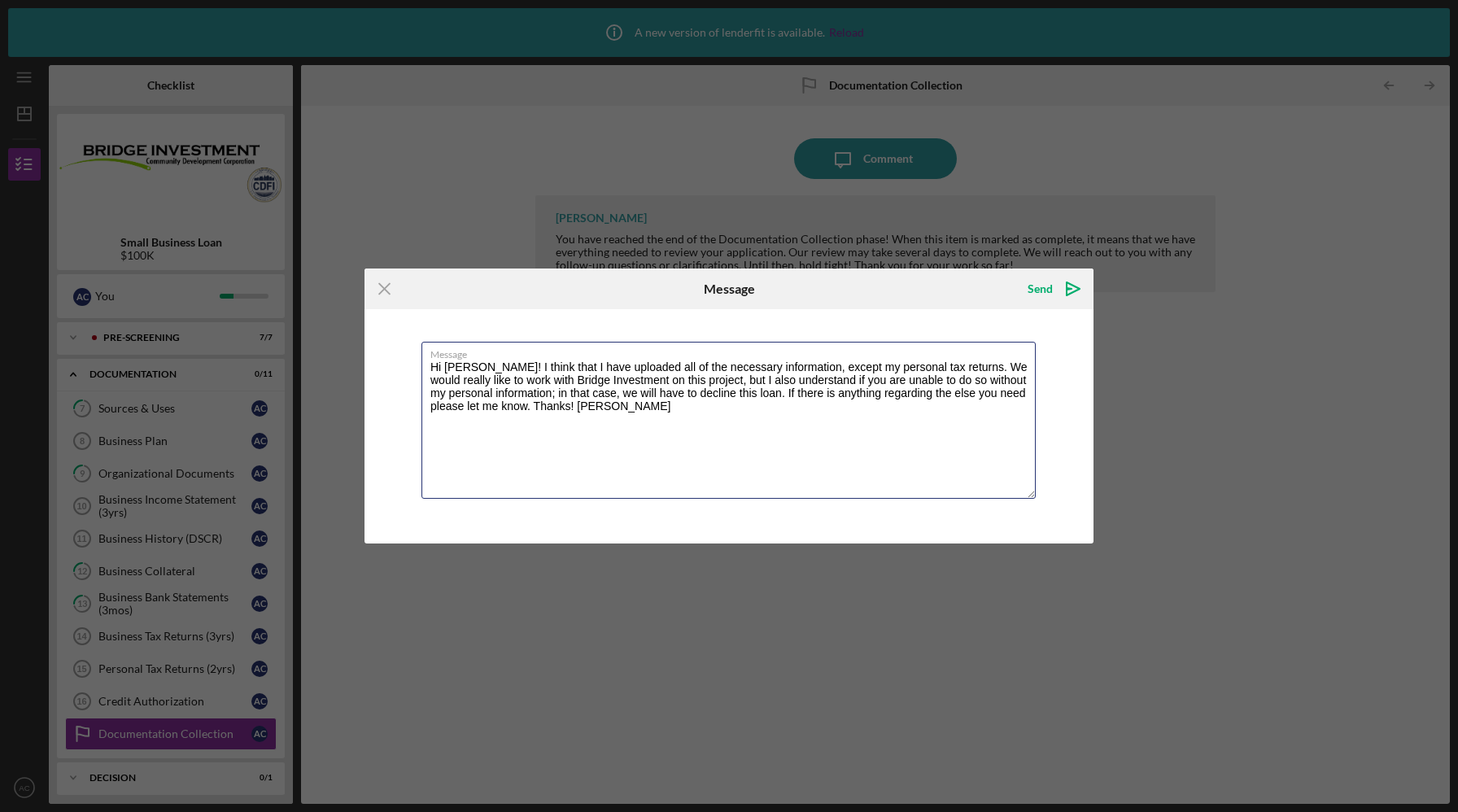
click at [373, 360] on div "Message Hi [PERSON_NAME]! I think that I have uploaded all of the necessary inf…" at bounding box center [729, 426] width 729 height 234
paste textarea ", I believe I have uploaded all of the required information, with the exception…"
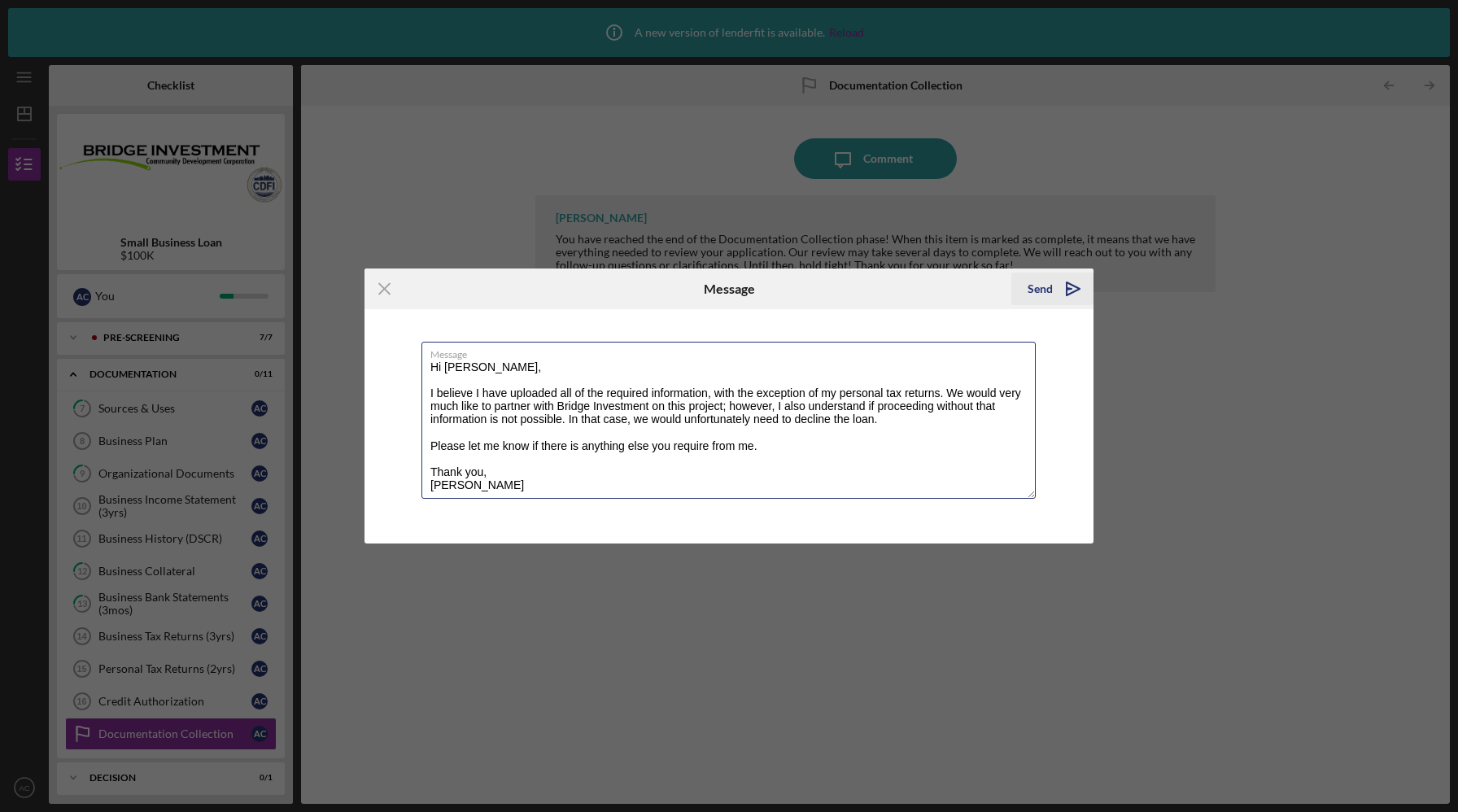
type textarea "Hi [PERSON_NAME], I believe I have uploaded all of the required information, wi…"
click at [1060, 295] on icon "Icon/icon-invite-send" at bounding box center [1073, 289] width 41 height 41
